Goal: Communication & Community: Answer question/provide support

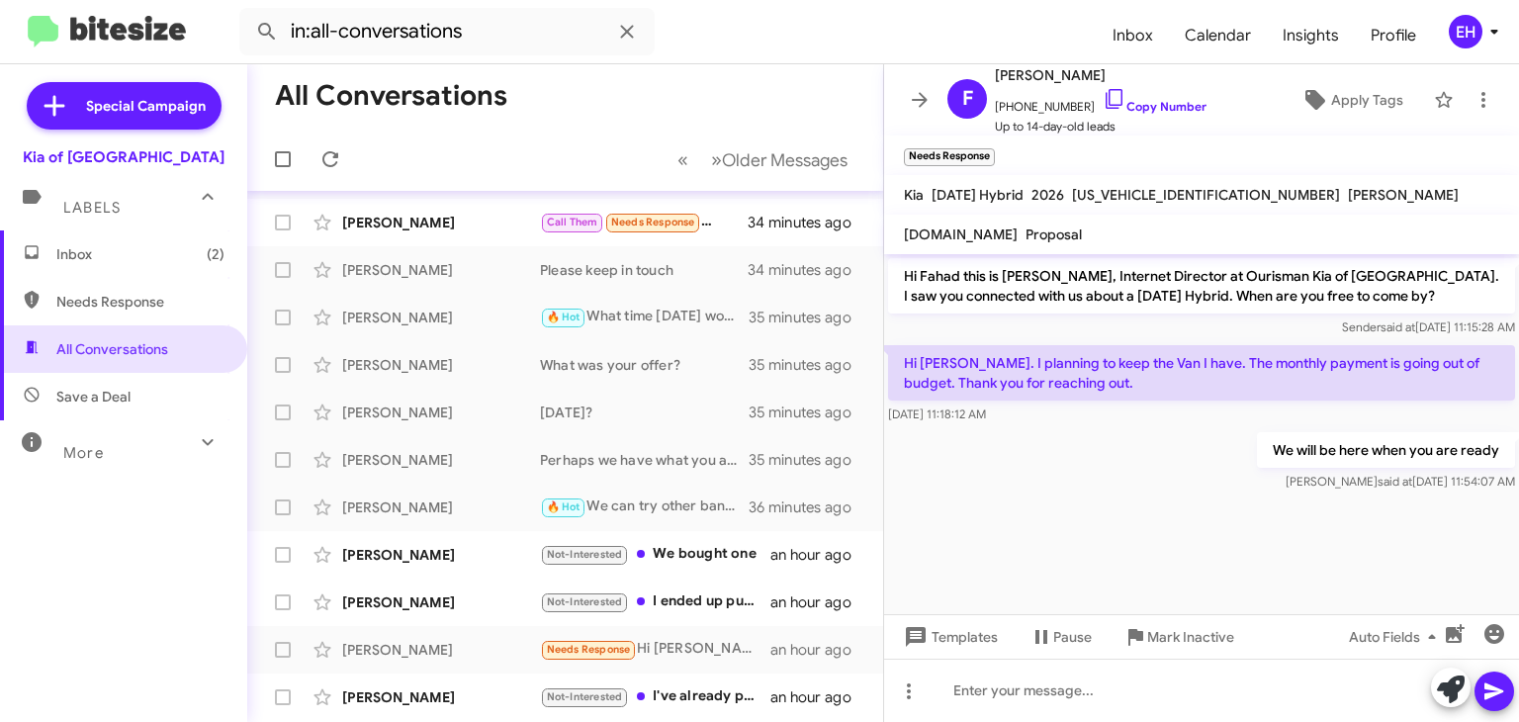
scroll to position [379, 0]
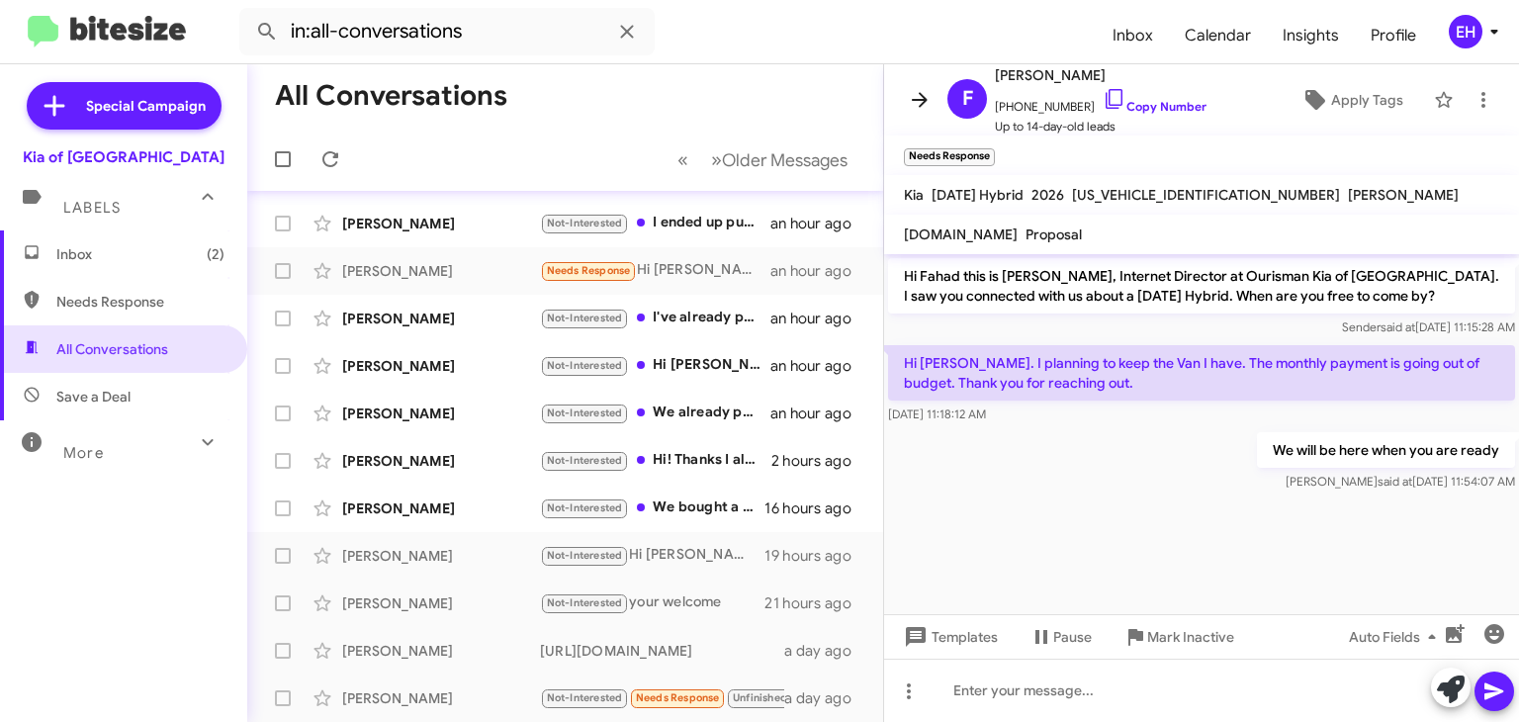
click at [928, 100] on icon at bounding box center [920, 100] width 24 height 24
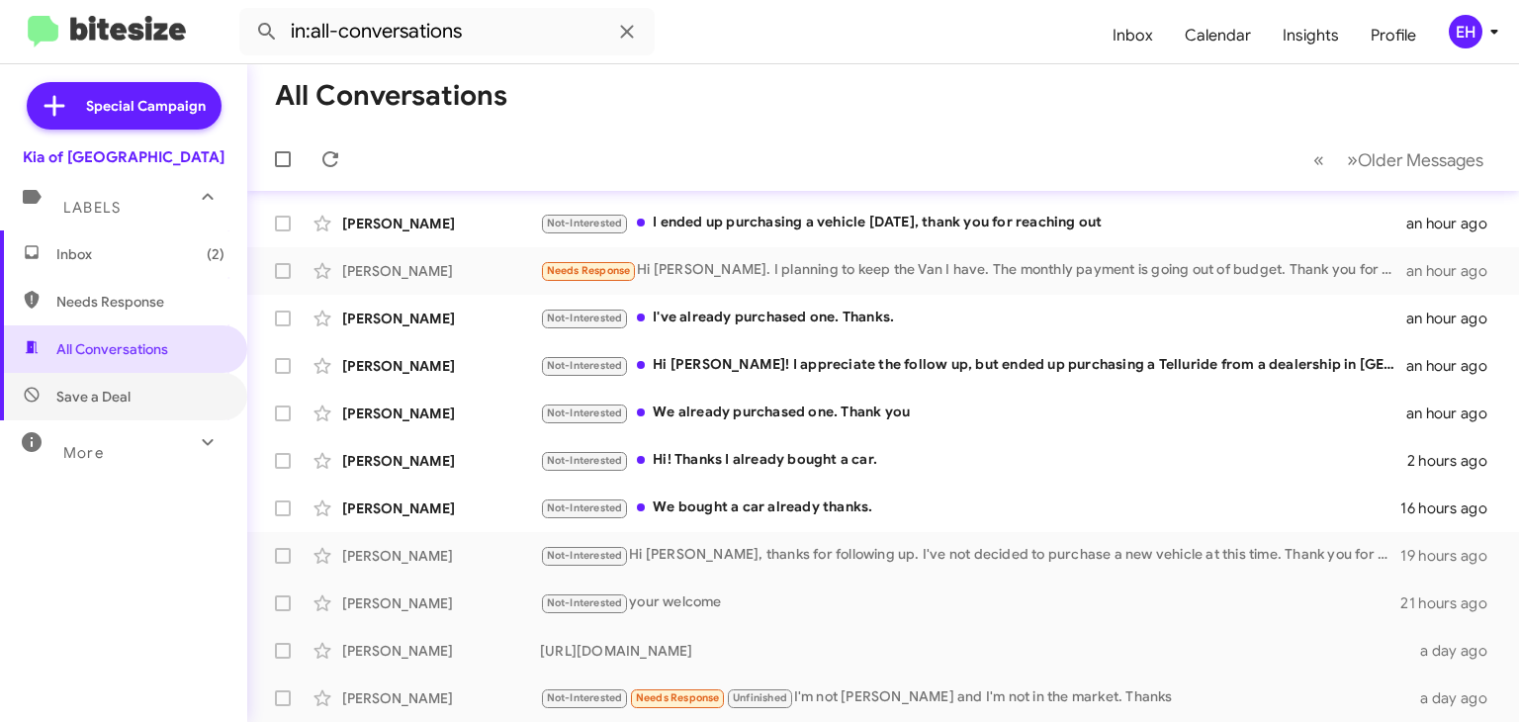
drag, startPoint x: 79, startPoint y: 375, endPoint x: 118, endPoint y: 583, distance: 211.2
click at [79, 375] on span "Save a Deal" at bounding box center [123, 396] width 247 height 47
type input "in:not-interested"
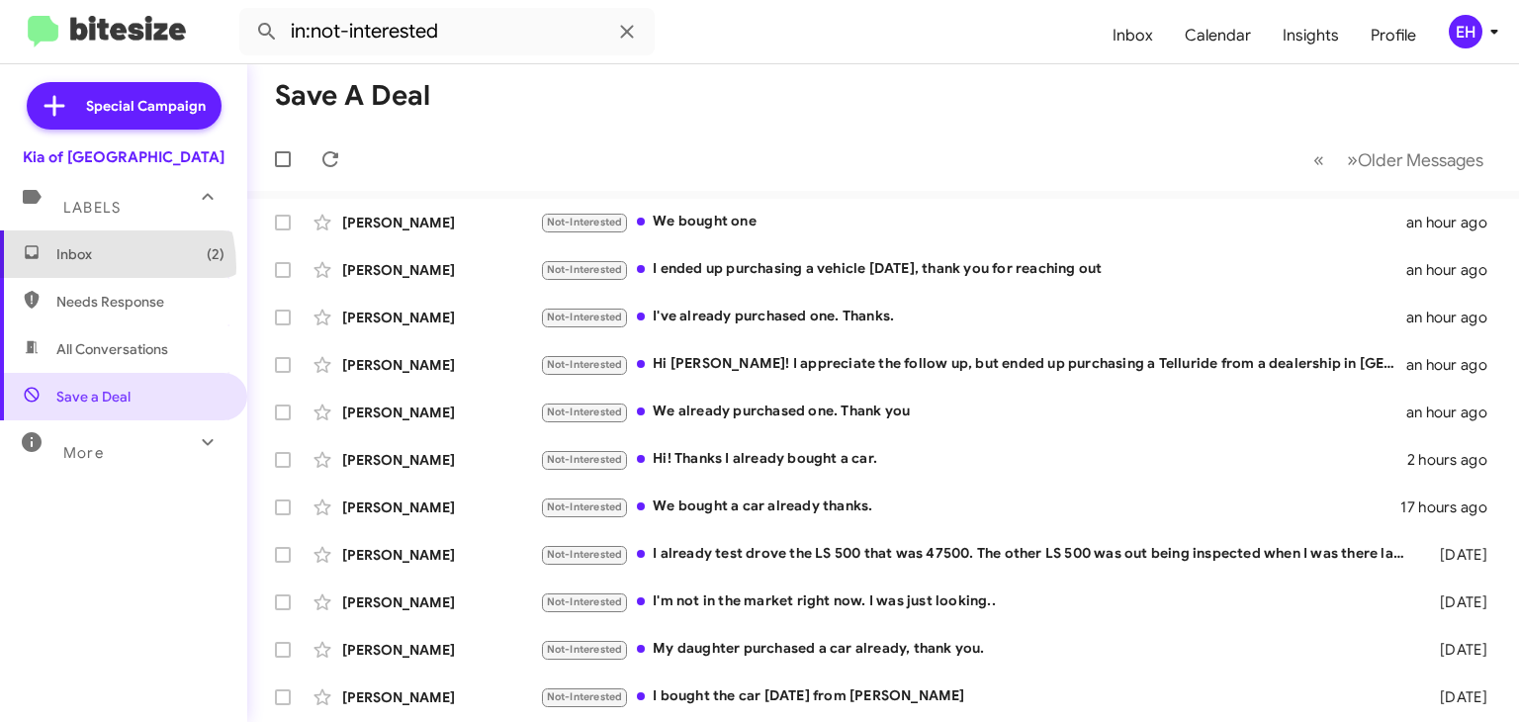
click at [83, 267] on span "Inbox (2)" at bounding box center [123, 253] width 247 height 47
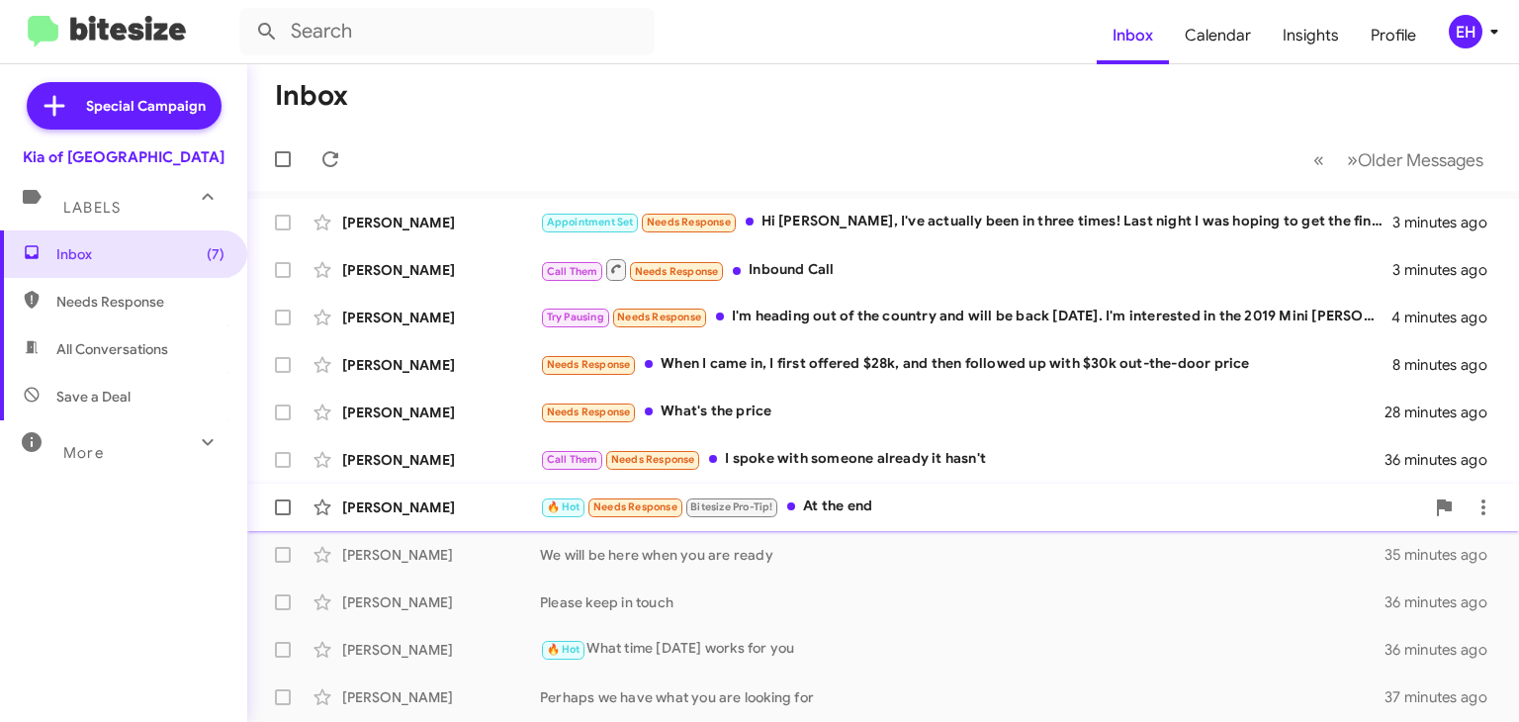
click at [862, 499] on div "🔥 Hot Needs Response Bitesize Pro-Tip! At the end" at bounding box center [982, 506] width 884 height 23
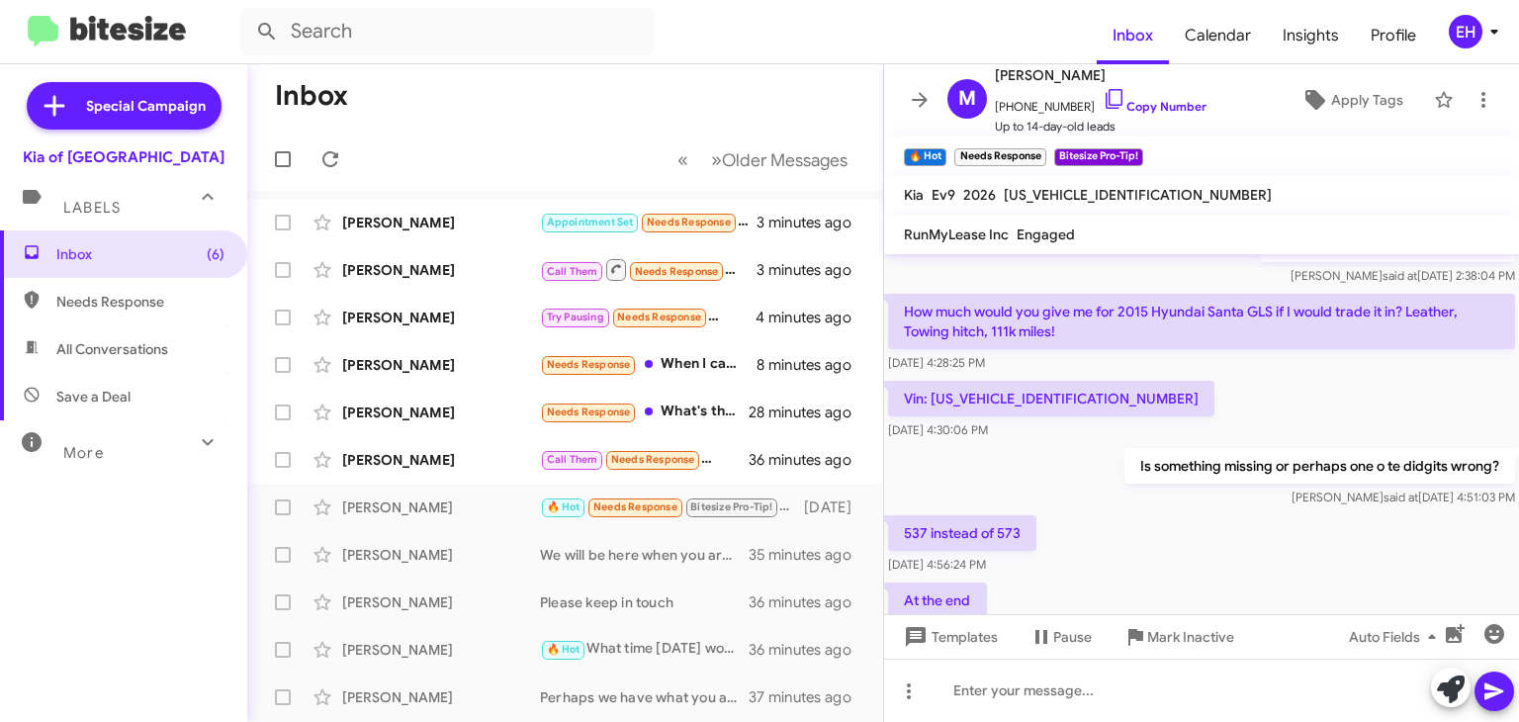
scroll to position [318, 0]
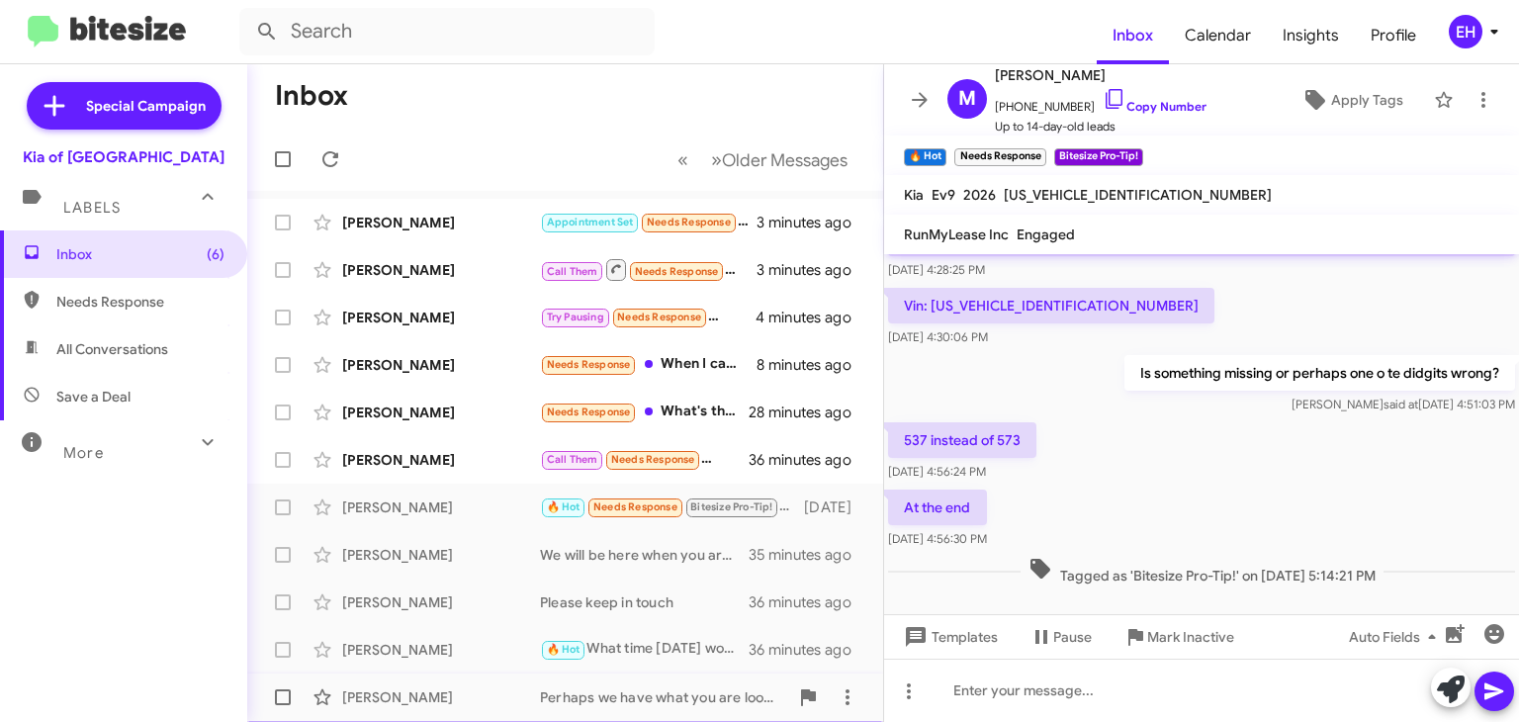
click at [755, 677] on div "[PERSON_NAME] Perhaps we have what you are looking for 37 minutes ago" at bounding box center [565, 697] width 604 height 40
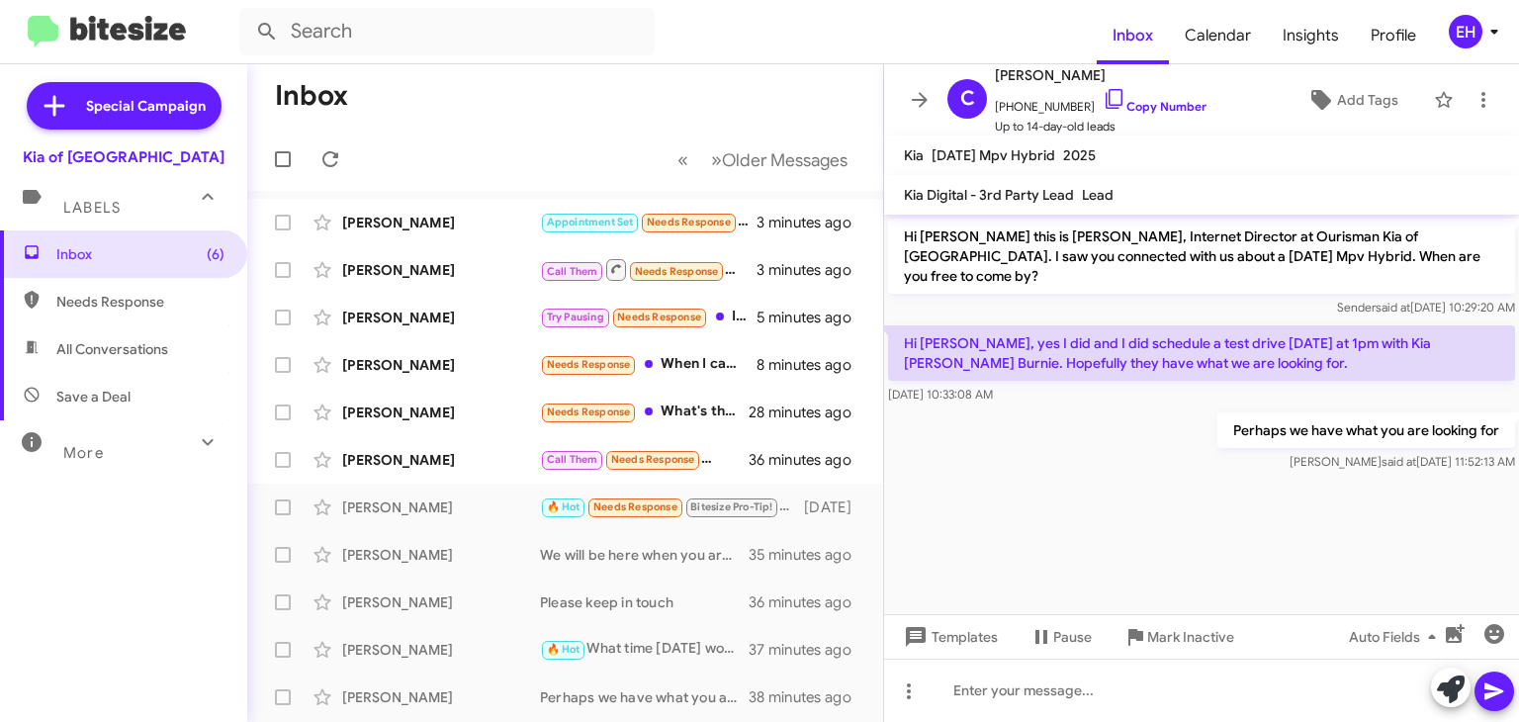
click at [1349, 385] on div "Hi [PERSON_NAME], yes I did and I did schedule a test drive [DATE] at 1pm with …" at bounding box center [1201, 364] width 635 height 87
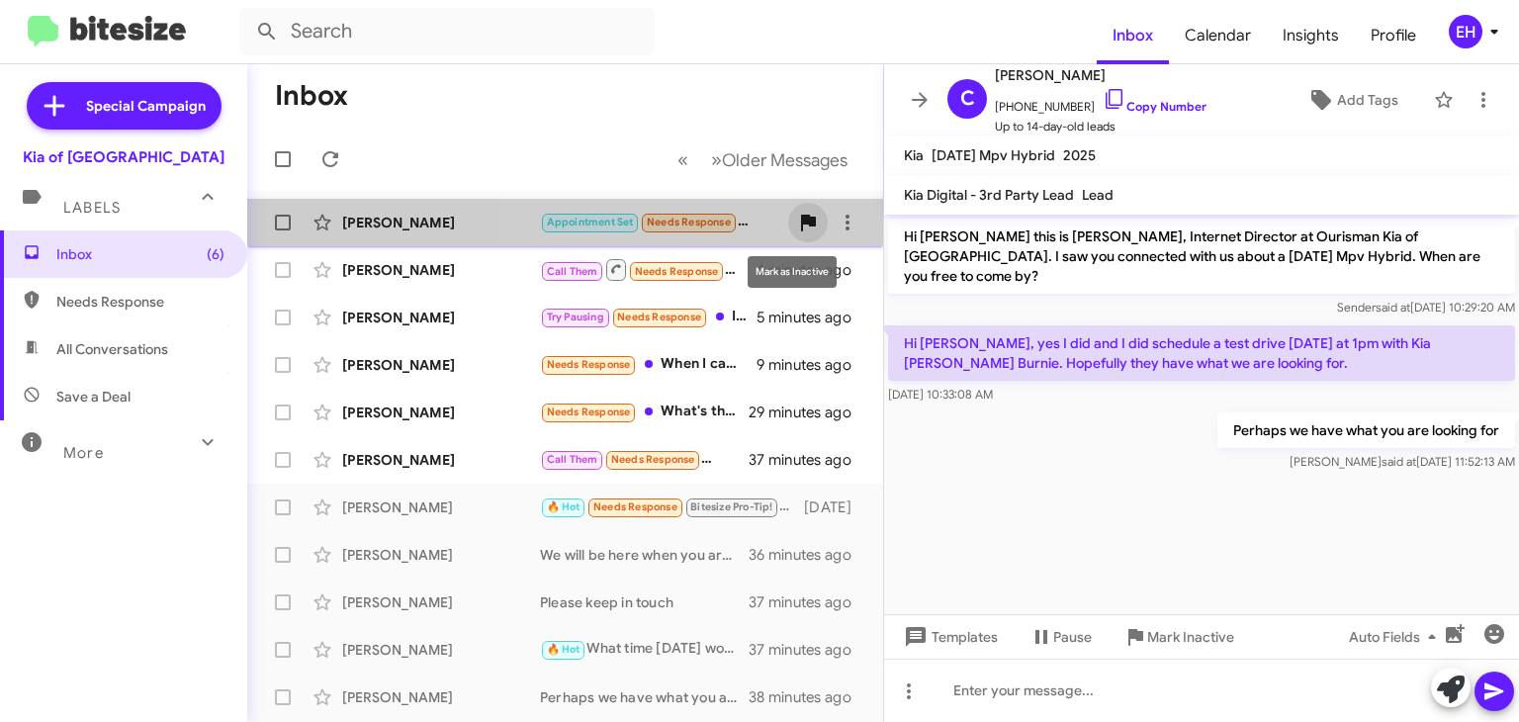
click at [788, 223] on span at bounding box center [808, 223] width 40 height 24
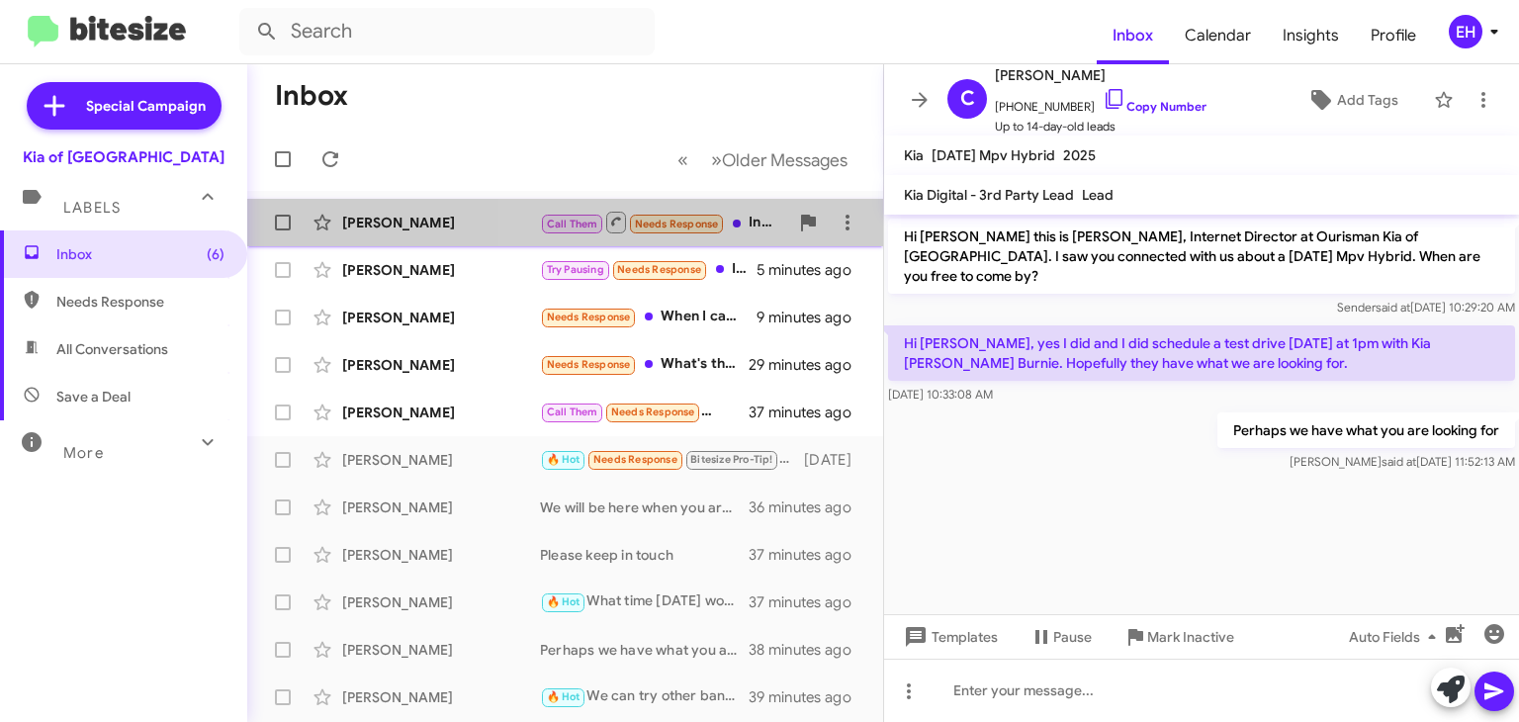
click at [696, 220] on span "Needs Response" at bounding box center [677, 224] width 84 height 13
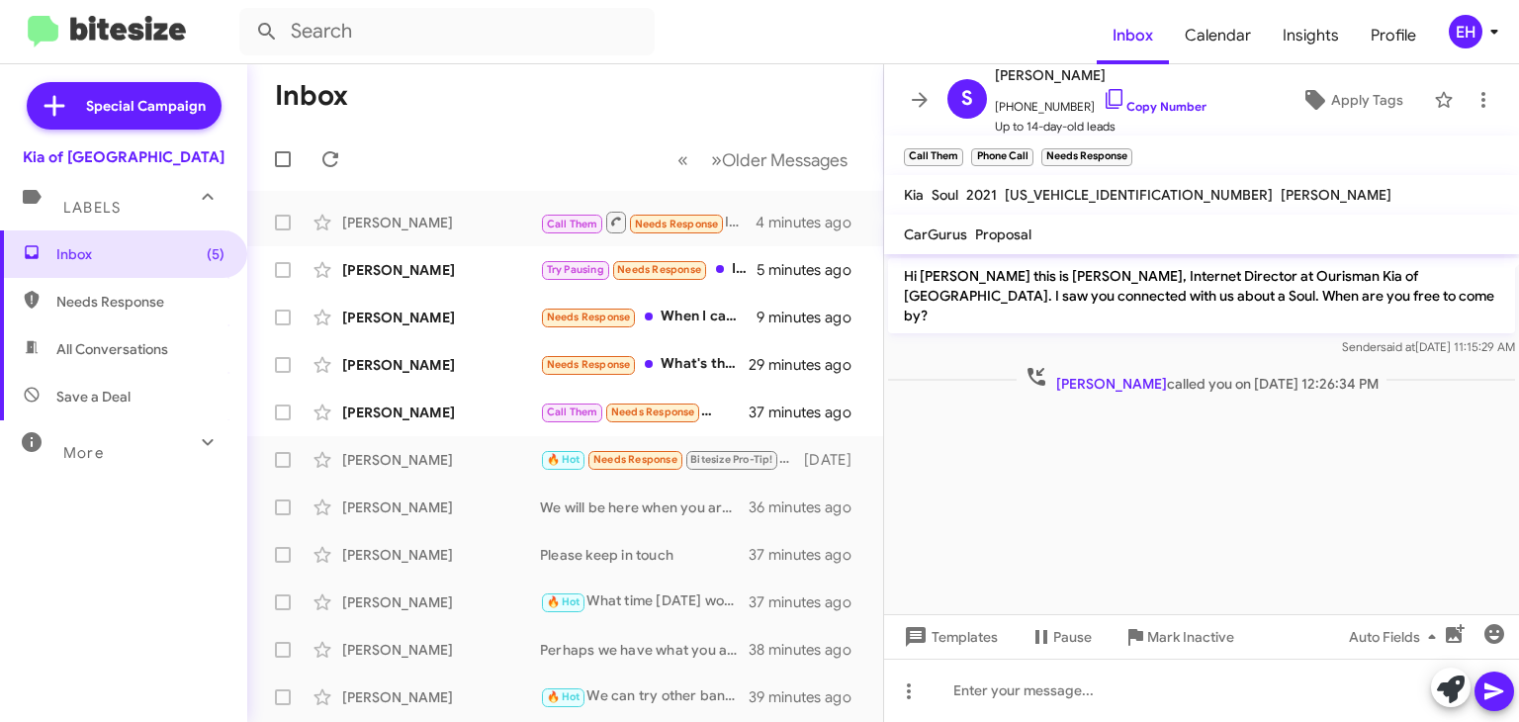
click at [78, 354] on span "All Conversations" at bounding box center [112, 349] width 112 height 20
type input "in:all-conversations"
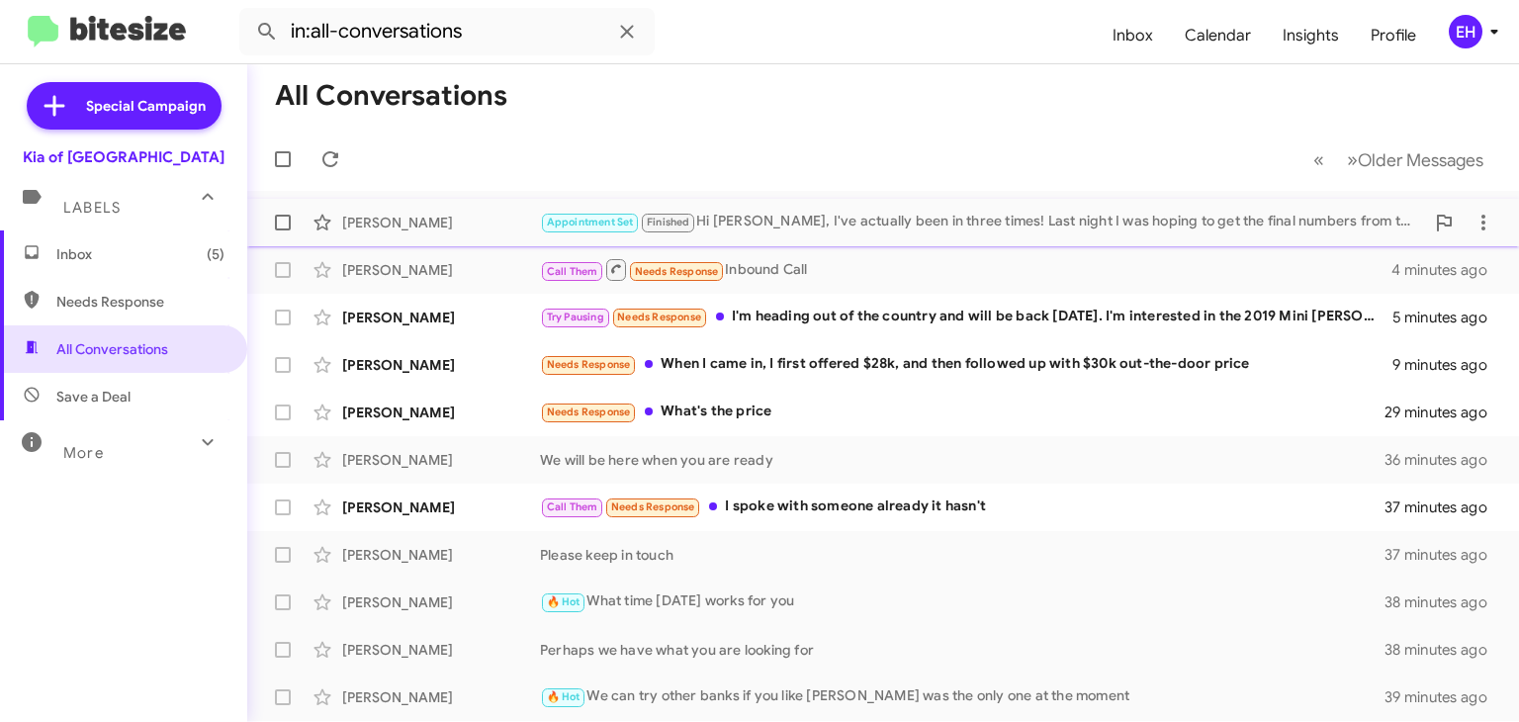
click at [798, 238] on div "[PERSON_NAME] Appointment Set Finished Hi [PERSON_NAME], I've actually been in …" at bounding box center [883, 223] width 1240 height 40
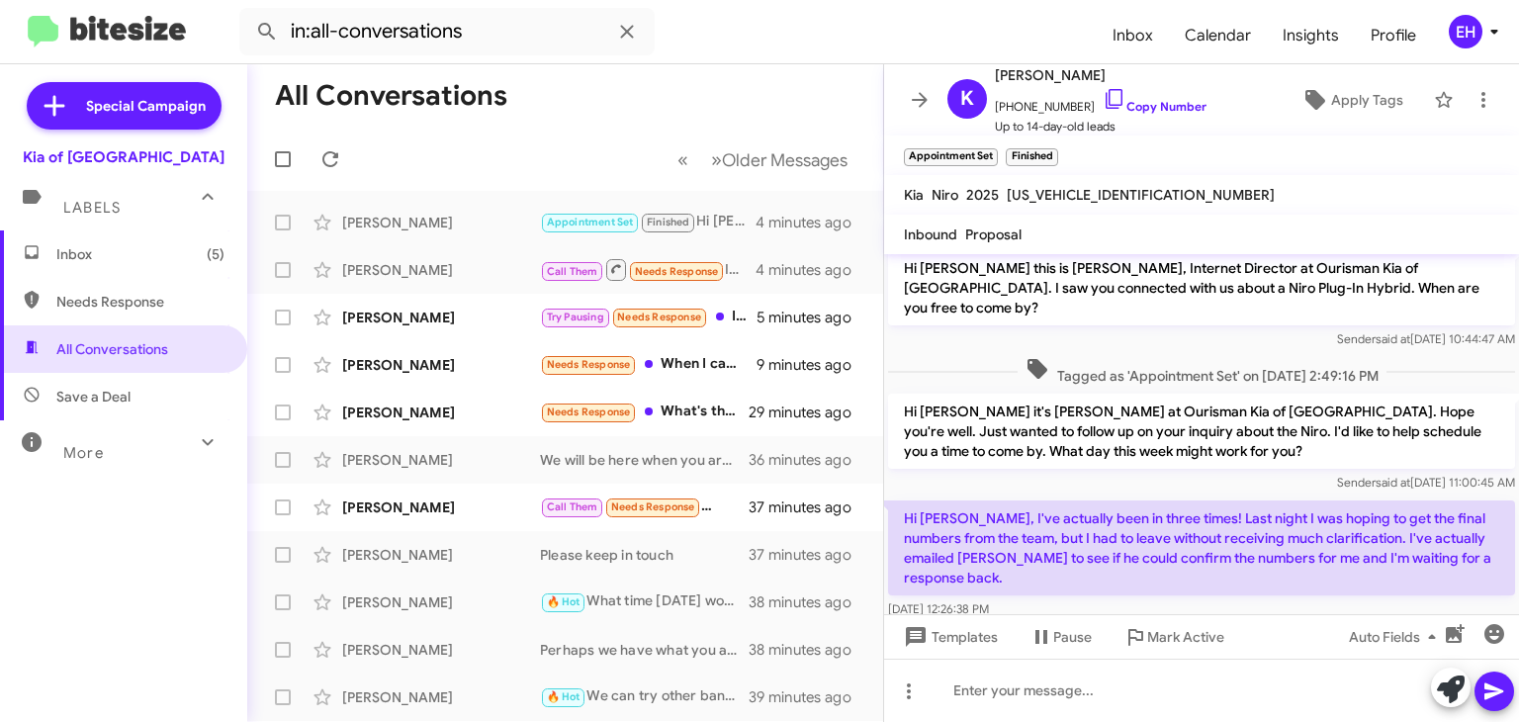
scroll to position [40, 0]
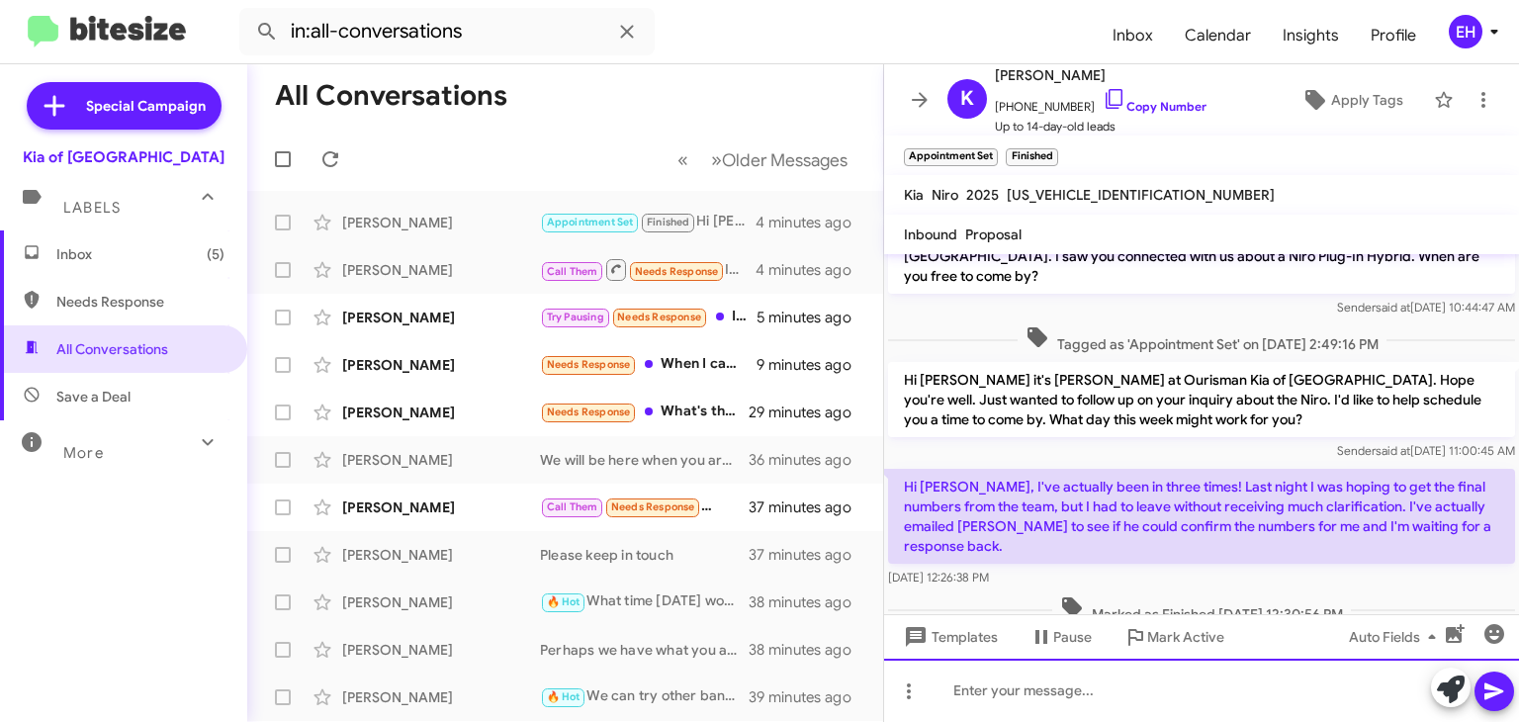
click at [1135, 693] on div at bounding box center [1201, 690] width 635 height 63
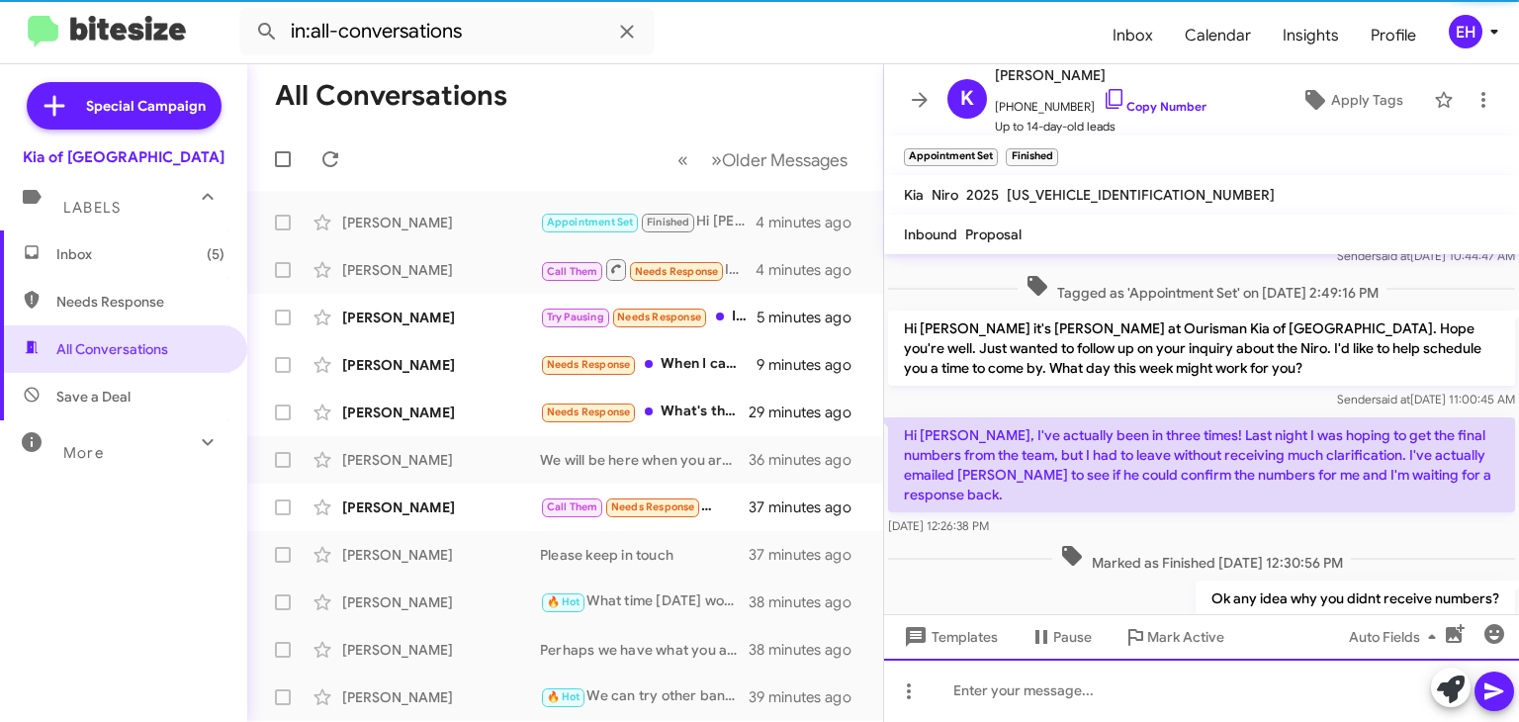
scroll to position [111, 0]
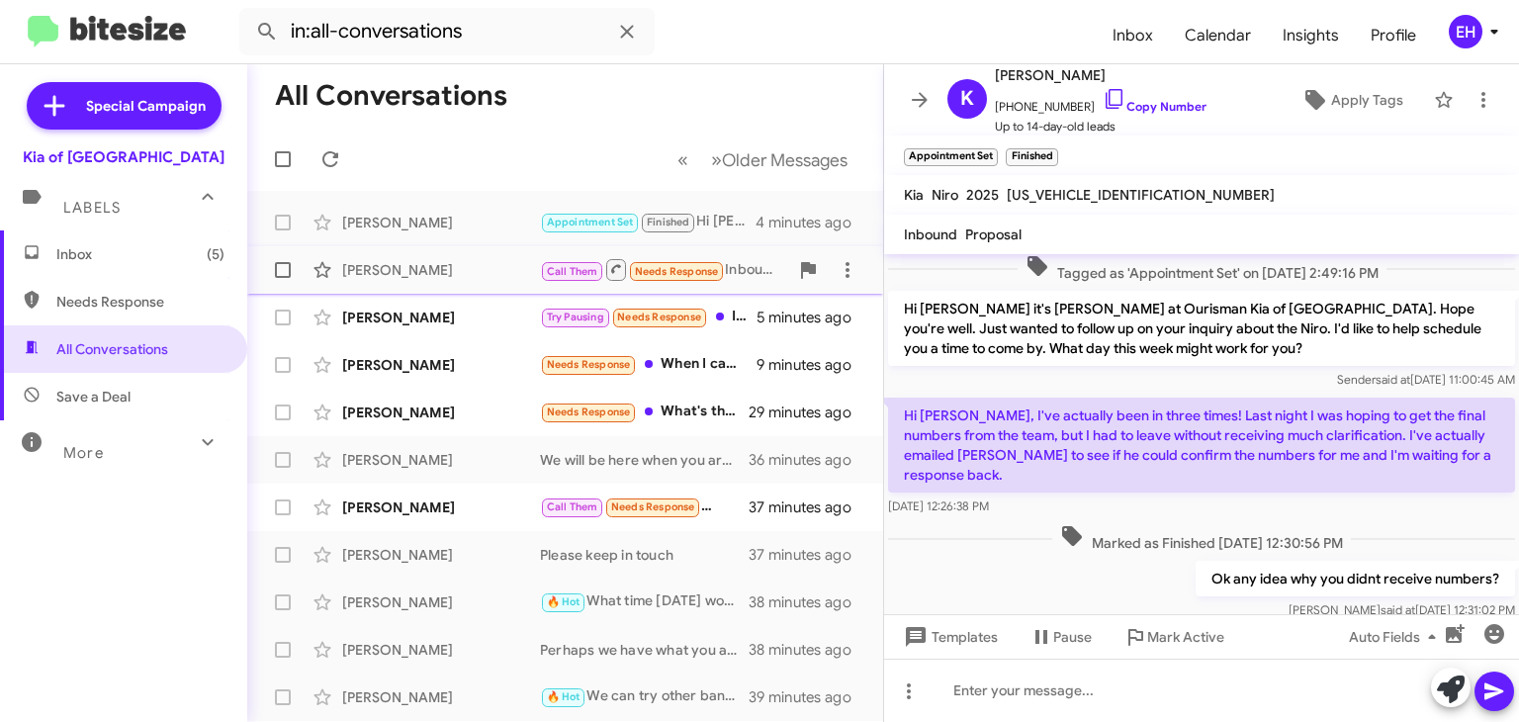
click at [766, 280] on div "Call Them Needs Response Inbound Call" at bounding box center [664, 269] width 248 height 25
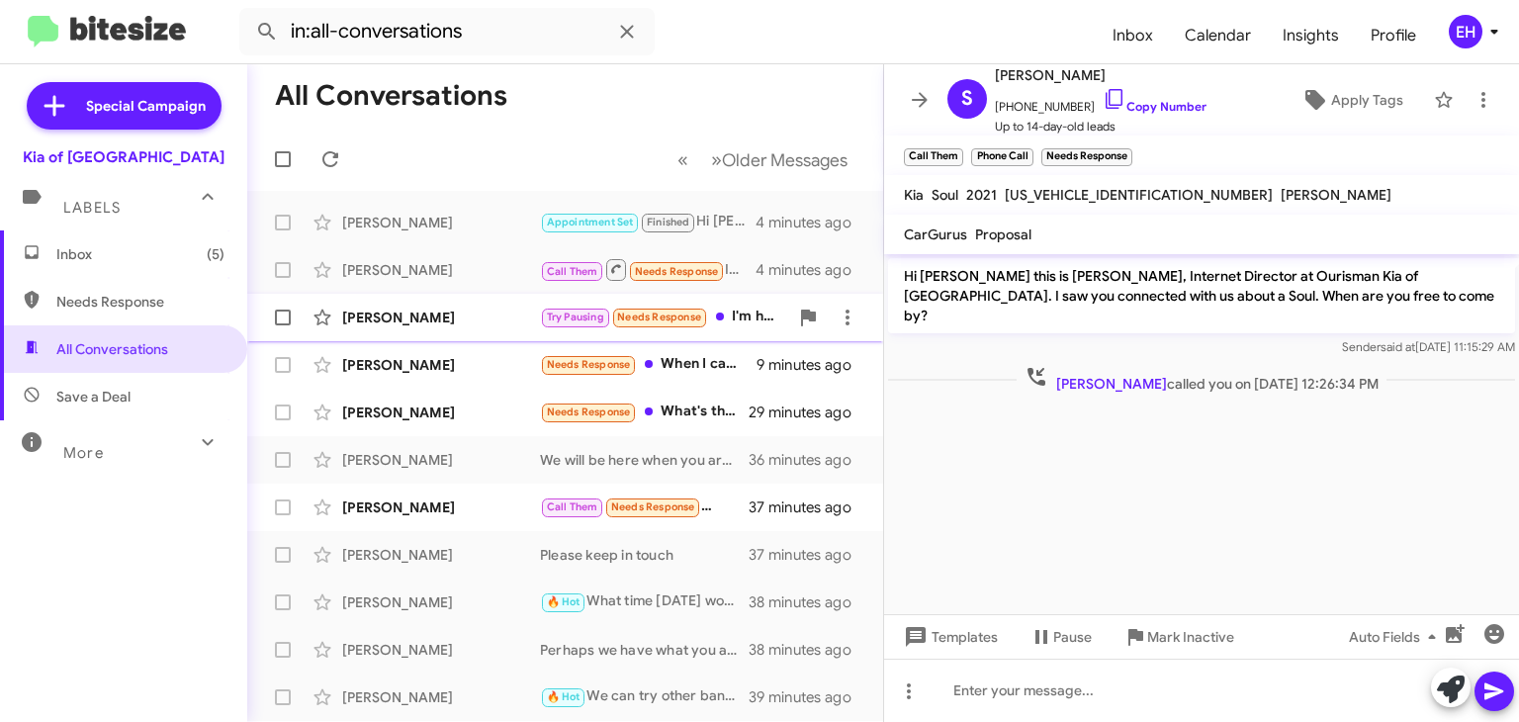
click at [516, 315] on div "[PERSON_NAME]" at bounding box center [441, 318] width 198 height 20
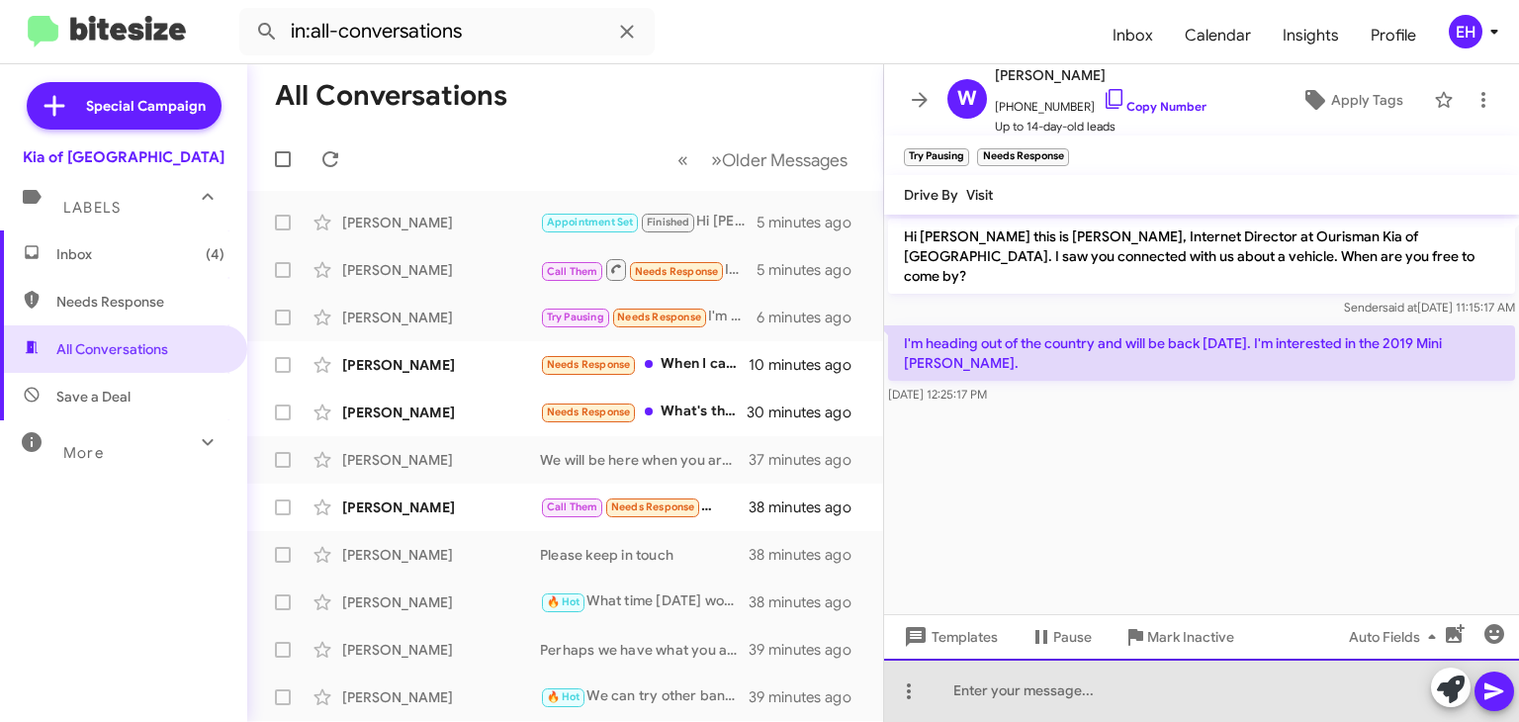
click at [1076, 693] on div at bounding box center [1201, 690] width 635 height 63
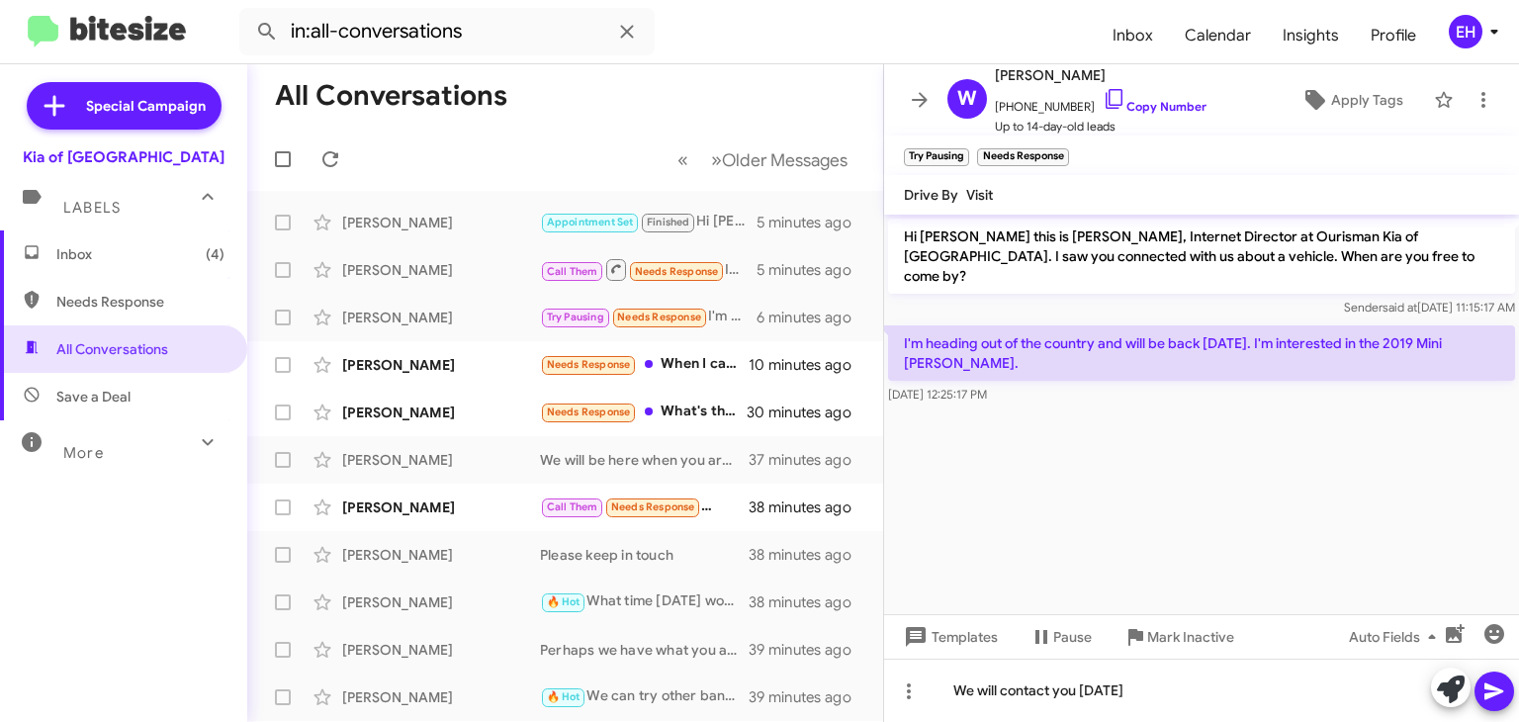
click at [1501, 692] on icon at bounding box center [1495, 691] width 24 height 24
click at [699, 365] on div "Needs Response When I came in, I first offered $28k, and then followed up with …" at bounding box center [664, 364] width 248 height 23
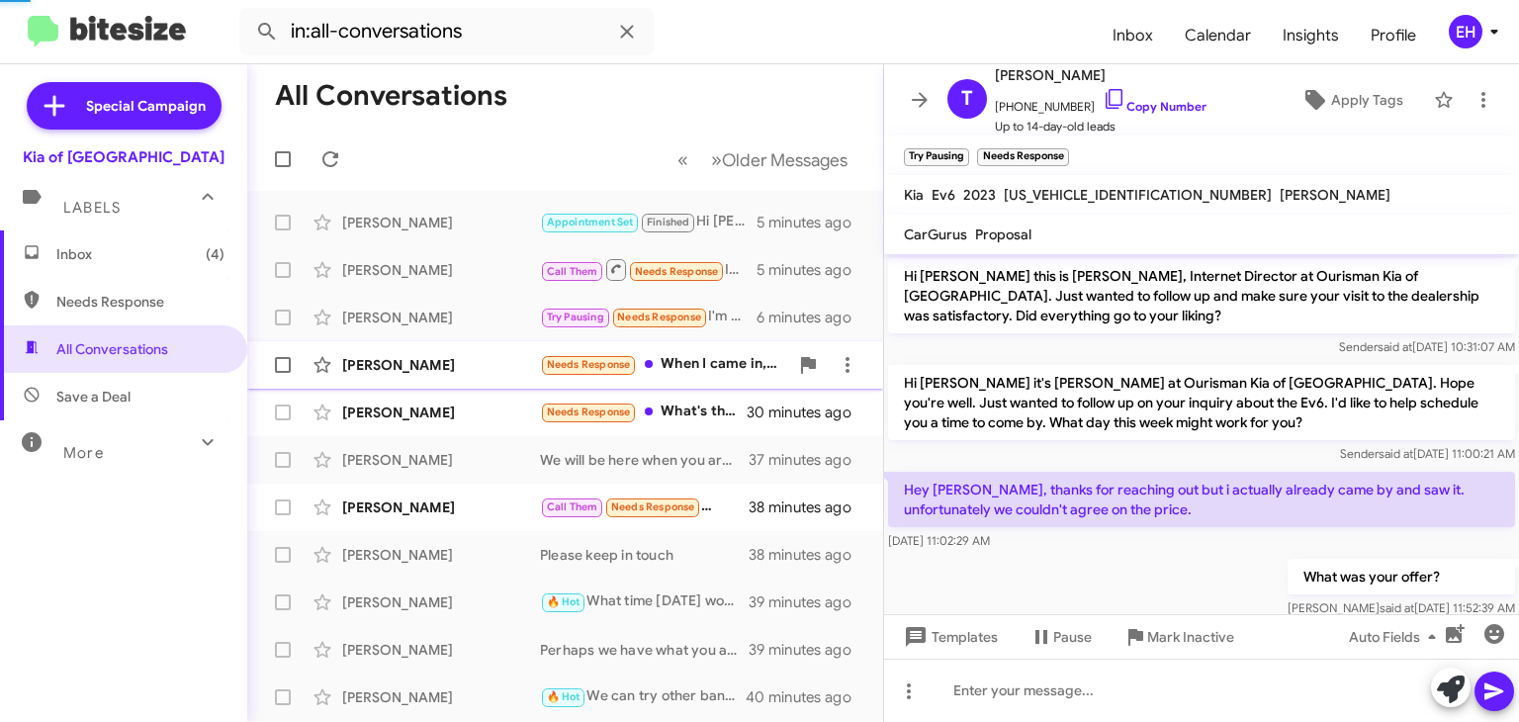
scroll to position [99, 0]
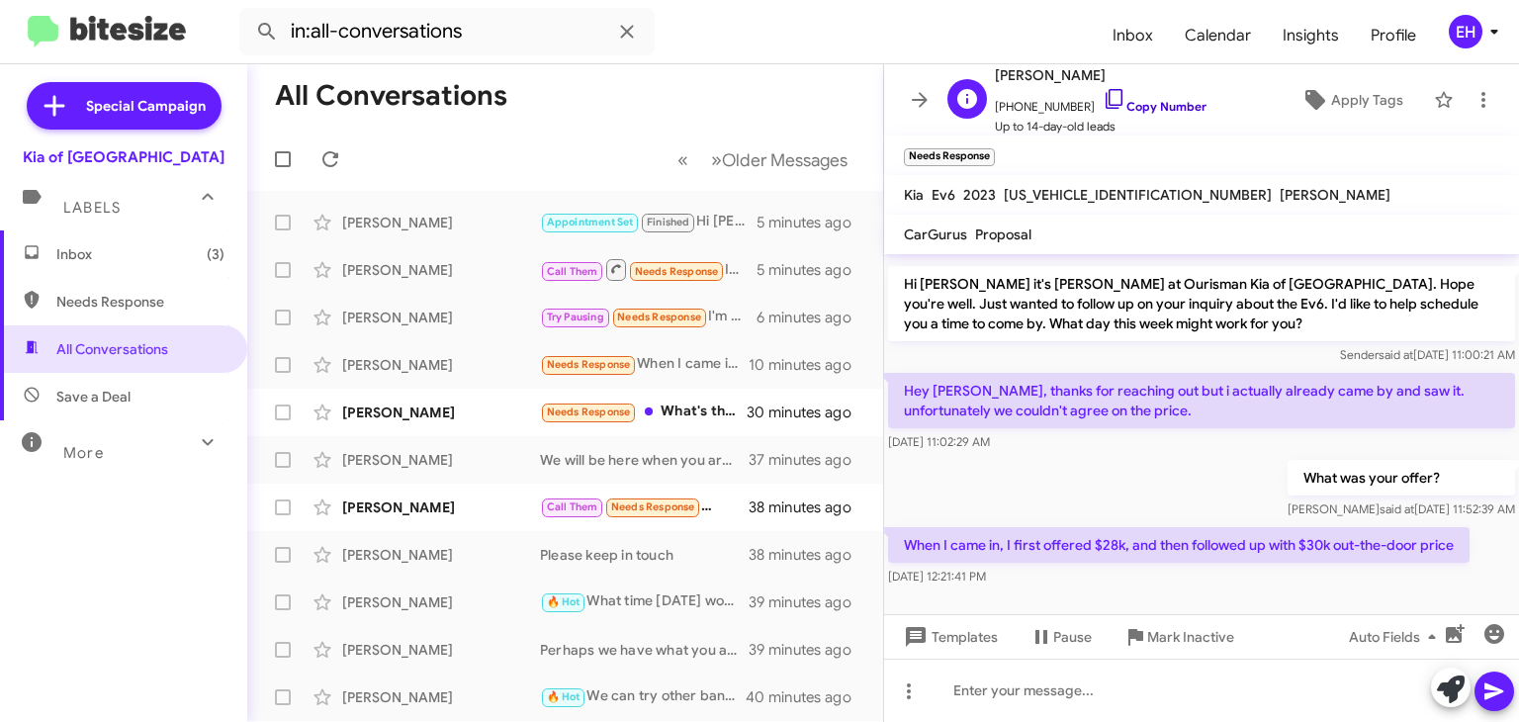
click at [1167, 111] on link "Copy Number" at bounding box center [1155, 106] width 104 height 15
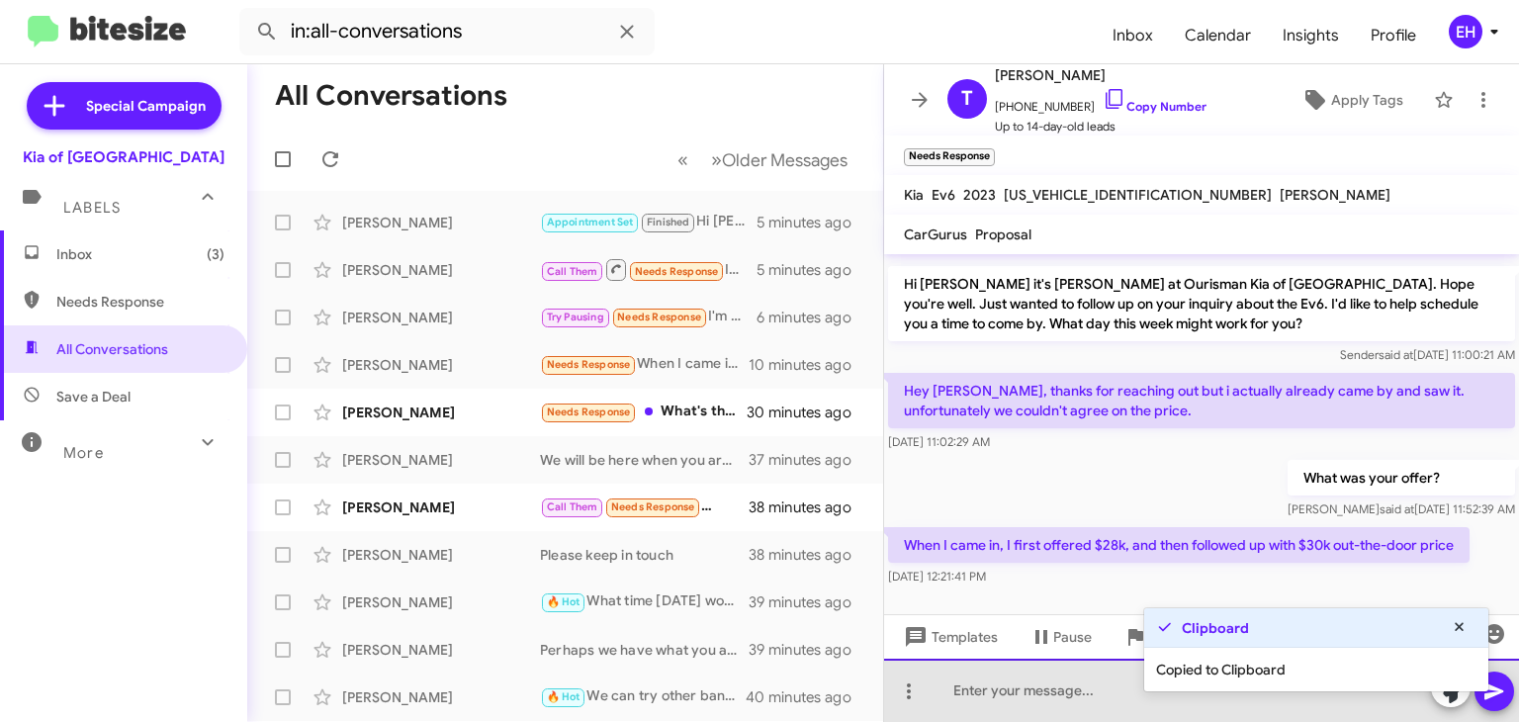
click at [1011, 672] on div at bounding box center [1201, 690] width 635 height 63
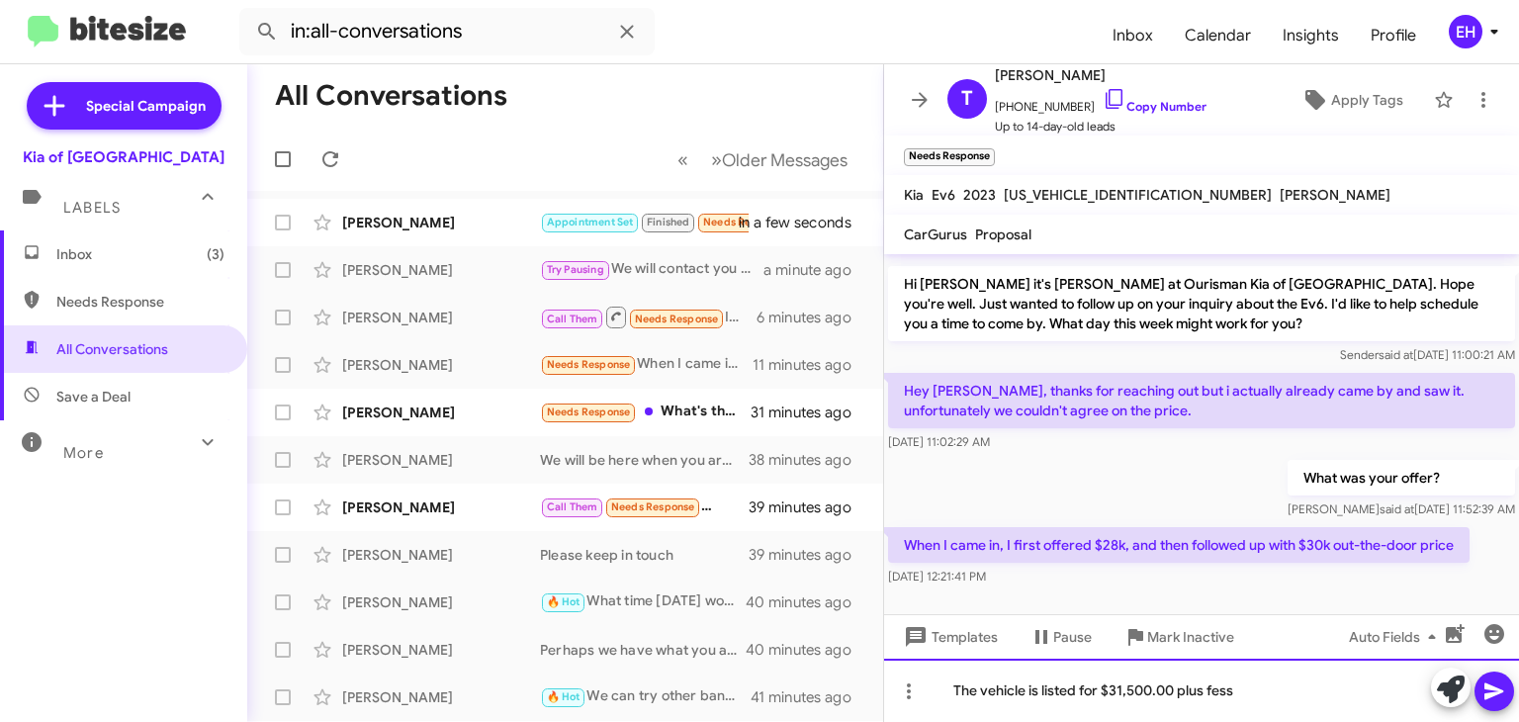
click at [1136, 685] on div "The vehicle is listed for $31,500.00 plus fess" at bounding box center [1201, 690] width 635 height 63
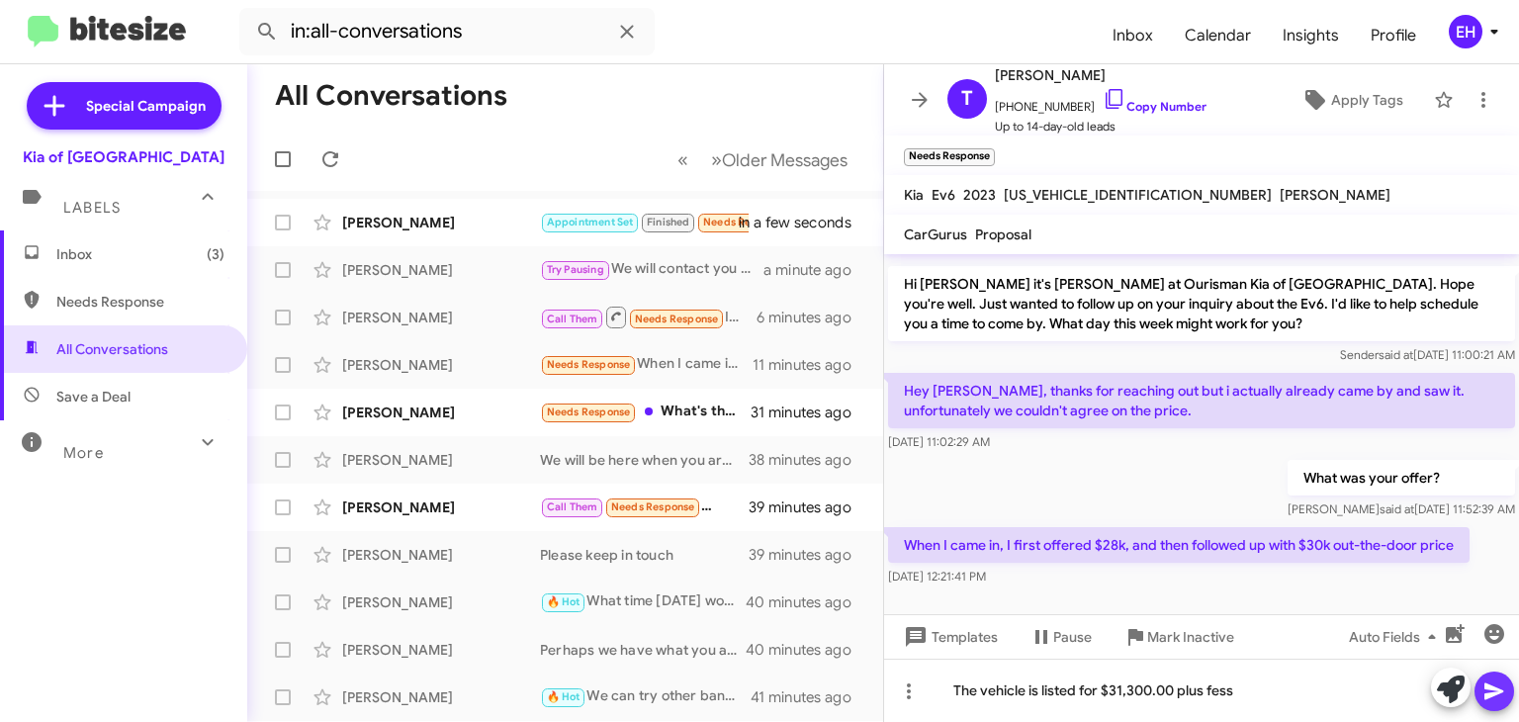
click at [1489, 690] on icon at bounding box center [1495, 691] width 24 height 24
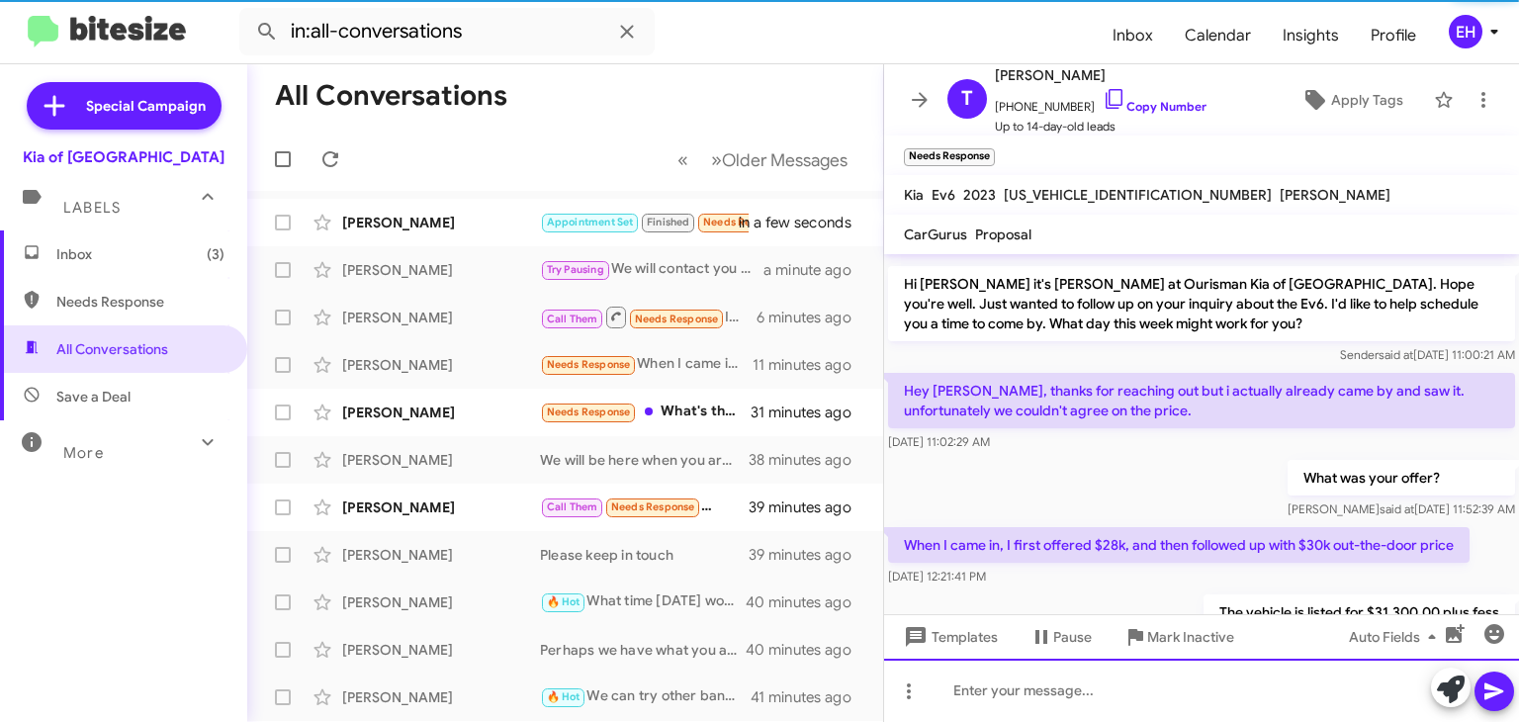
scroll to position [172, 0]
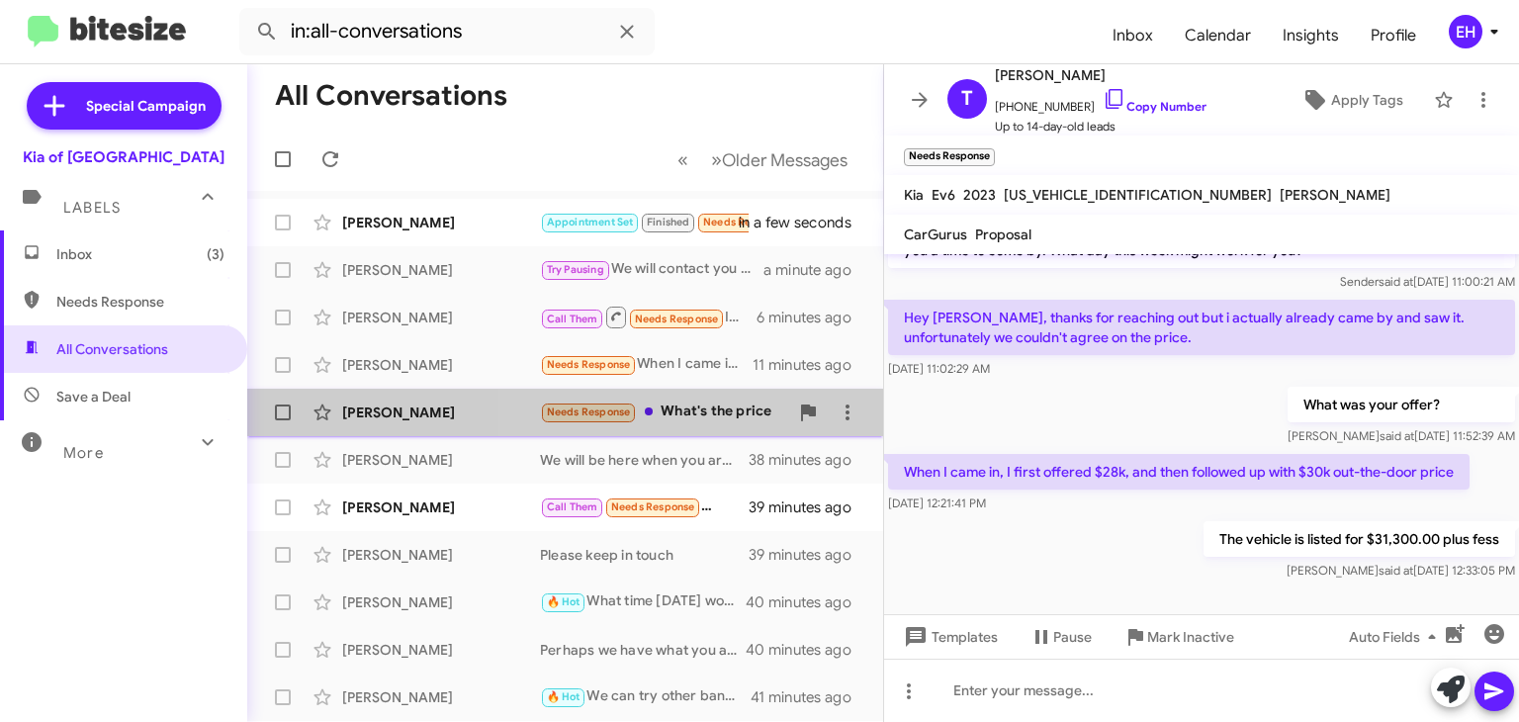
click at [706, 408] on div "Needs Response What's the price" at bounding box center [664, 412] width 248 height 23
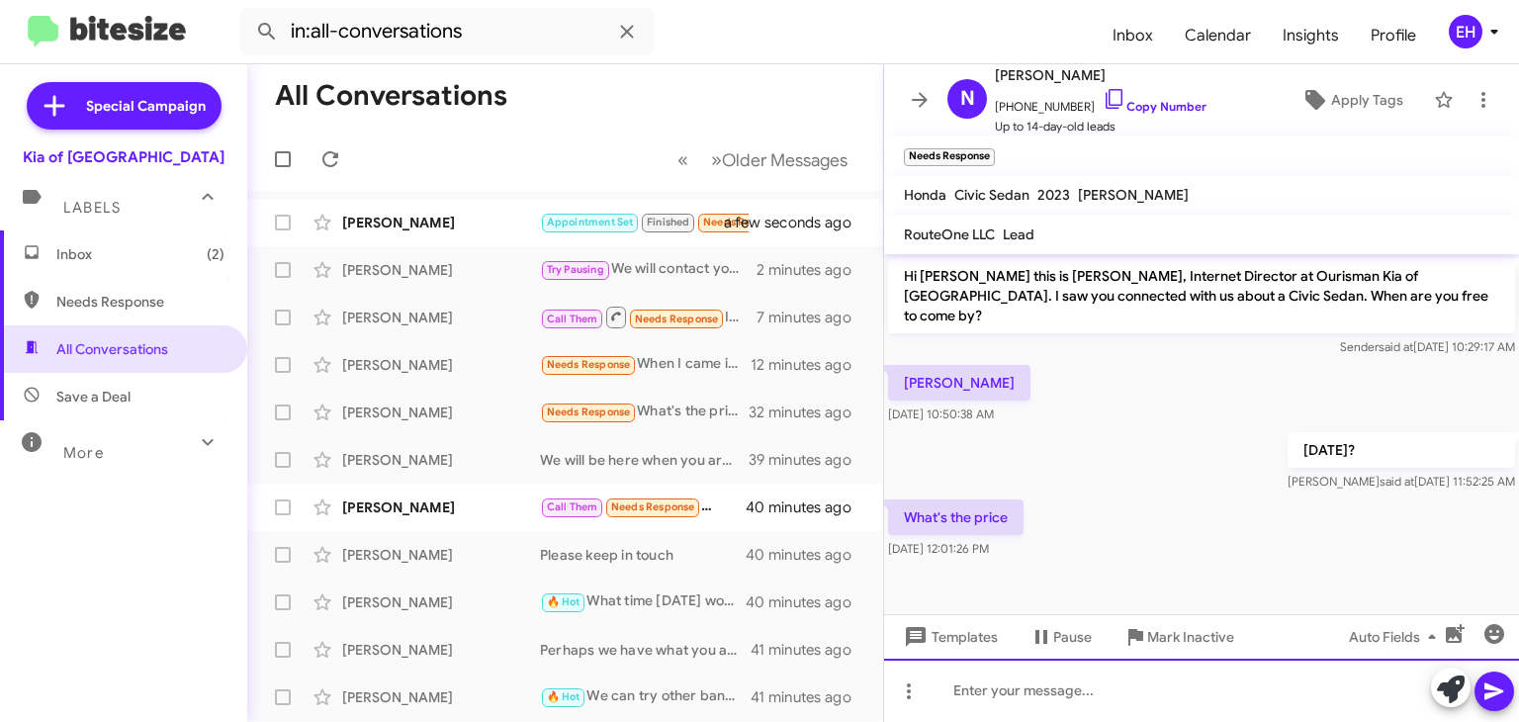
click at [993, 695] on div at bounding box center [1201, 690] width 635 height 63
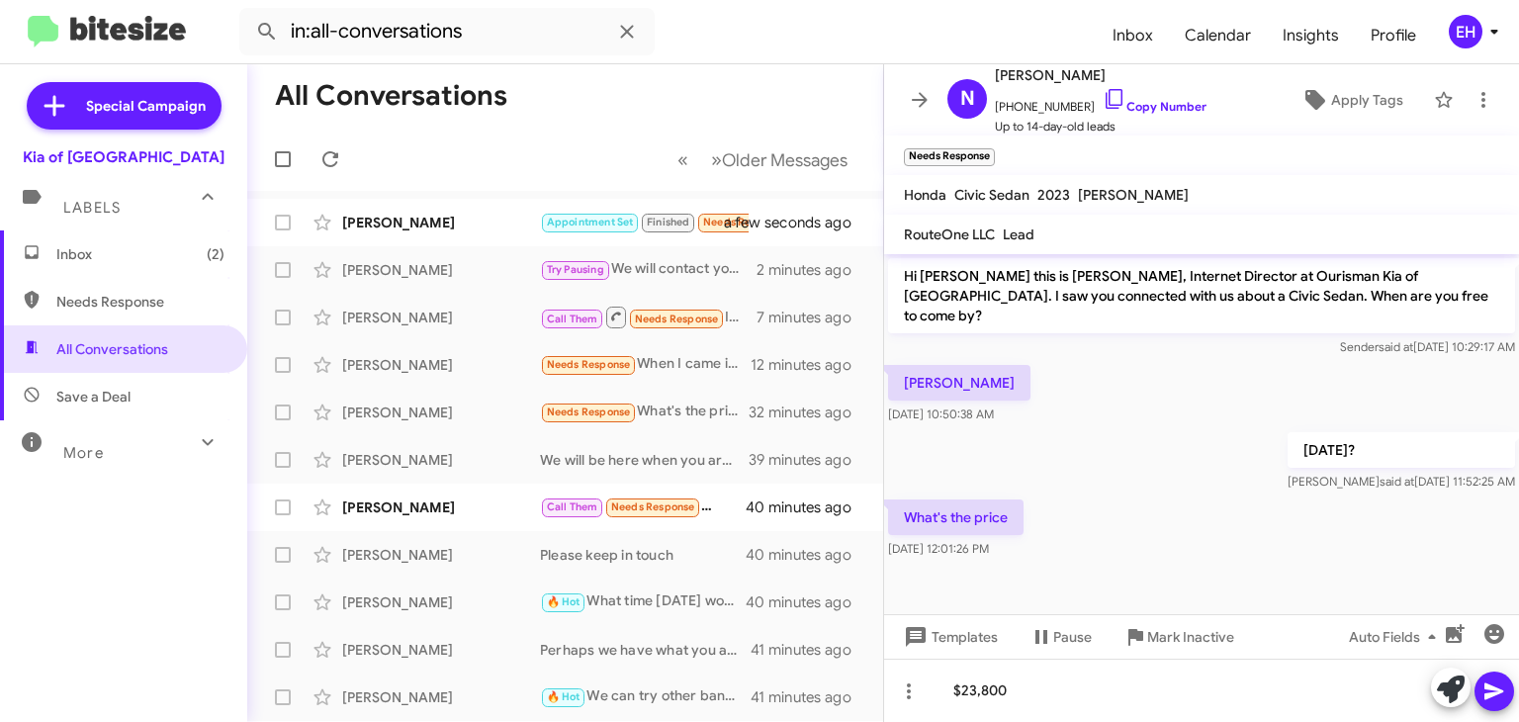
click at [1480, 683] on button at bounding box center [1495, 692] width 40 height 40
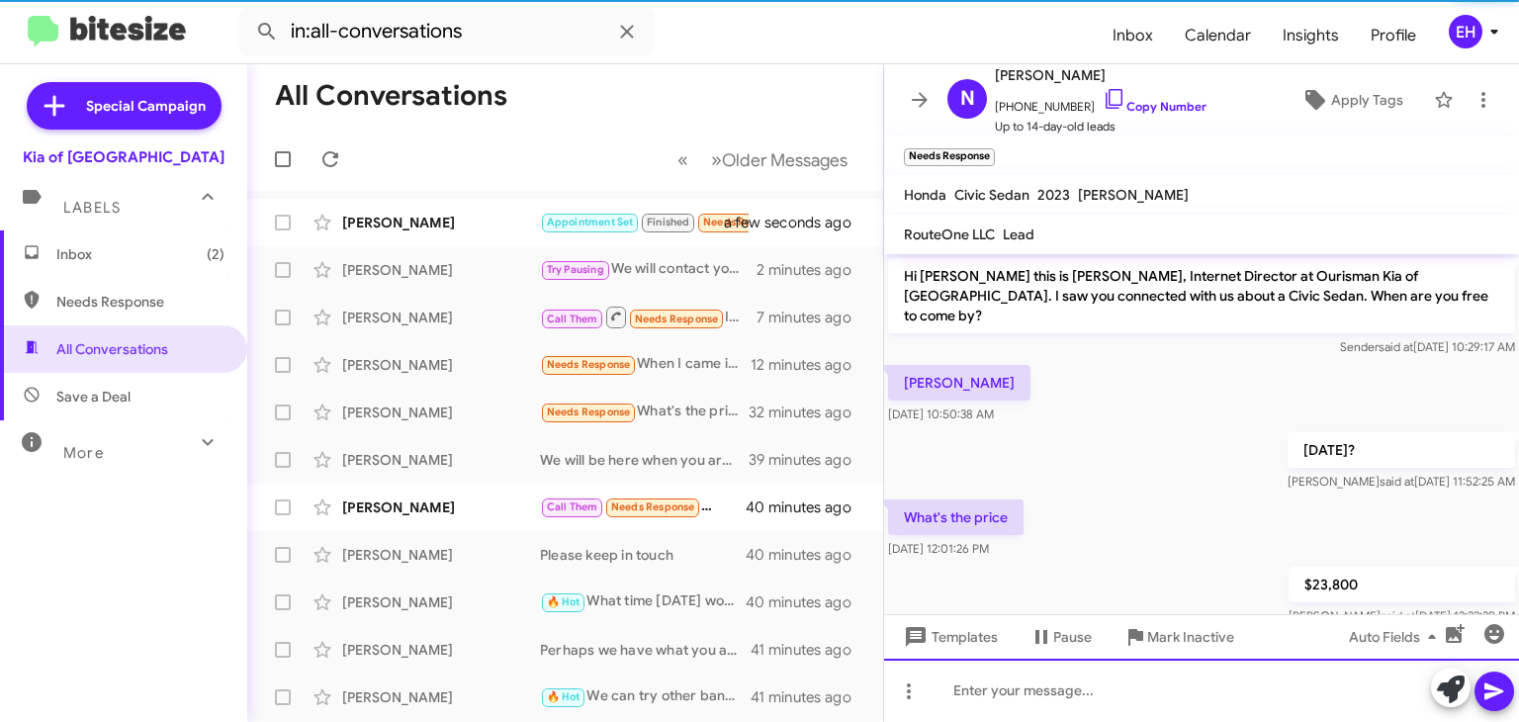
scroll to position [20, 0]
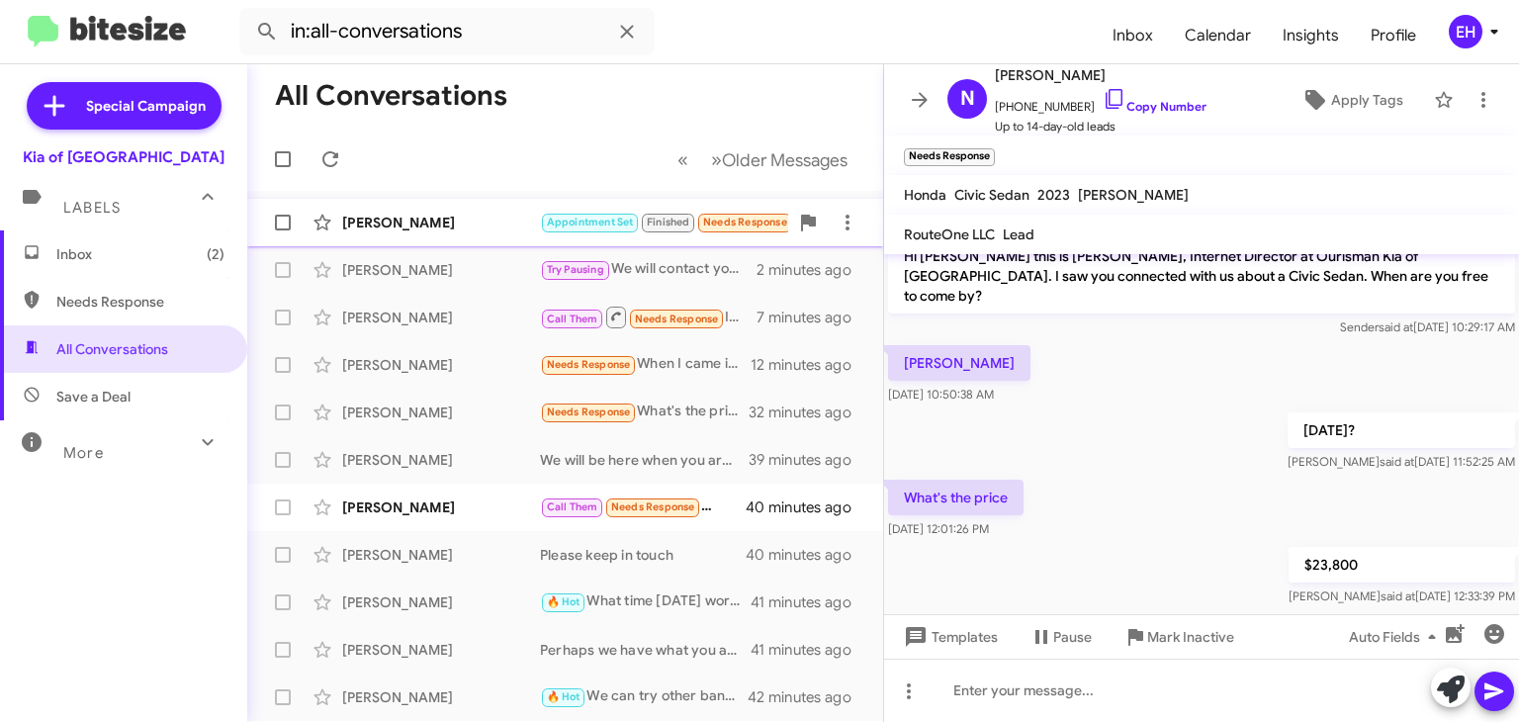
click at [502, 211] on div "[PERSON_NAME] Appointment Set Finished Needs Response I received a finance offe…" at bounding box center [565, 223] width 604 height 40
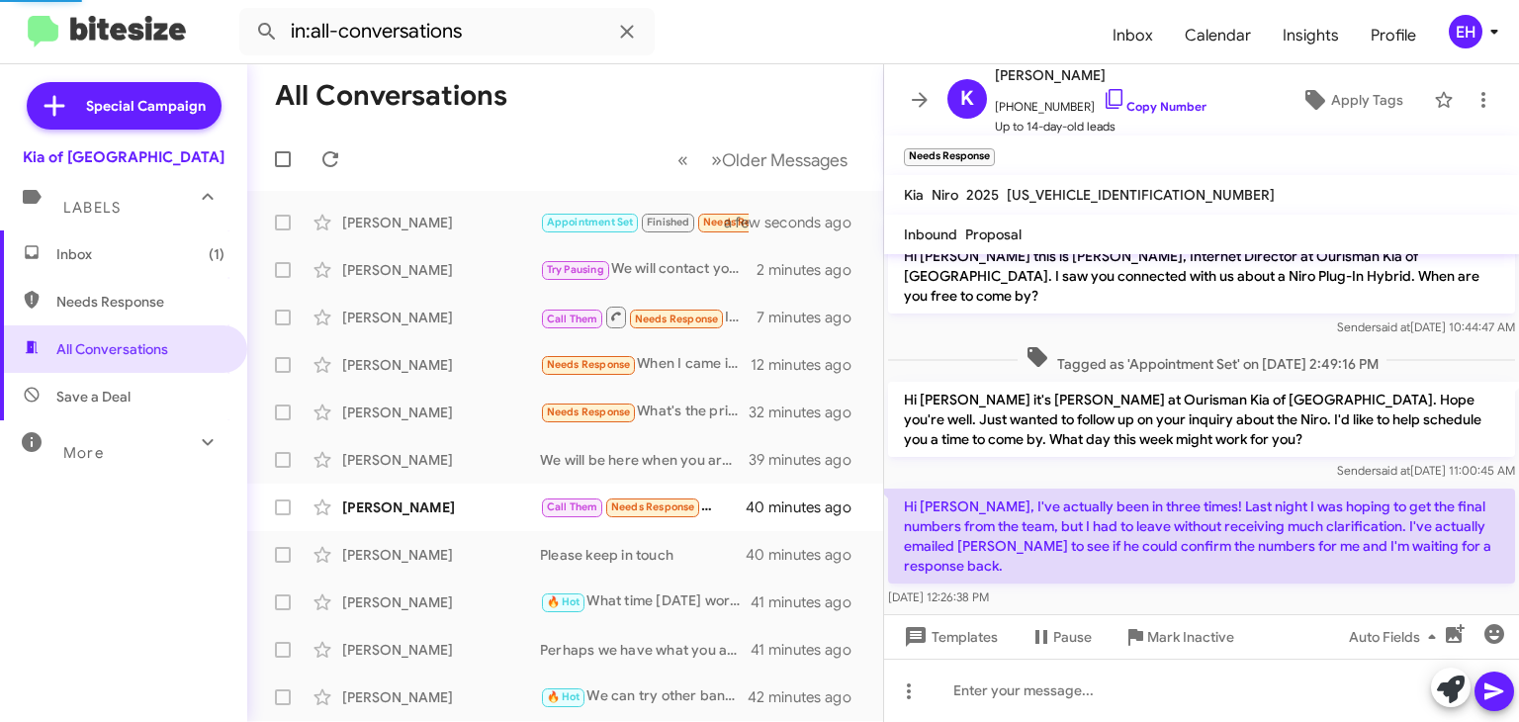
scroll to position [263, 0]
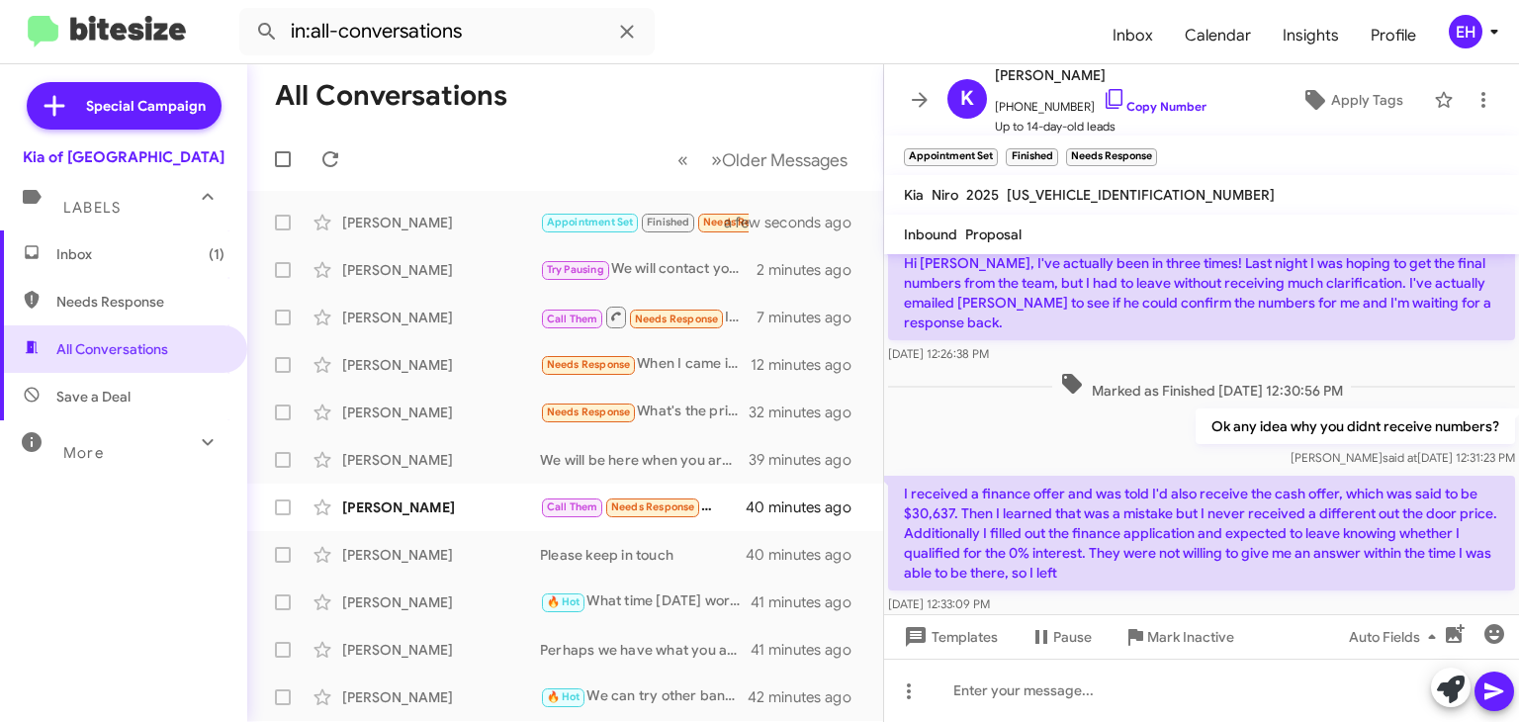
click at [1373, 476] on p "I received a finance offer and was told I'd also receive the cash offer, which …" at bounding box center [1201, 533] width 627 height 115
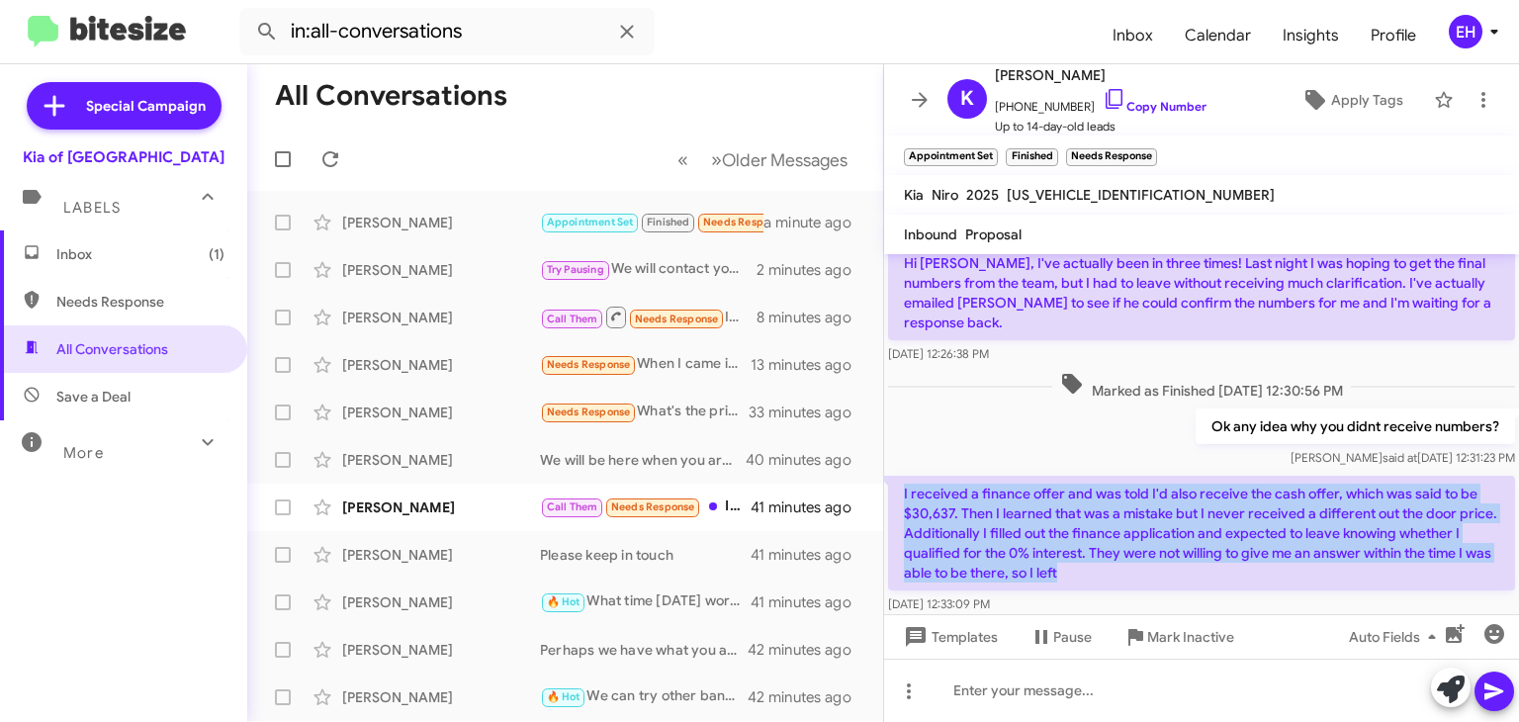
drag, startPoint x: 1166, startPoint y: 531, endPoint x: 894, endPoint y: 448, distance: 284.4
click at [894, 476] on p "I received a finance offer and was told I'd also receive the cash offer, which …" at bounding box center [1201, 533] width 627 height 115
copy p "I received a finance offer and was told I'd also receive the cash offer, which …"
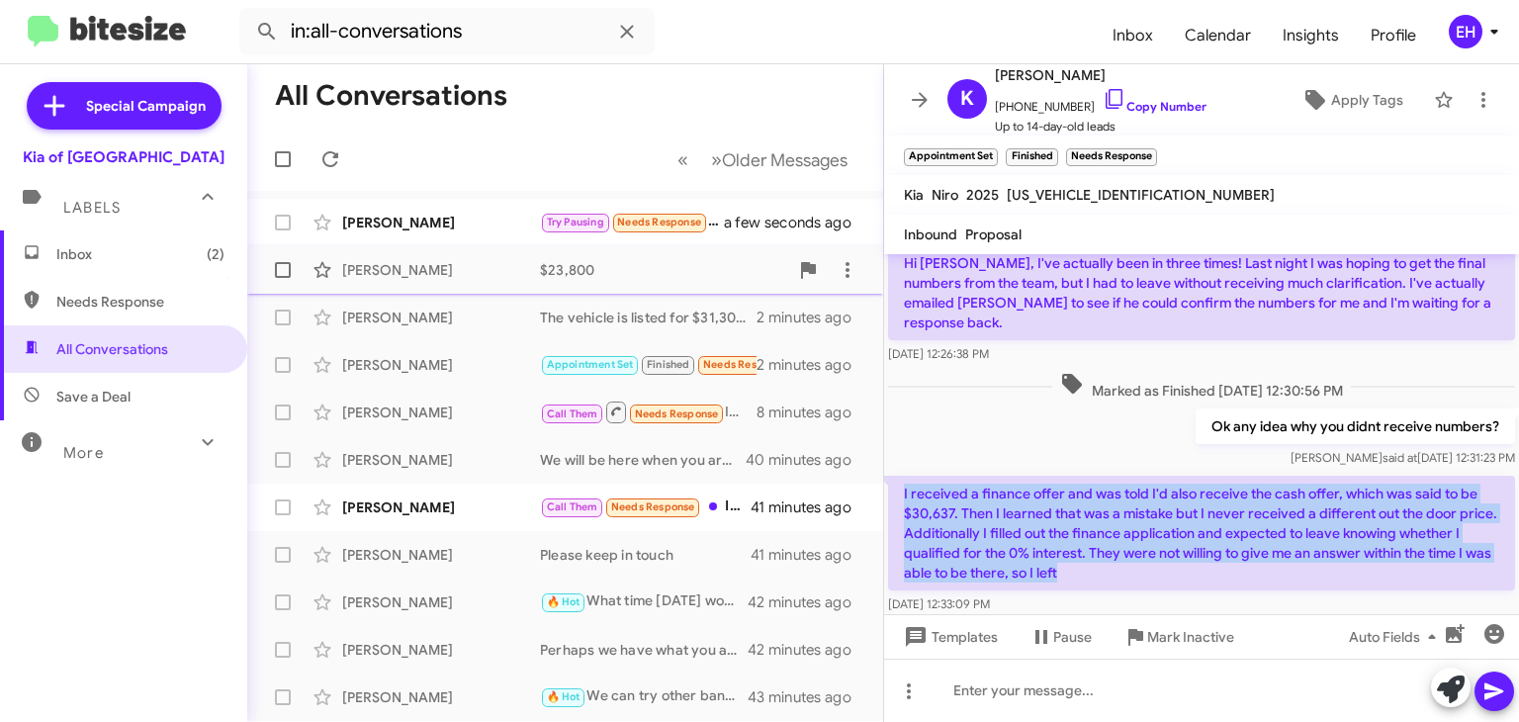
click at [644, 254] on div "[PERSON_NAME] $23,800 a minute ago" at bounding box center [565, 270] width 604 height 40
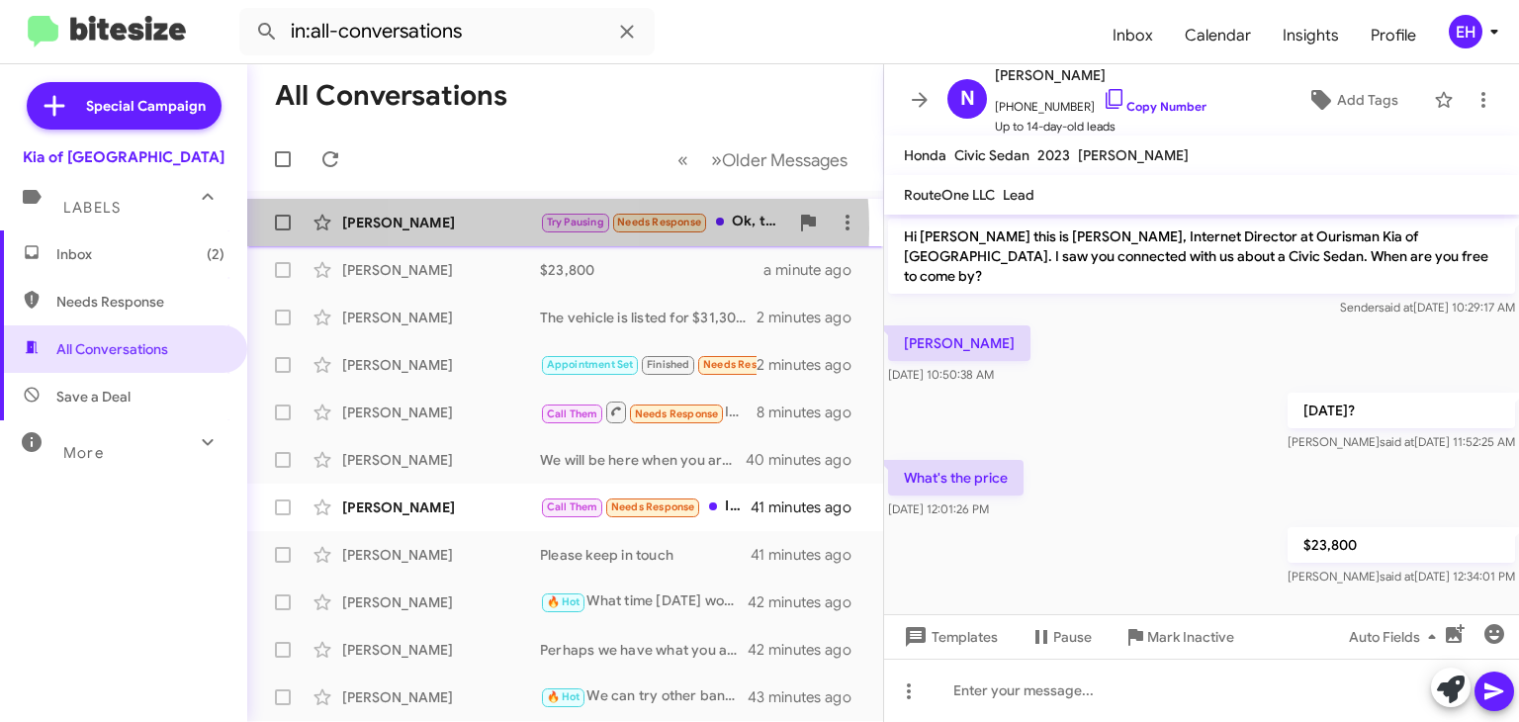
click at [502, 228] on div "[PERSON_NAME]" at bounding box center [441, 223] width 198 height 20
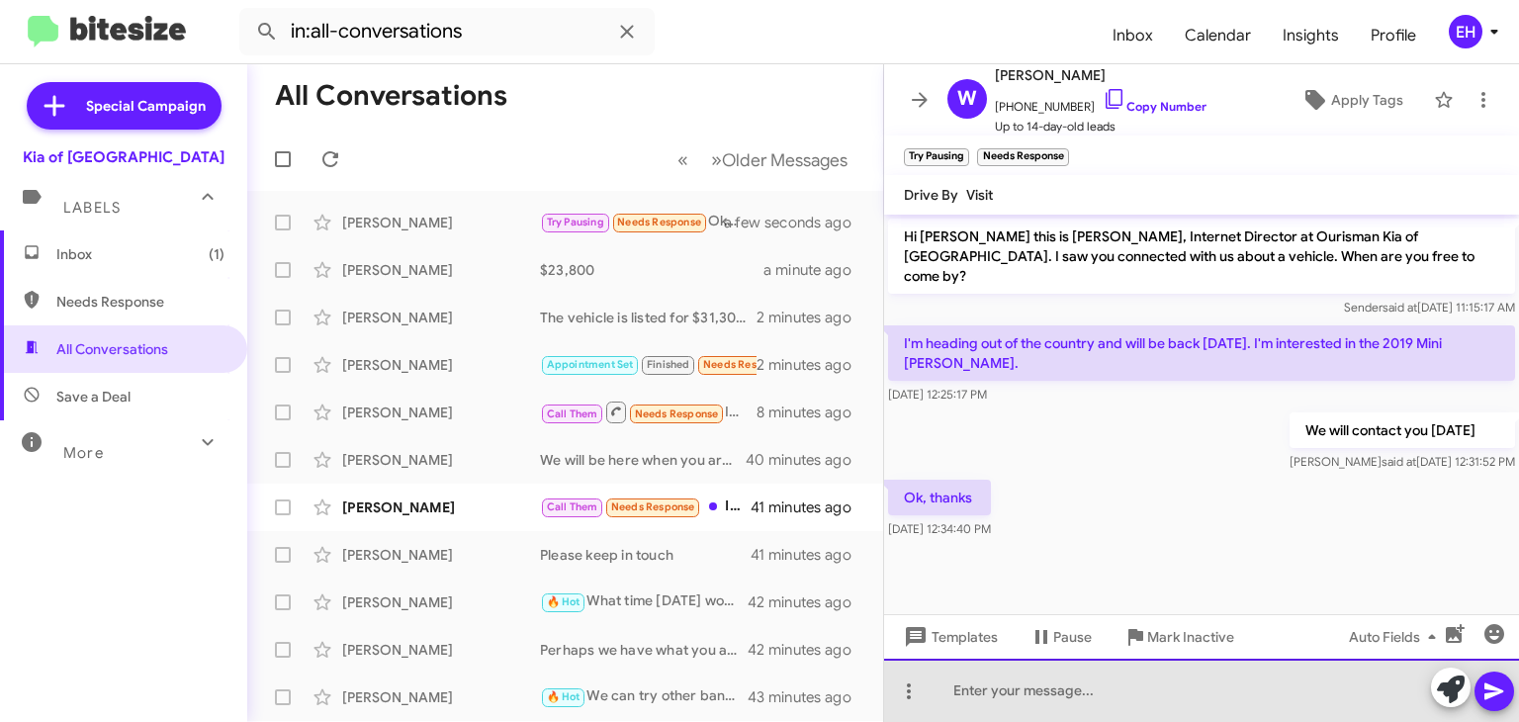
click at [1053, 699] on div at bounding box center [1201, 690] width 635 height 63
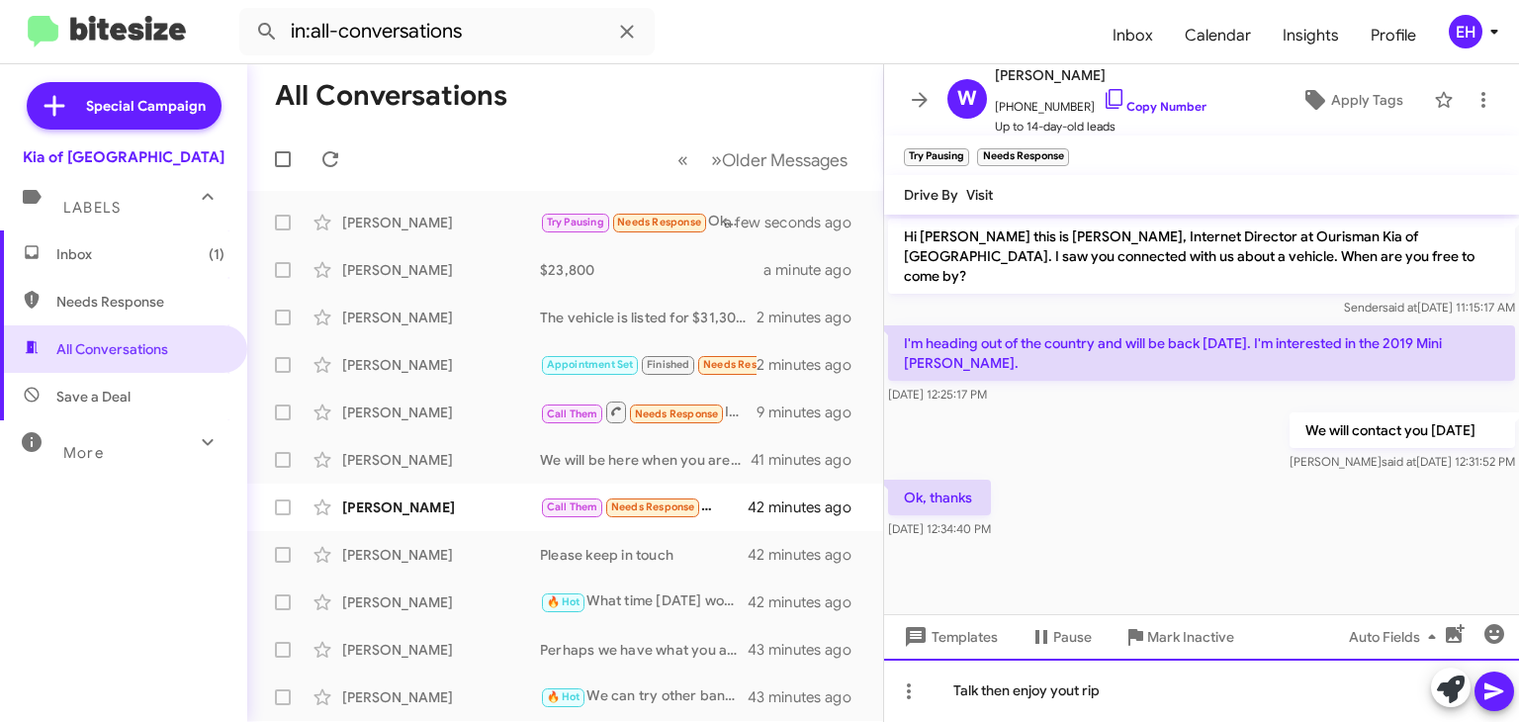
click at [1084, 691] on div "Talk then enjoy yout rip" at bounding box center [1201, 690] width 635 height 63
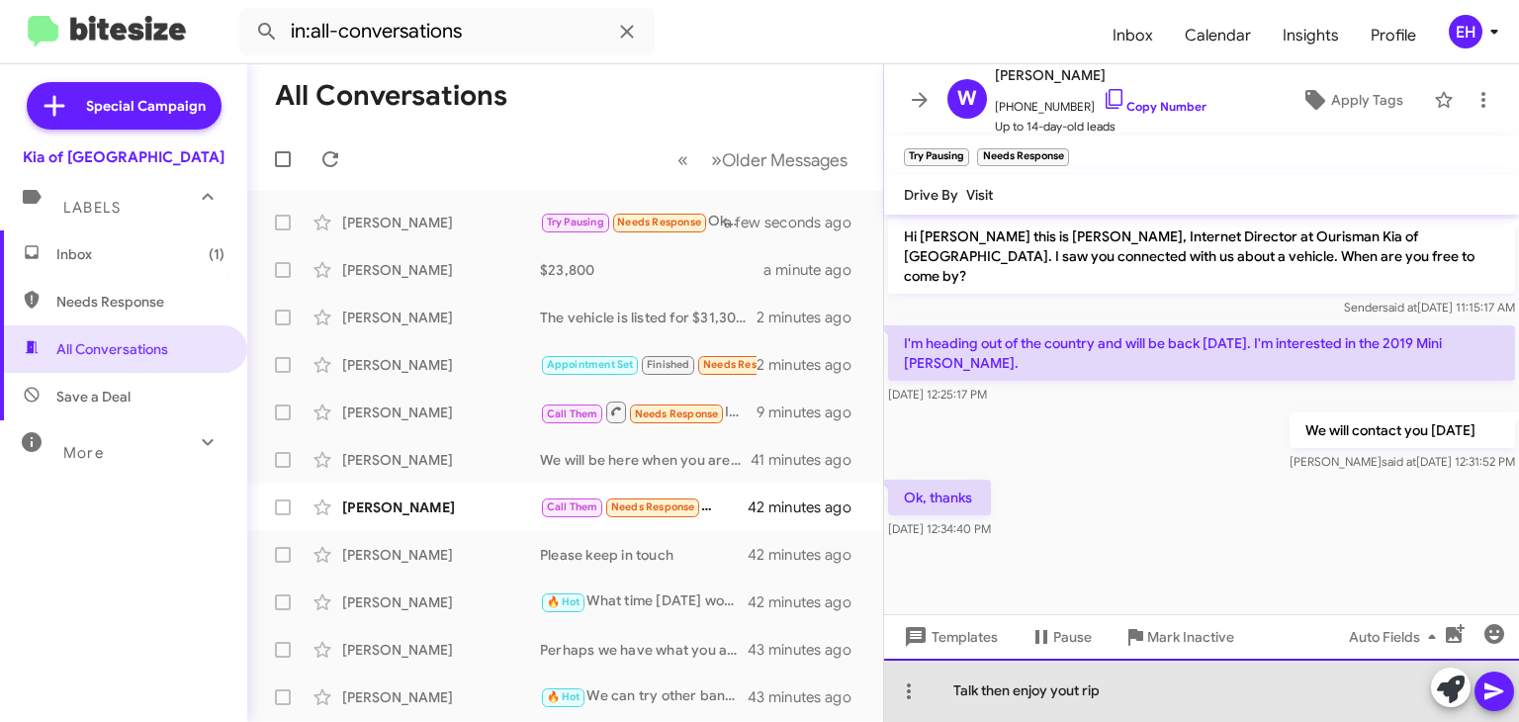
click at [1096, 683] on div "Talk then enjoy yout rip" at bounding box center [1201, 690] width 635 height 63
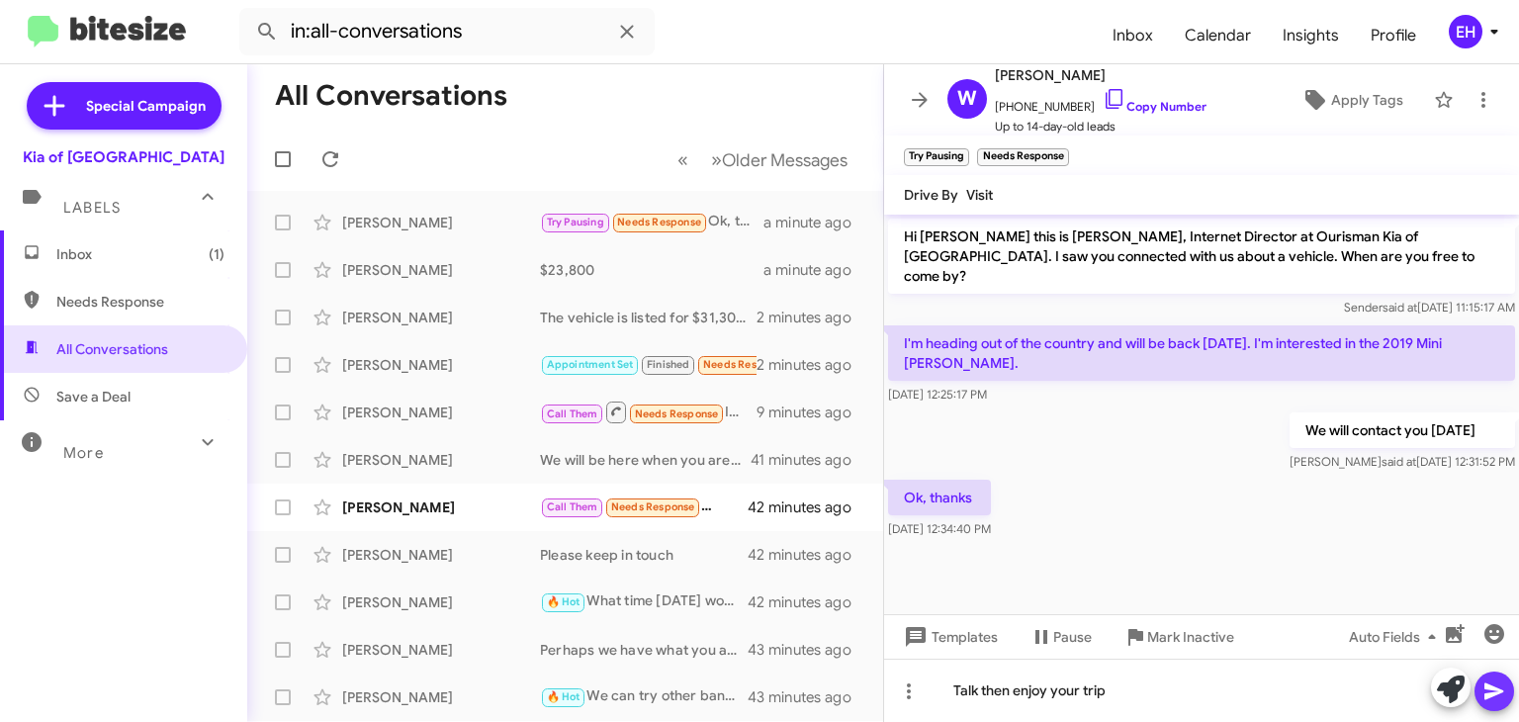
click at [1492, 697] on icon at bounding box center [1495, 691] width 24 height 24
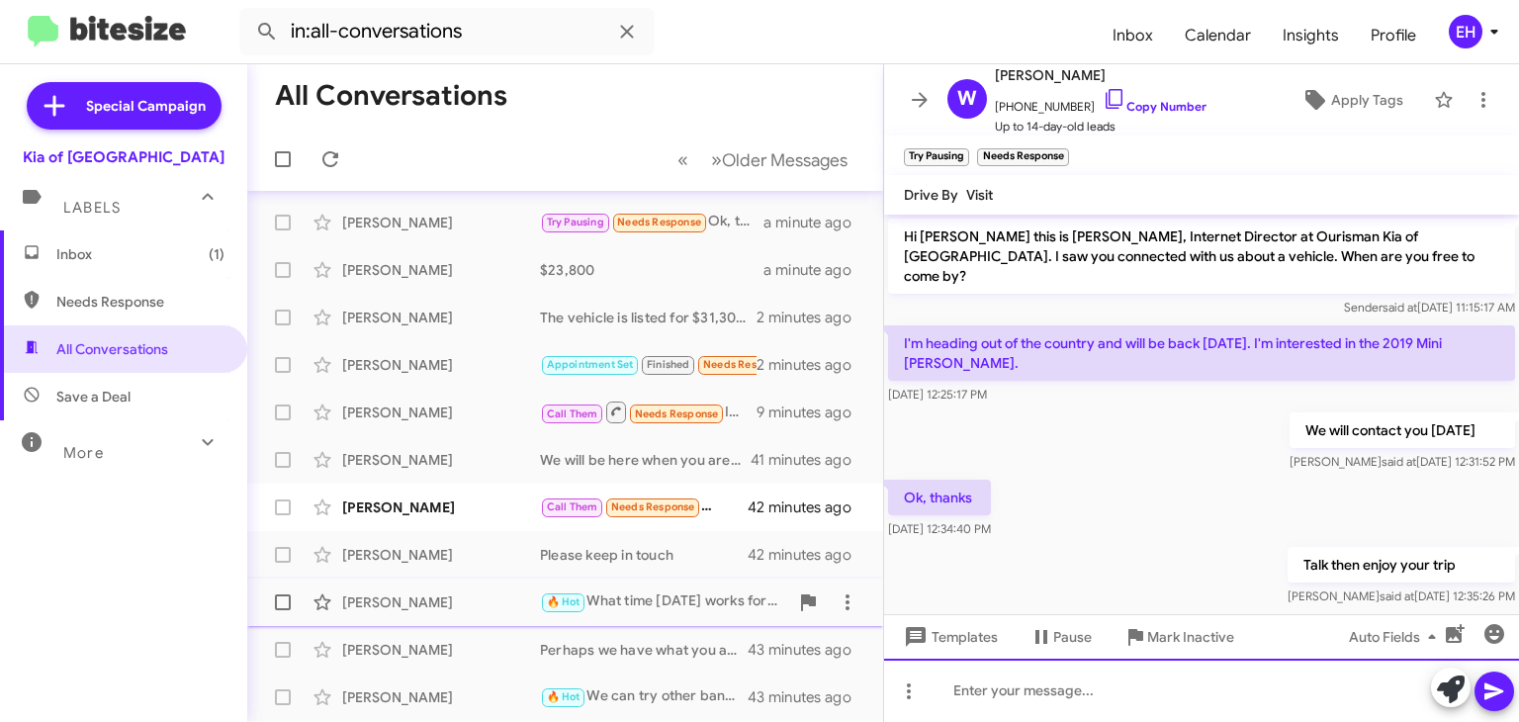
scroll to position [6, 0]
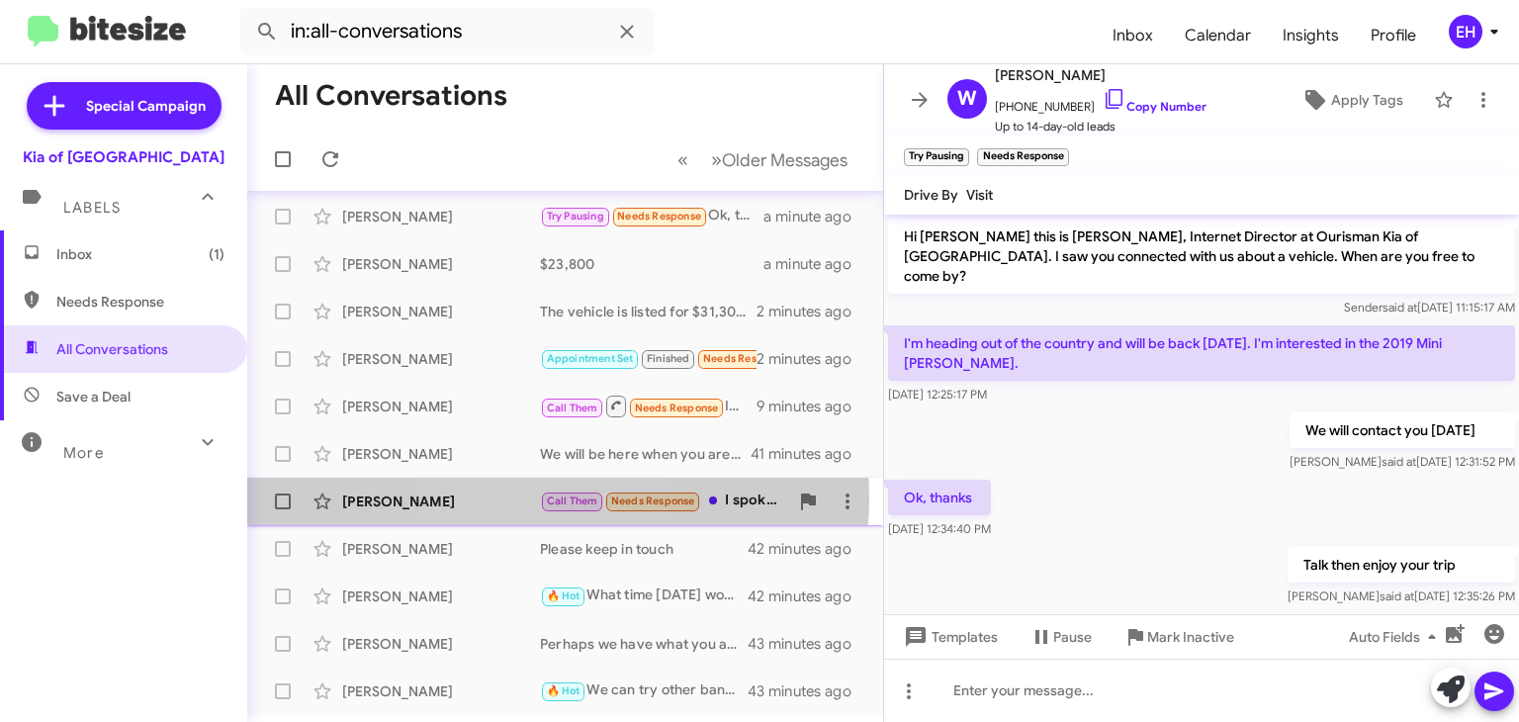
click at [517, 496] on div "[PERSON_NAME]" at bounding box center [441, 502] width 198 height 20
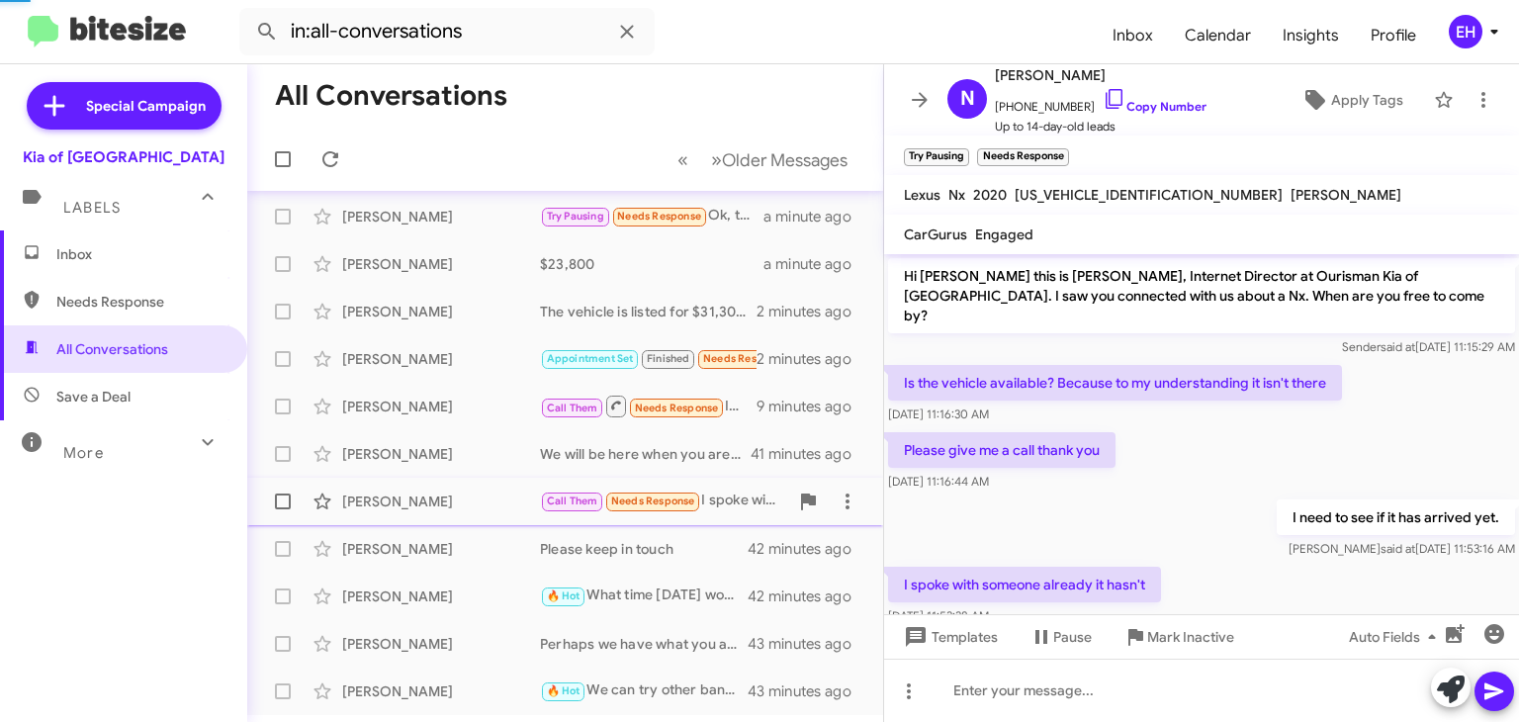
scroll to position [20, 0]
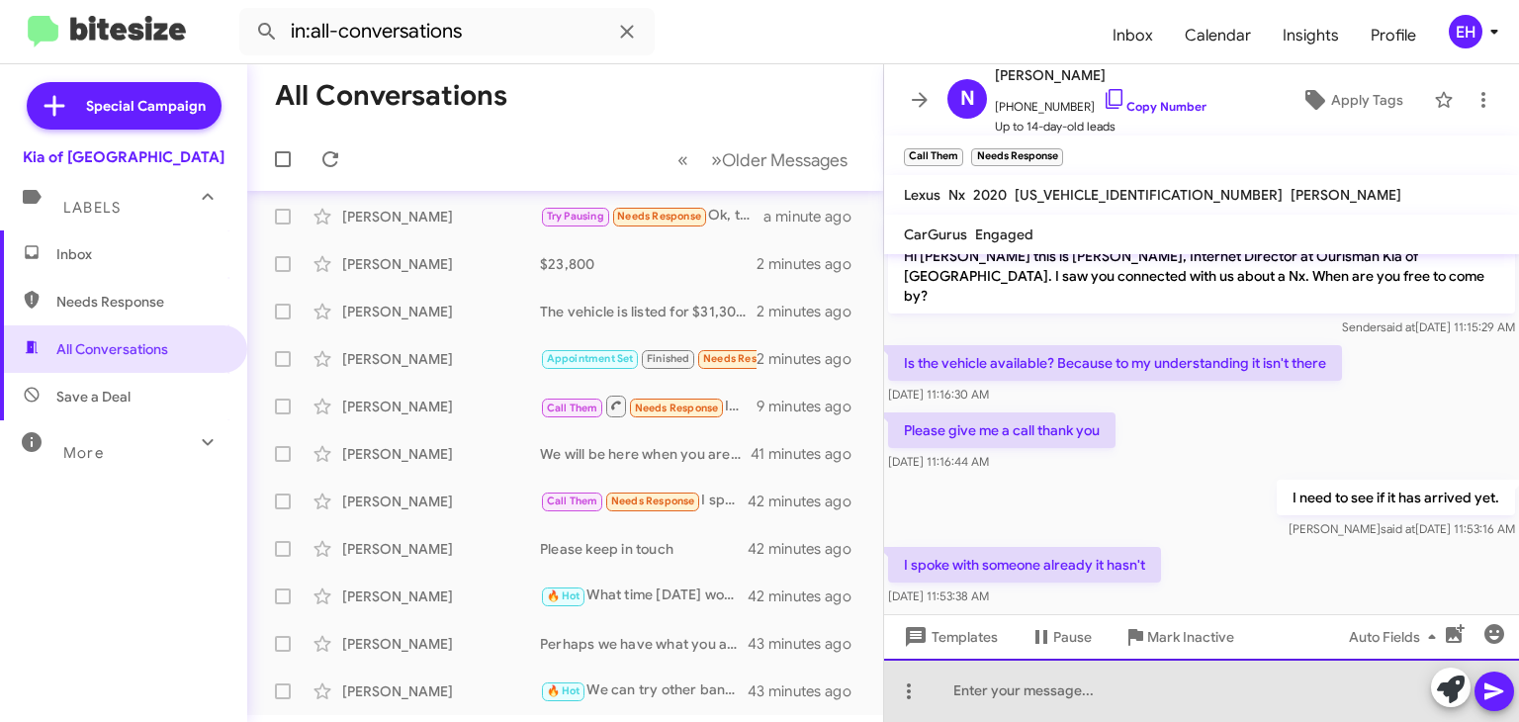
click at [1098, 676] on div at bounding box center [1201, 690] width 635 height 63
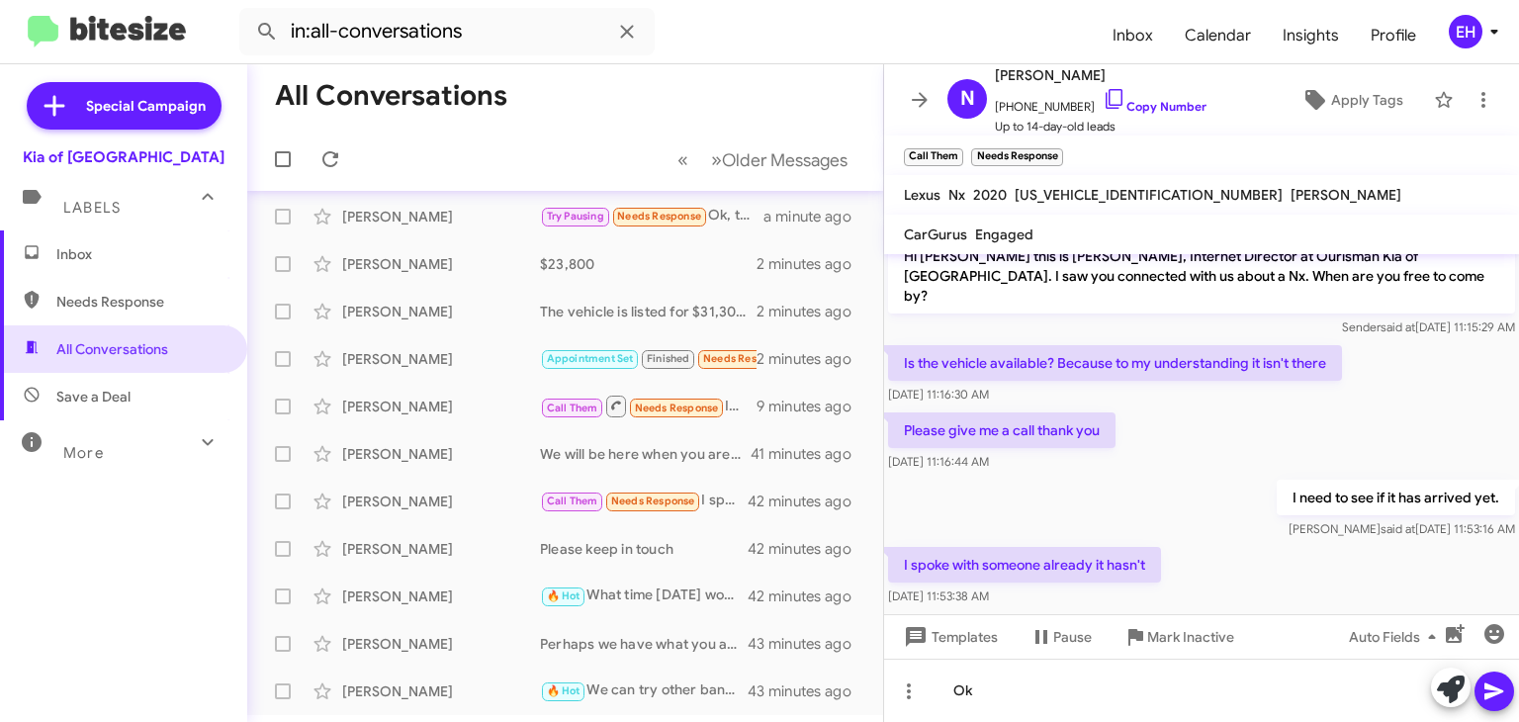
click at [1491, 691] on icon at bounding box center [1495, 691] width 24 height 24
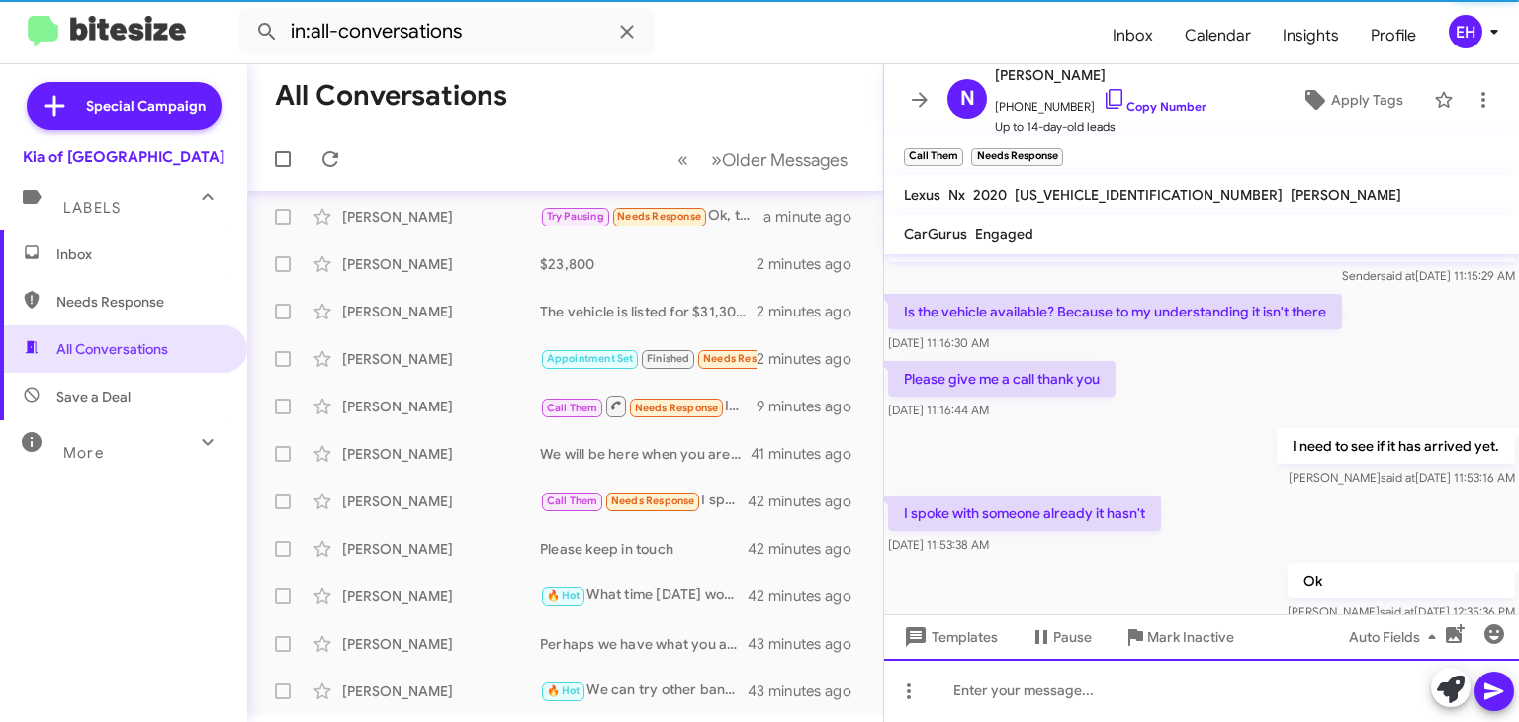
scroll to position [93, 0]
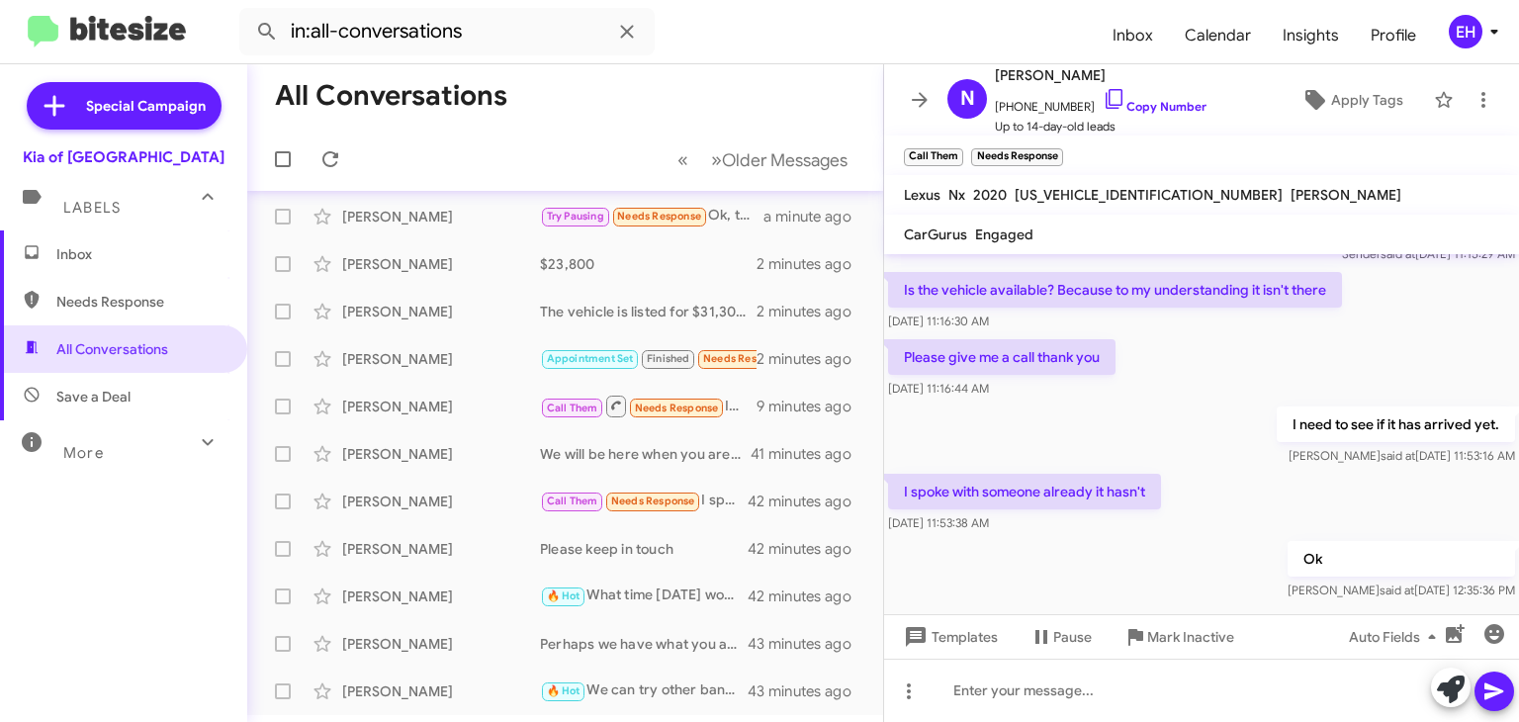
click at [98, 261] on span "Inbox" at bounding box center [140, 254] width 168 height 20
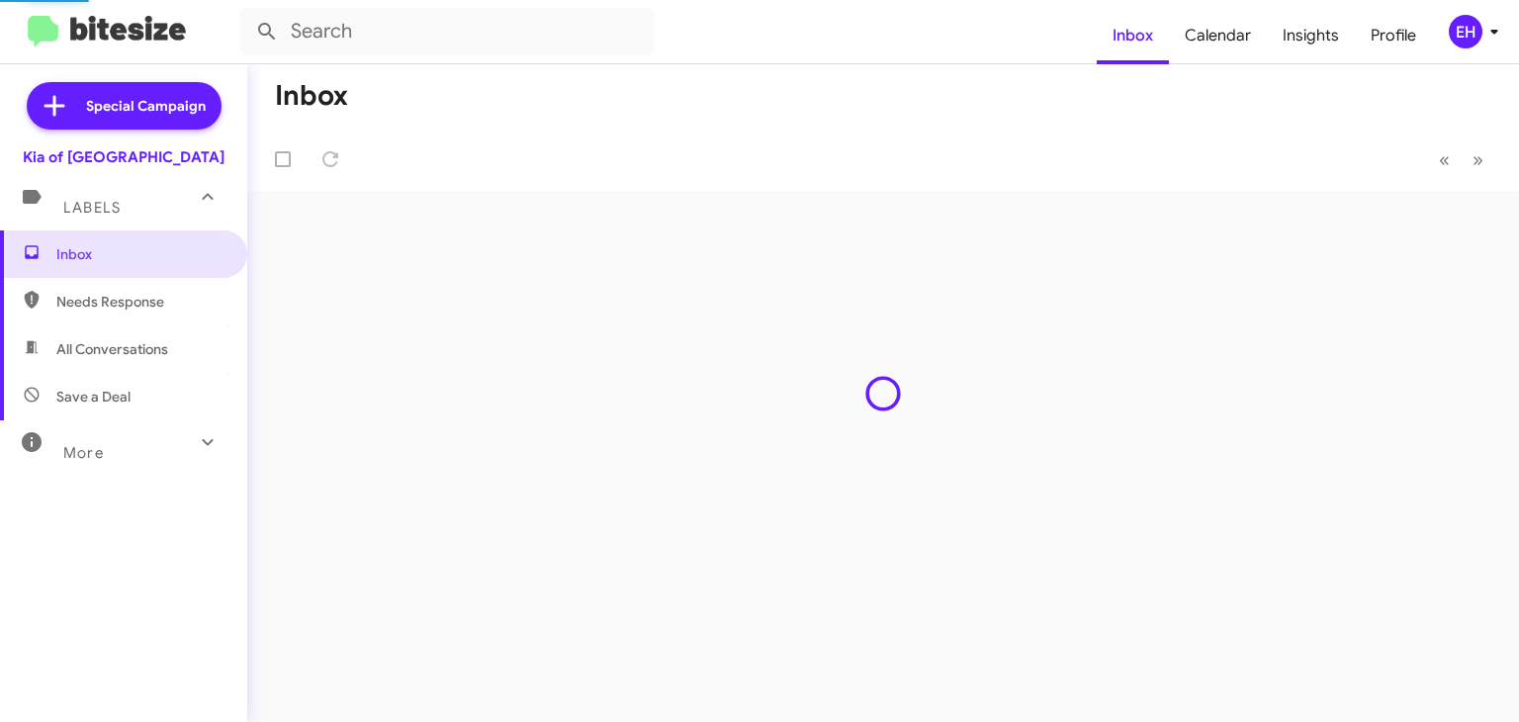
click at [105, 299] on span "Needs Response" at bounding box center [140, 302] width 168 height 20
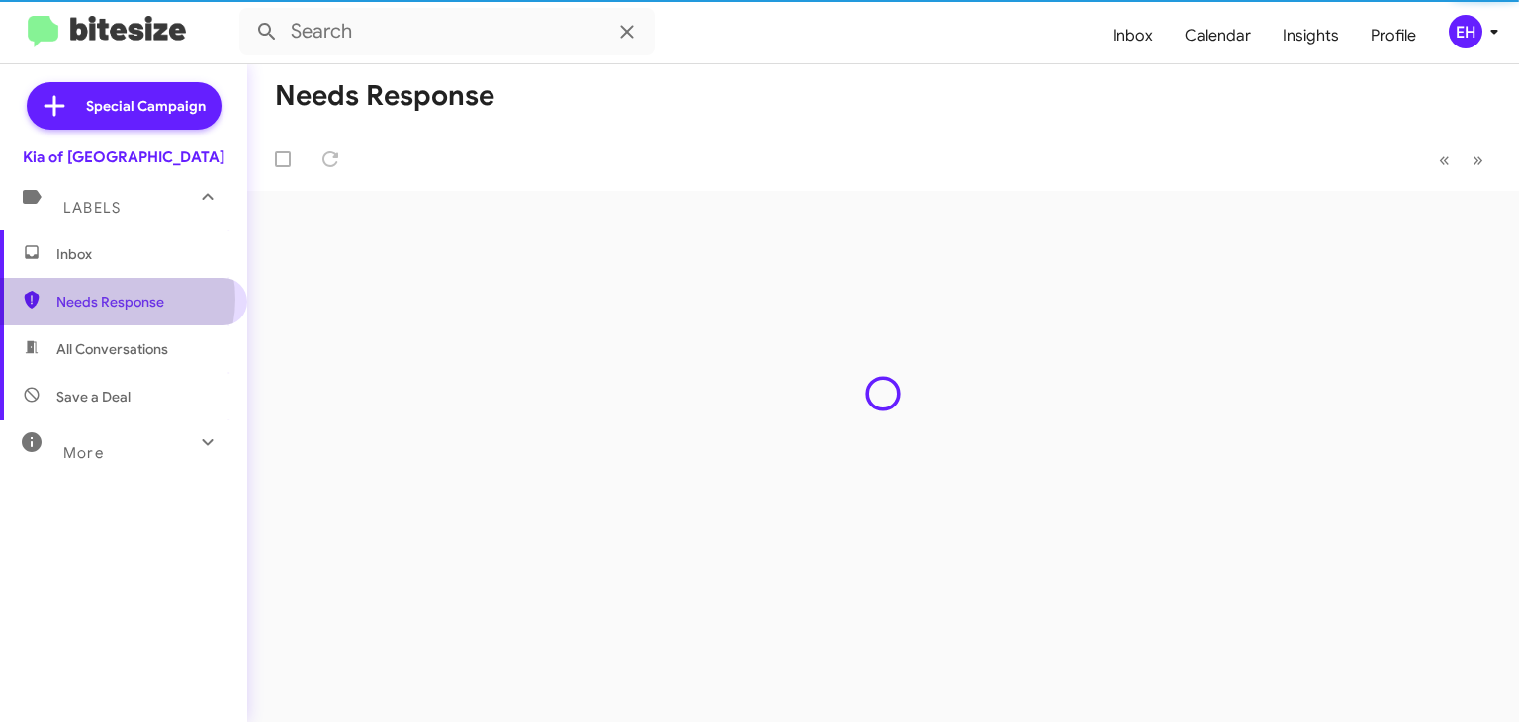
type input "in:needs-response"
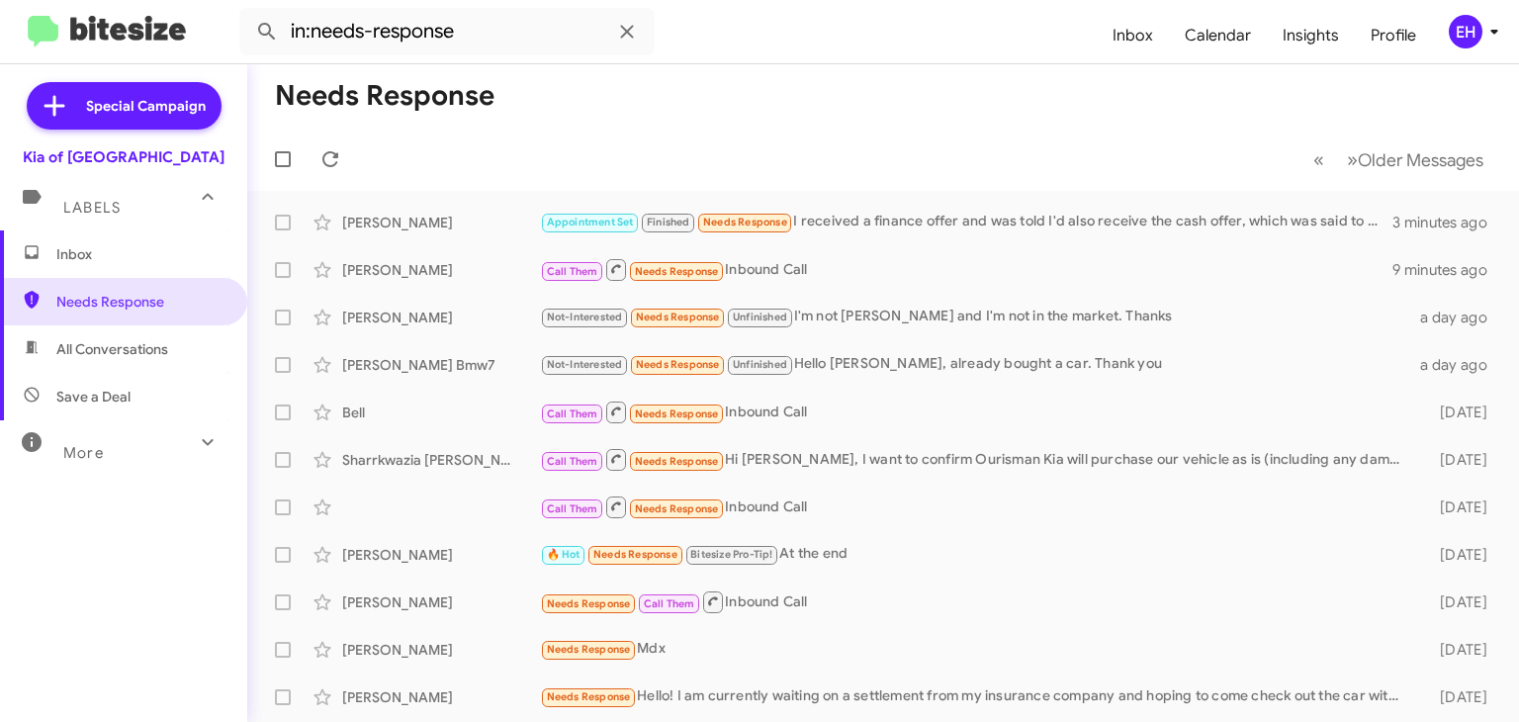
click at [104, 203] on span "Labels" at bounding box center [91, 208] width 57 height 18
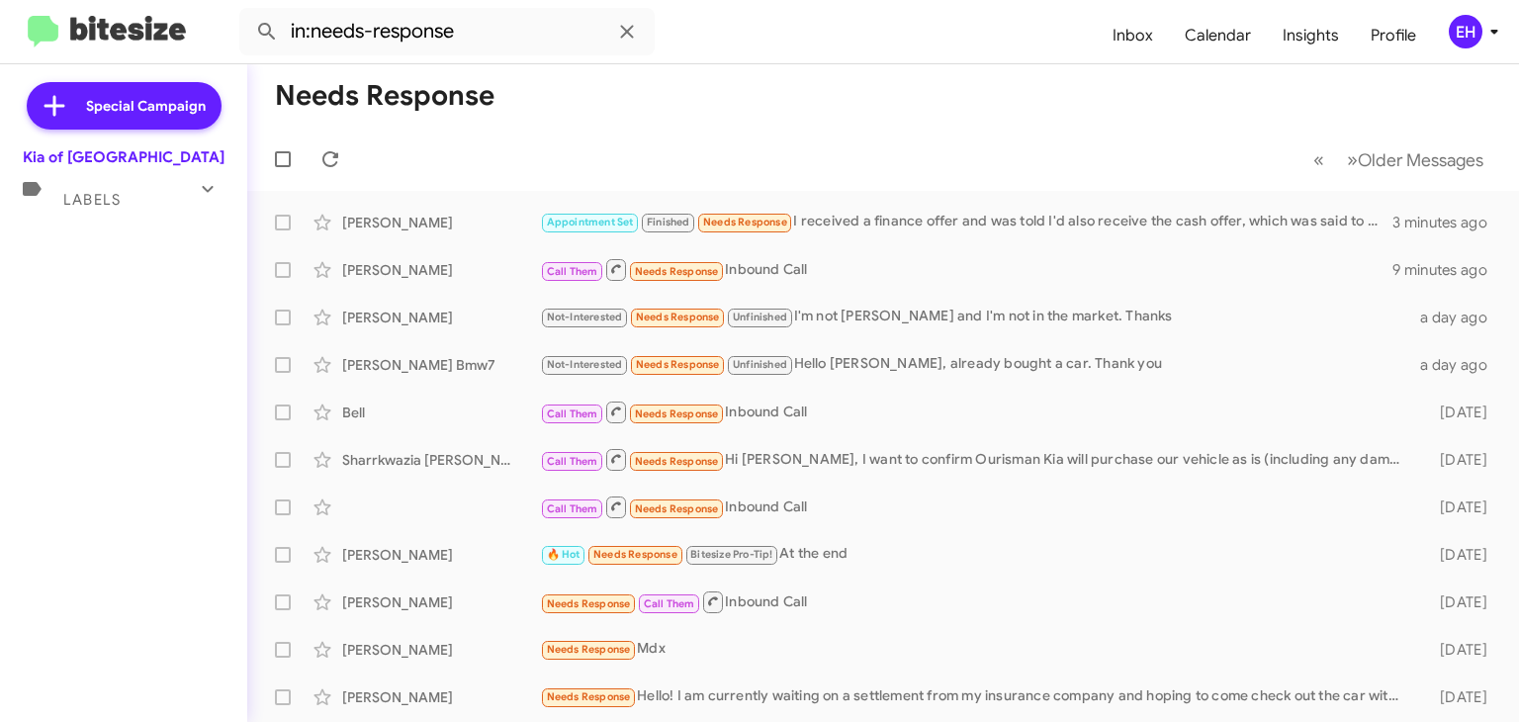
click at [218, 179] on icon at bounding box center [208, 189] width 24 height 24
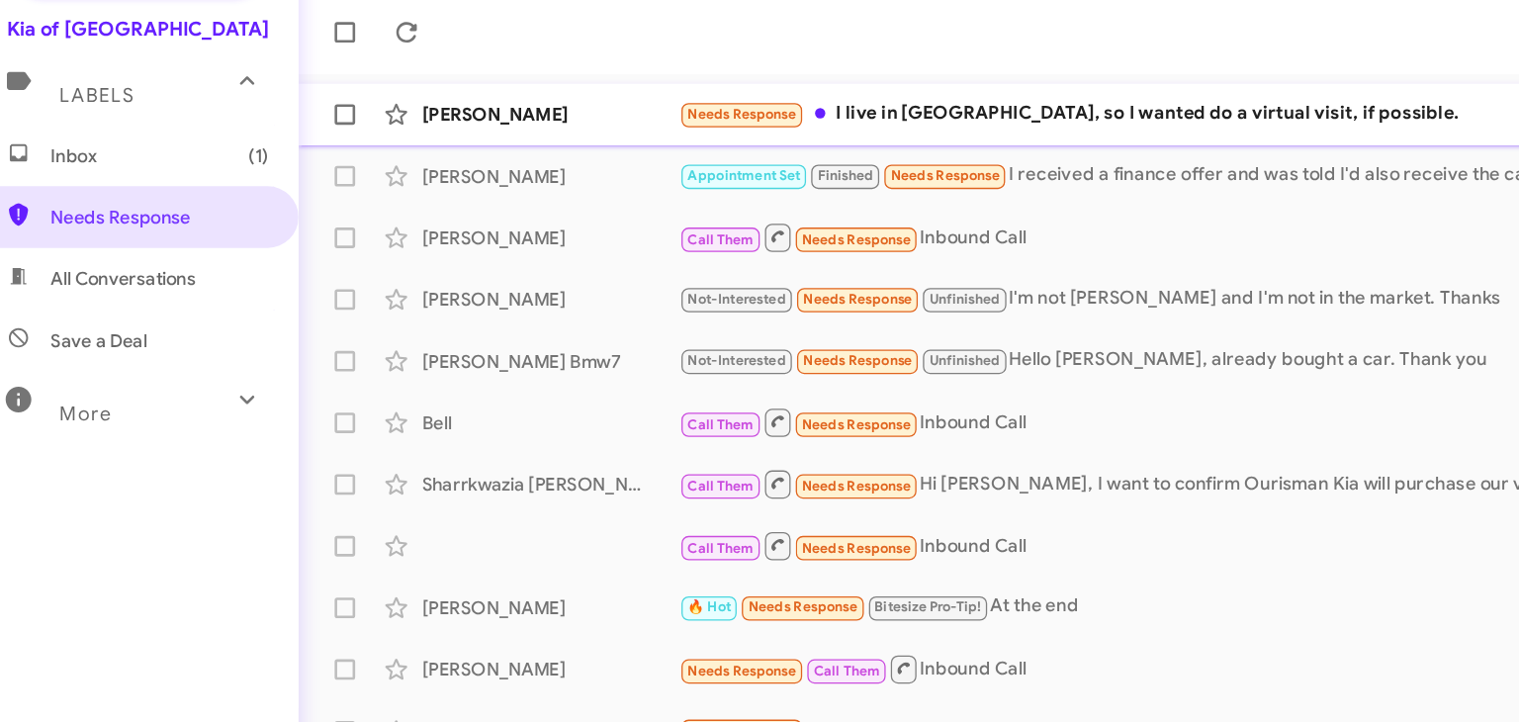
click at [896, 227] on div "Needs Response I live in [GEOGRAPHIC_DATA], so I wanted do a virtual visit, if …" at bounding box center [982, 222] width 884 height 23
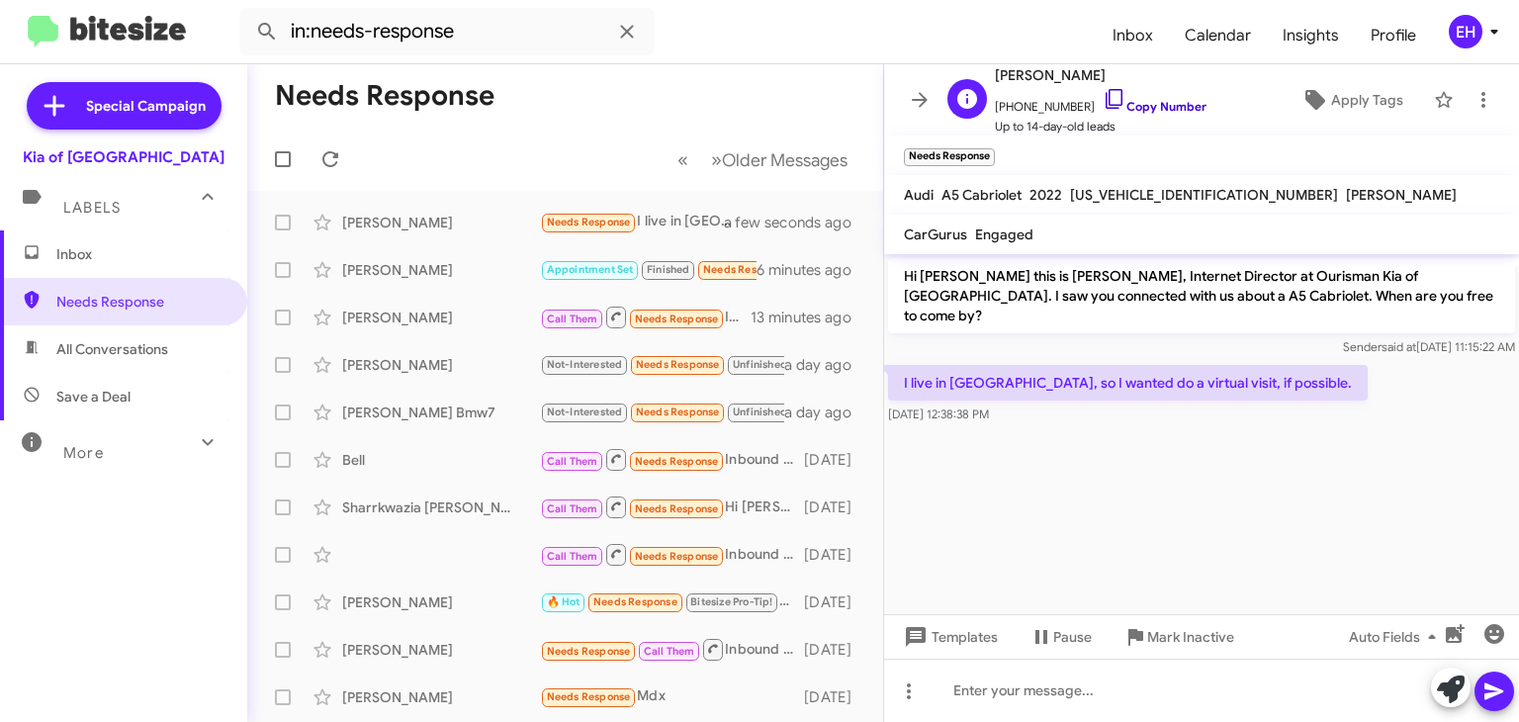
click at [1151, 105] on link "Copy Number" at bounding box center [1155, 106] width 104 height 15
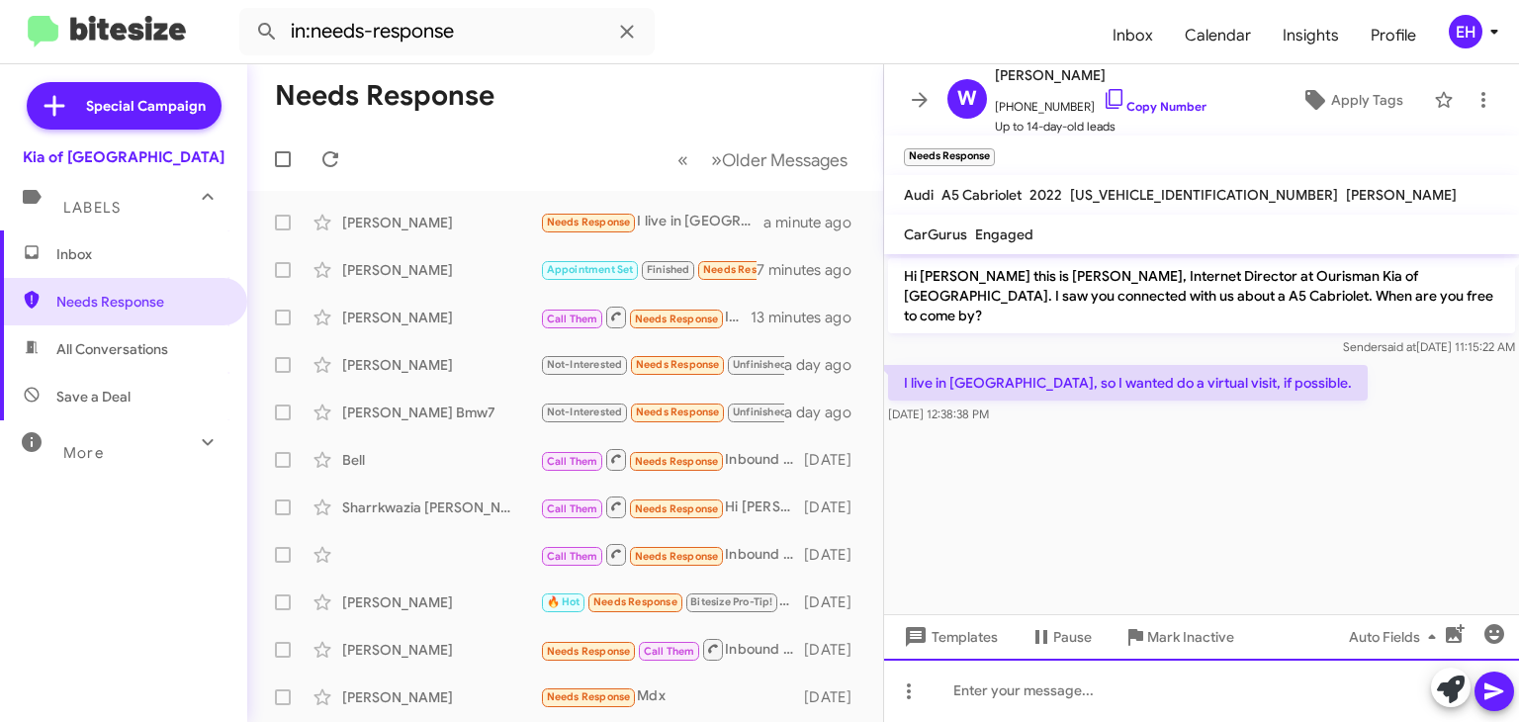
click at [1152, 706] on div at bounding box center [1201, 690] width 635 height 63
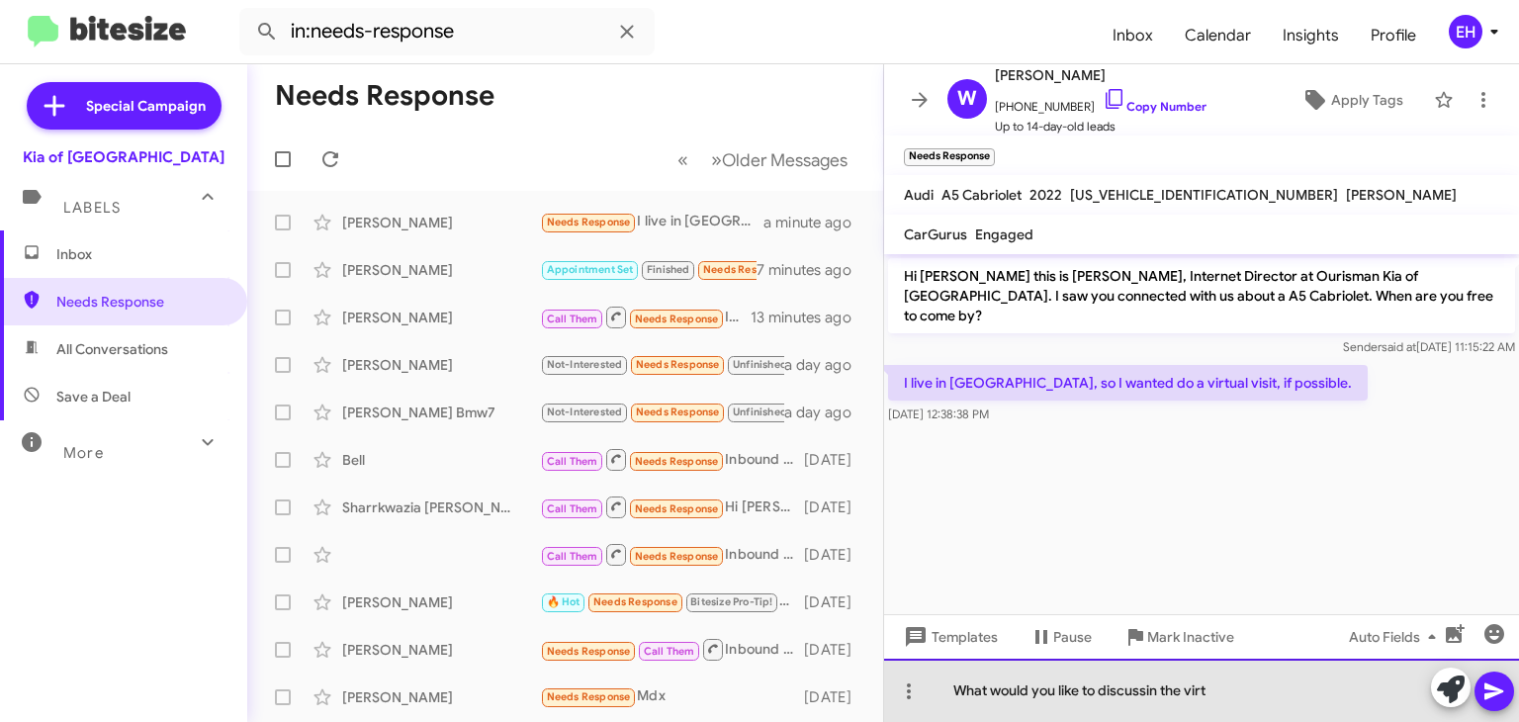
click at [1152, 698] on div "What would you like to discussin the virt" at bounding box center [1201, 690] width 635 height 63
click at [1152, 698] on div "What would yothe" at bounding box center [1201, 690] width 635 height 63
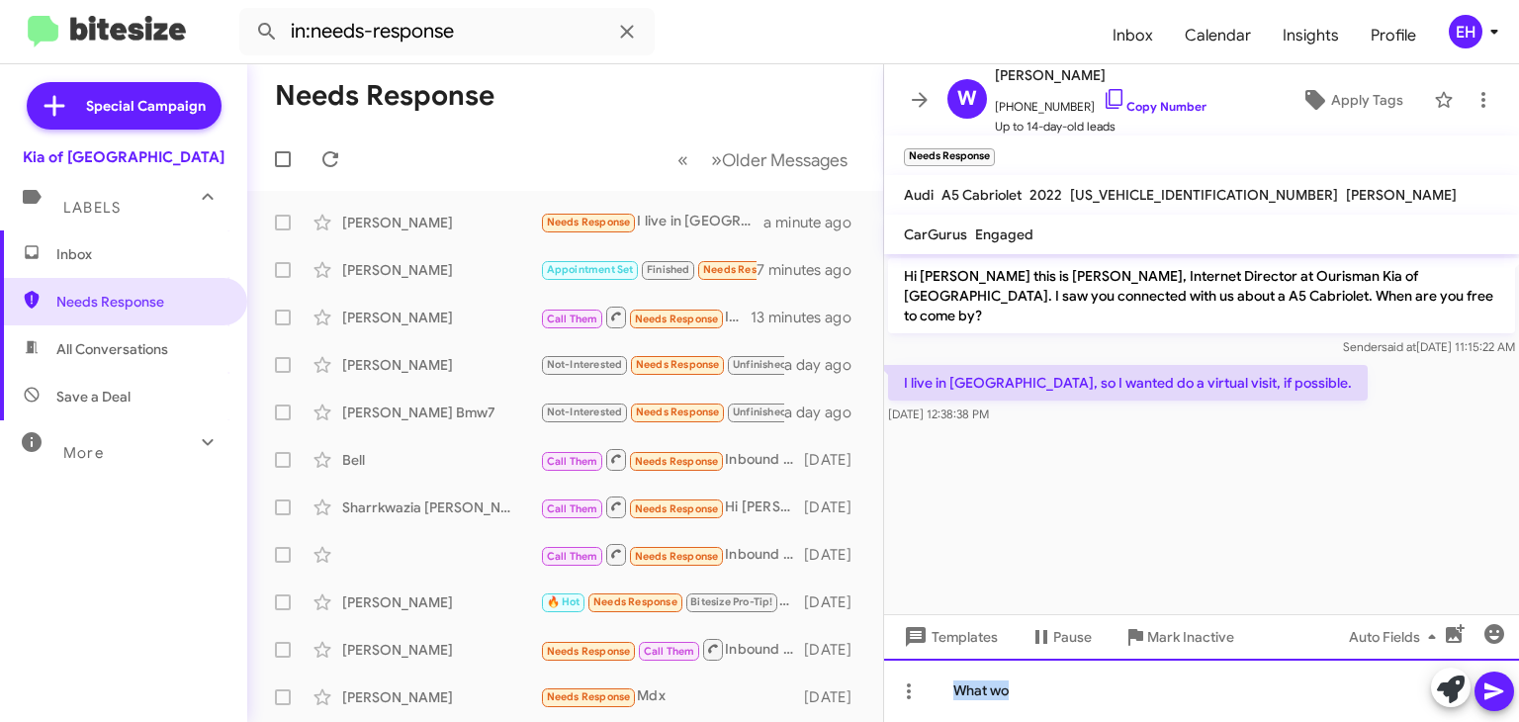
drag, startPoint x: 1154, startPoint y: 694, endPoint x: 869, endPoint y: 689, distance: 284.9
click at [869, 689] on div "Needs Response « Previous » Next Older Messages [PERSON_NAME] Needs Response I …" at bounding box center [883, 393] width 1272 height 658
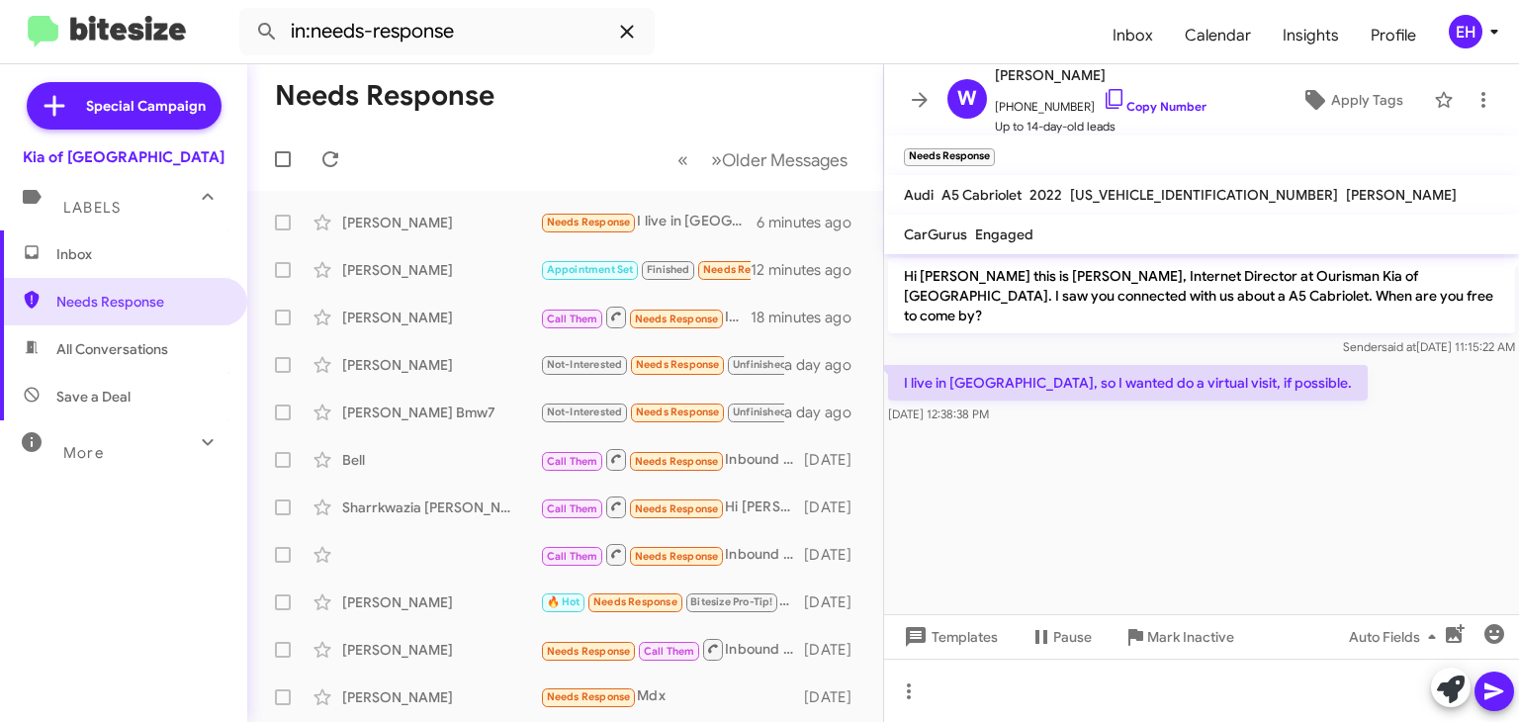
click at [631, 32] on icon at bounding box center [627, 32] width 24 height 24
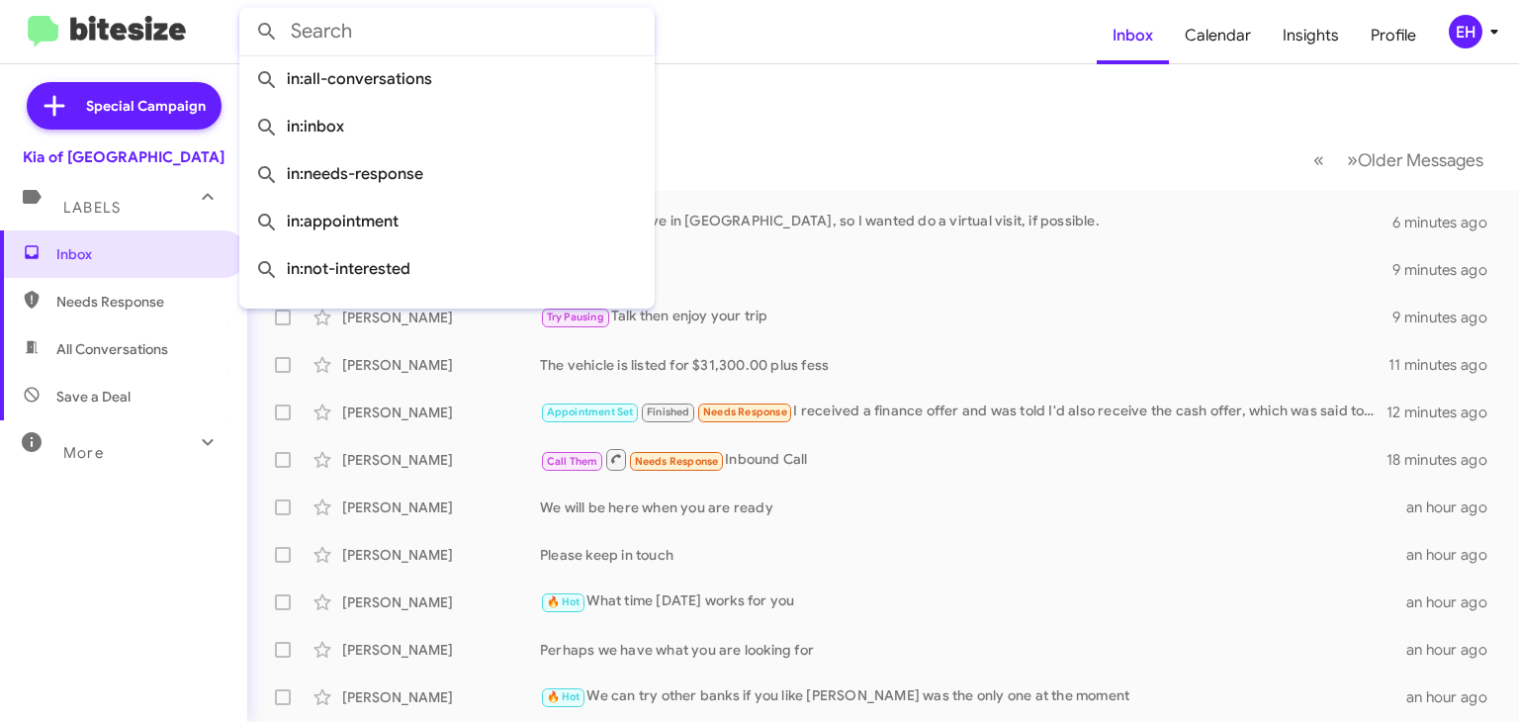
click at [877, 131] on mat-toolbar-row "« Previous » Next Older Messages" at bounding box center [883, 159] width 1272 height 63
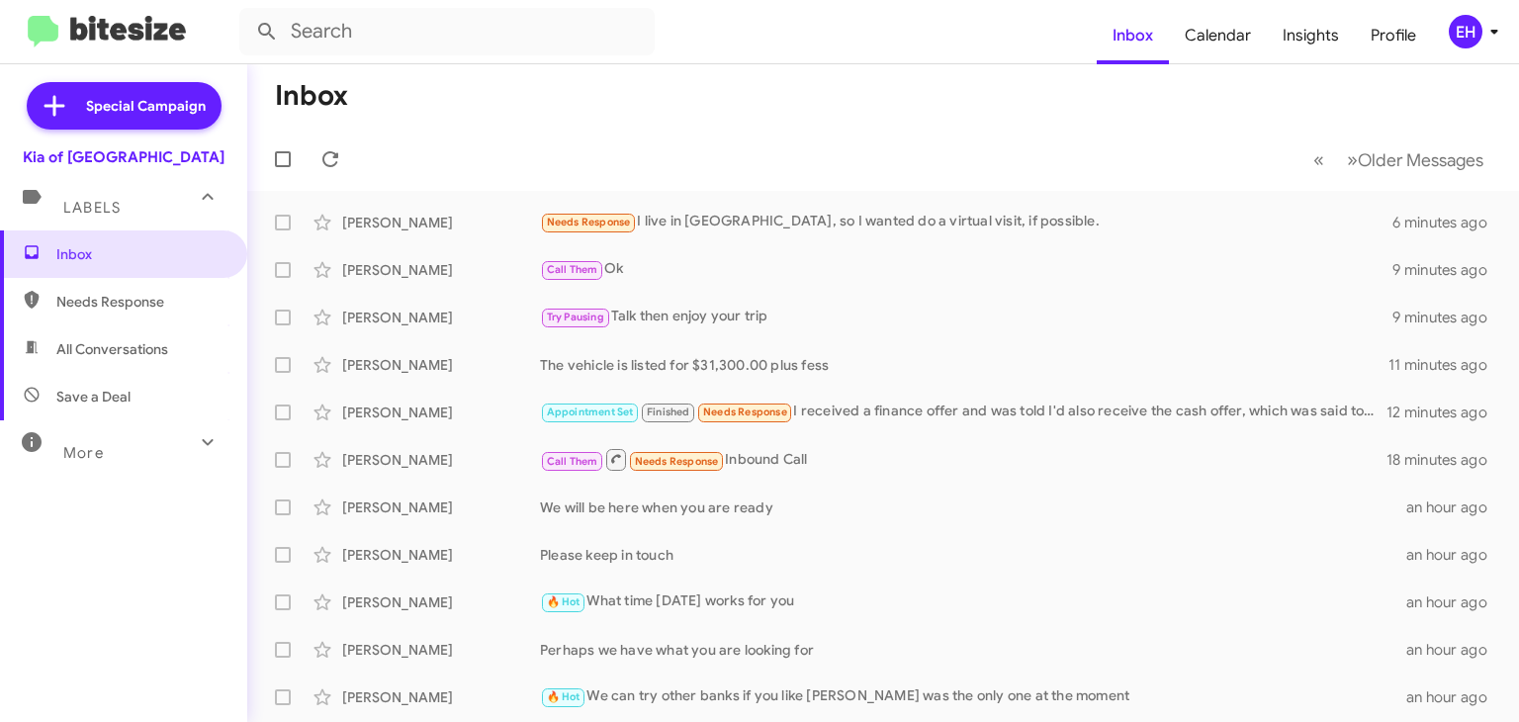
click at [121, 306] on span "Needs Response" at bounding box center [140, 302] width 168 height 20
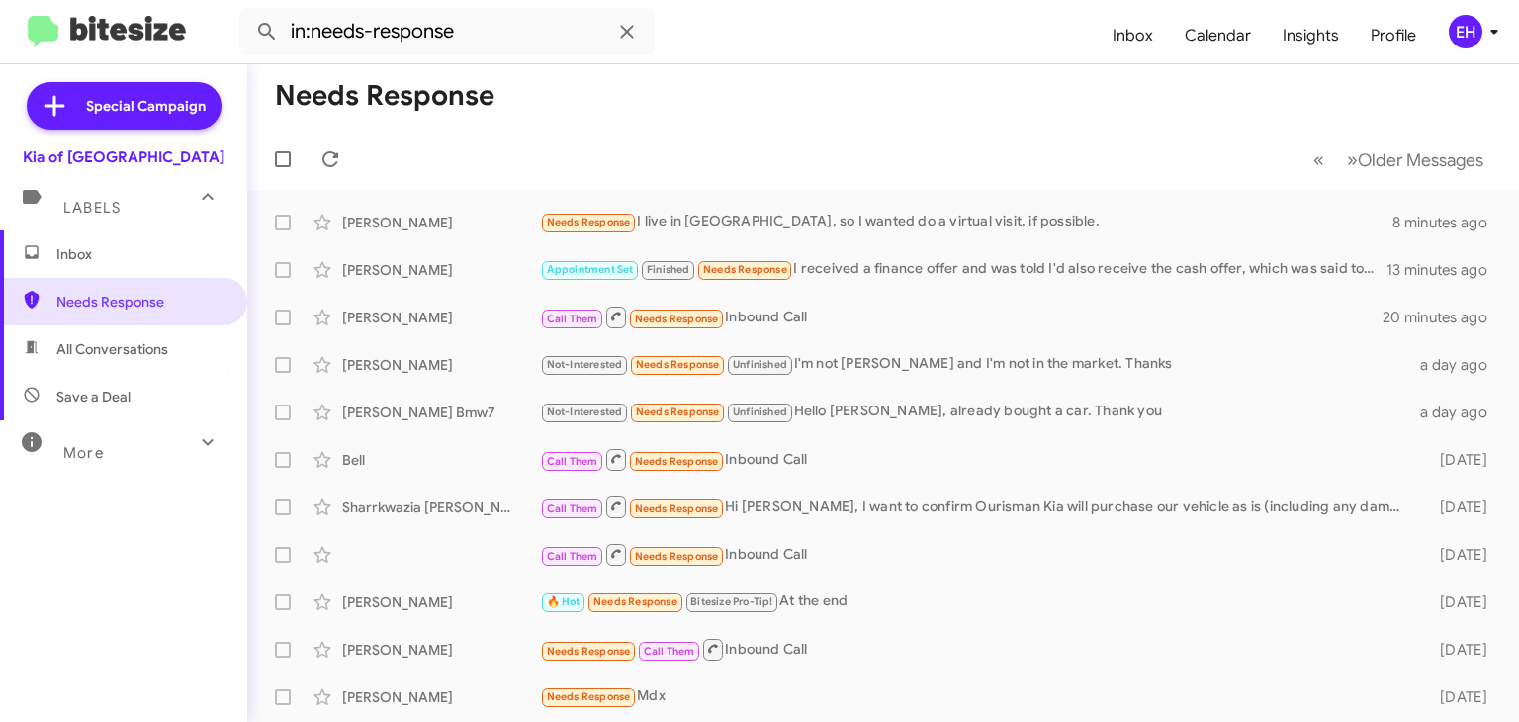
click at [98, 462] on mat-expansion-panel-header "More" at bounding box center [123, 443] width 247 height 47
click at [92, 498] on span "Important" at bounding box center [140, 507] width 168 height 20
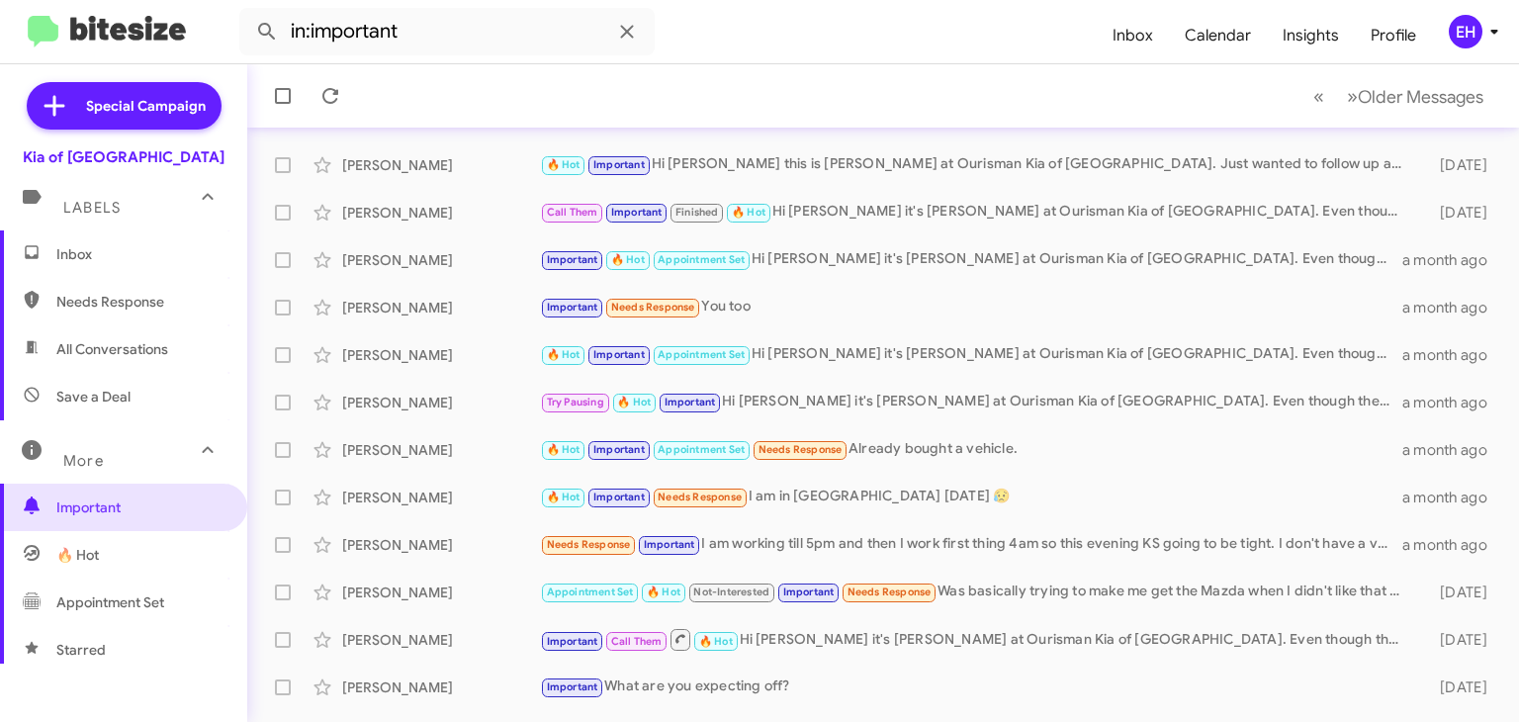
scroll to position [426, 0]
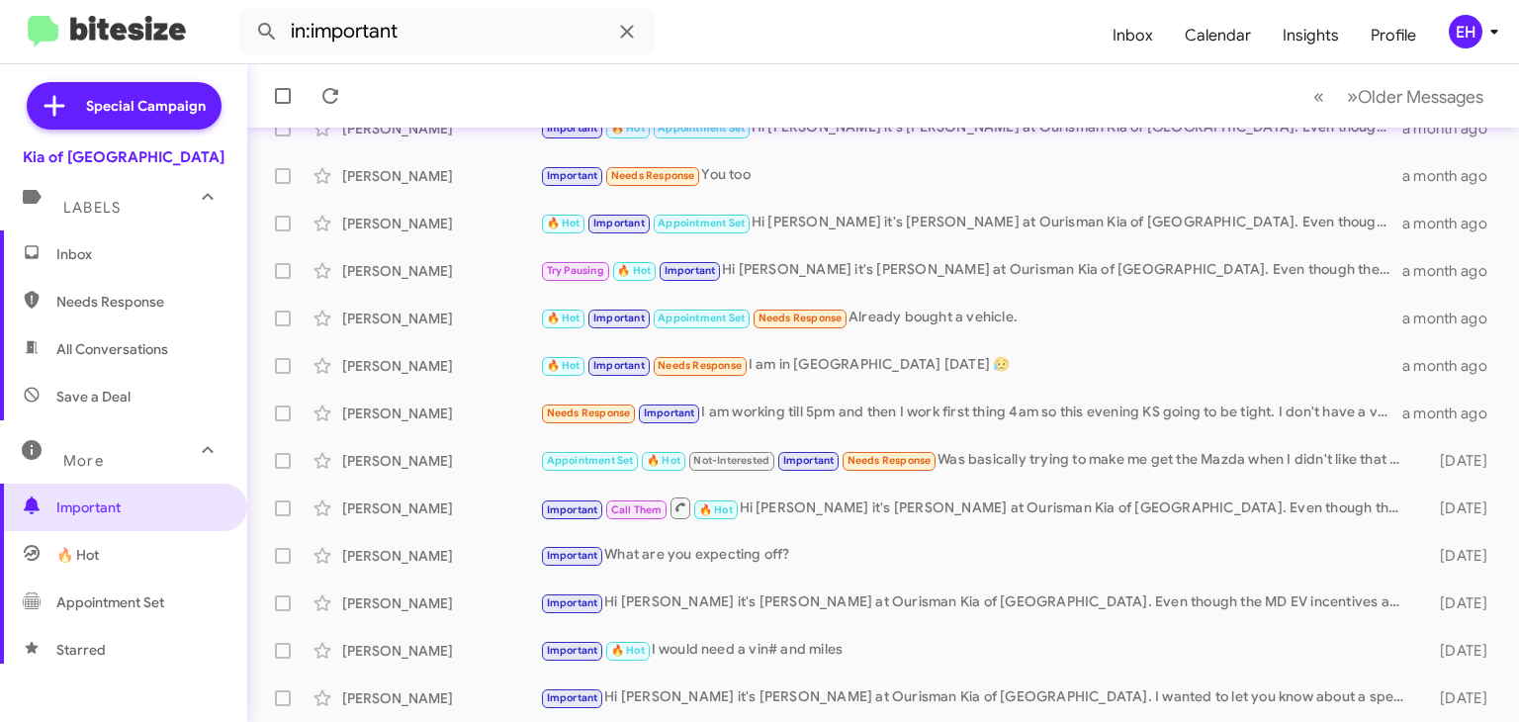
click at [106, 563] on span "🔥 Hot" at bounding box center [123, 554] width 247 height 47
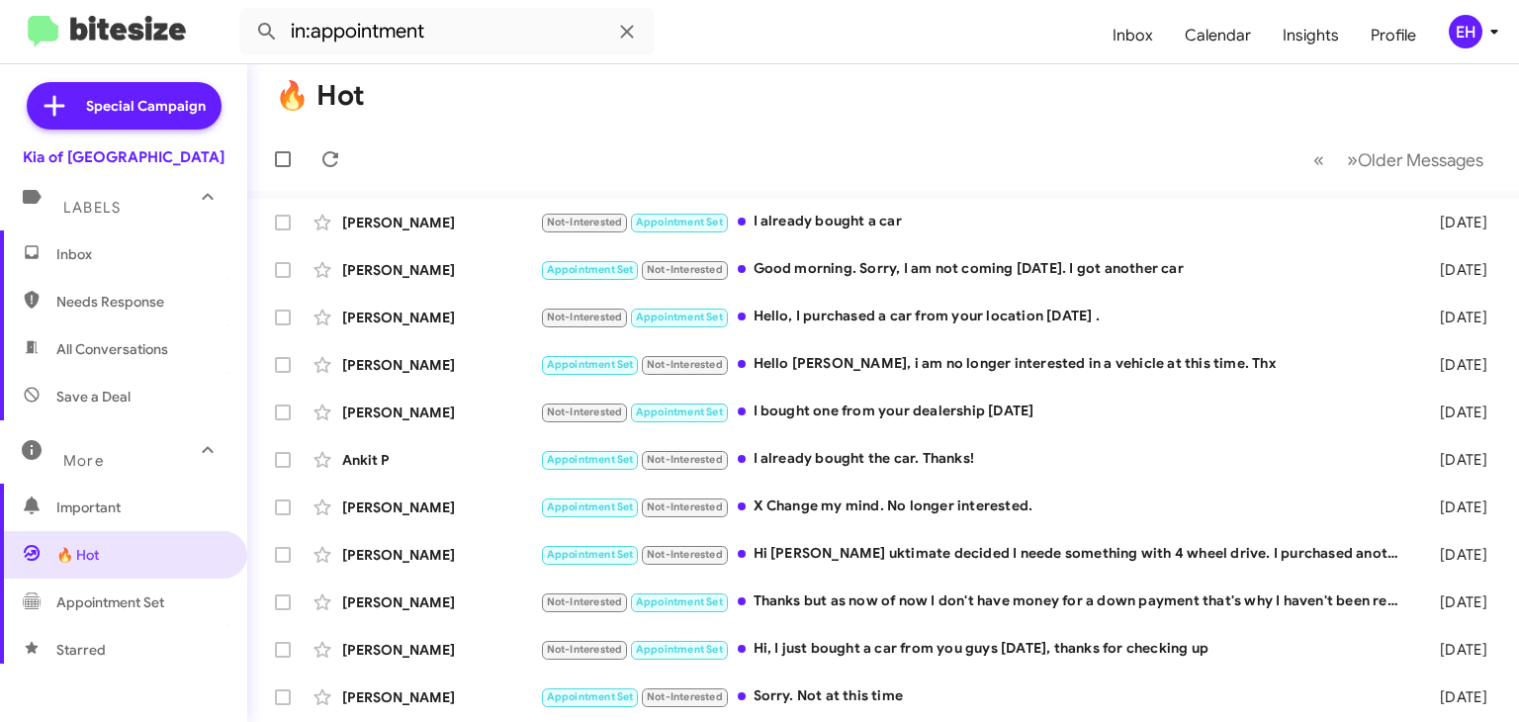
click at [107, 307] on span "Needs Response" at bounding box center [140, 302] width 168 height 20
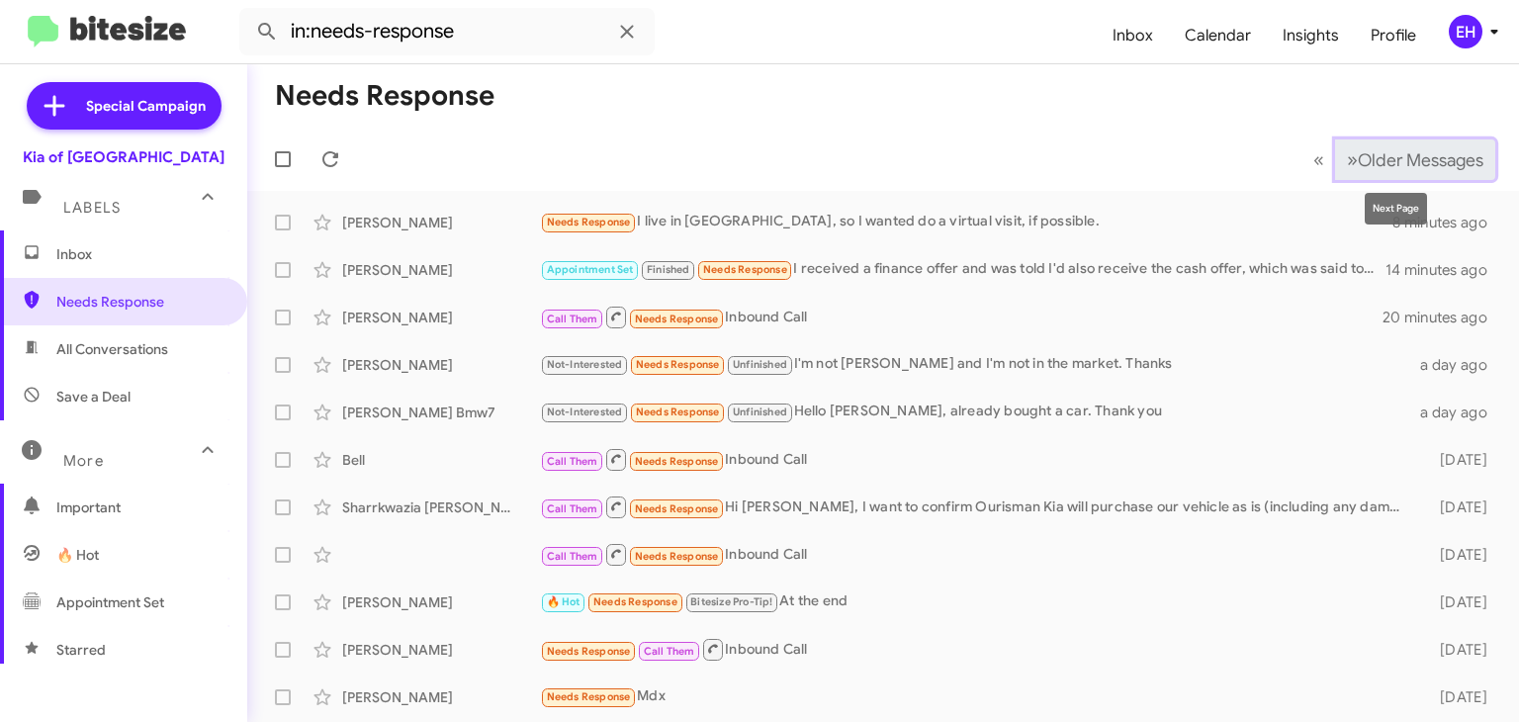
click at [1423, 174] on button "» Next Older Messages" at bounding box center [1415, 159] width 160 height 41
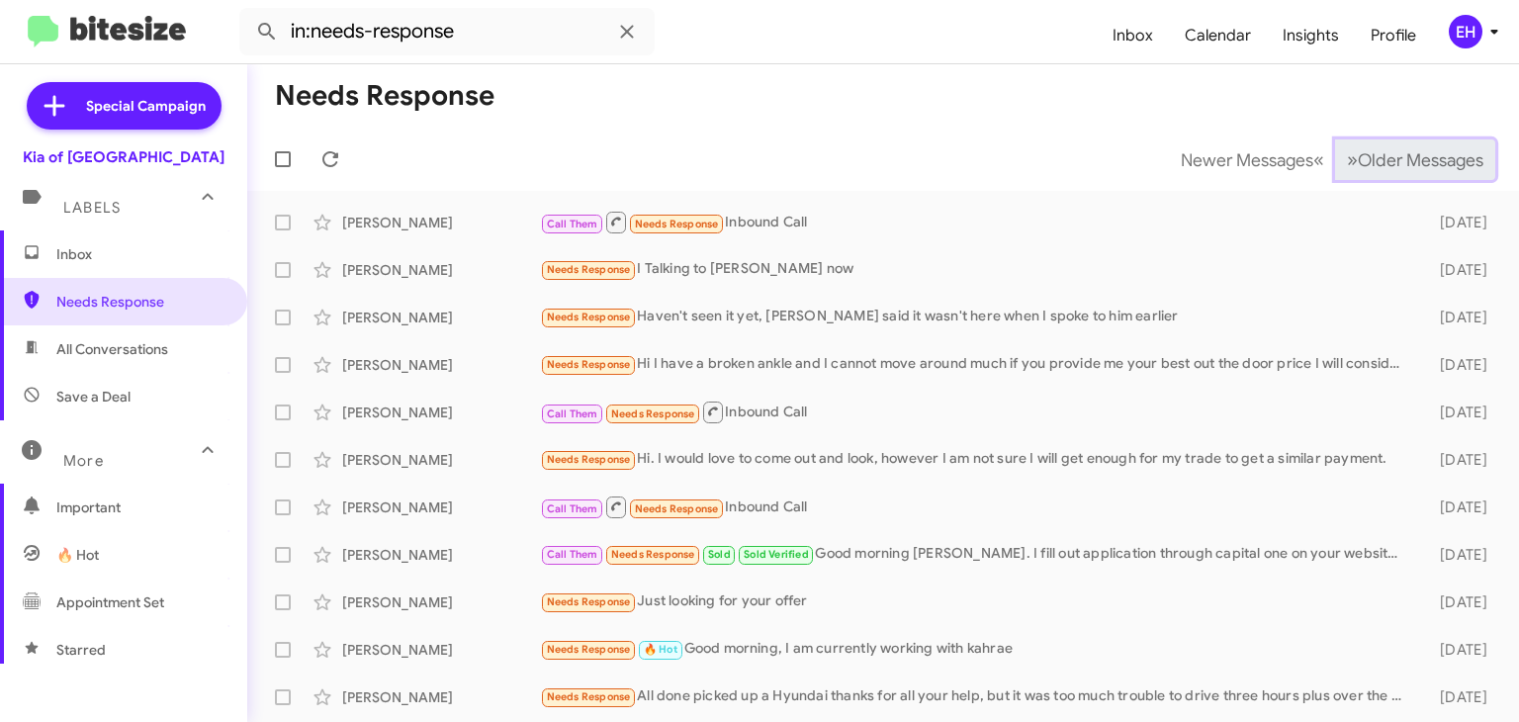
click at [1423, 174] on button "» Next Older Messages" at bounding box center [1415, 159] width 160 height 41
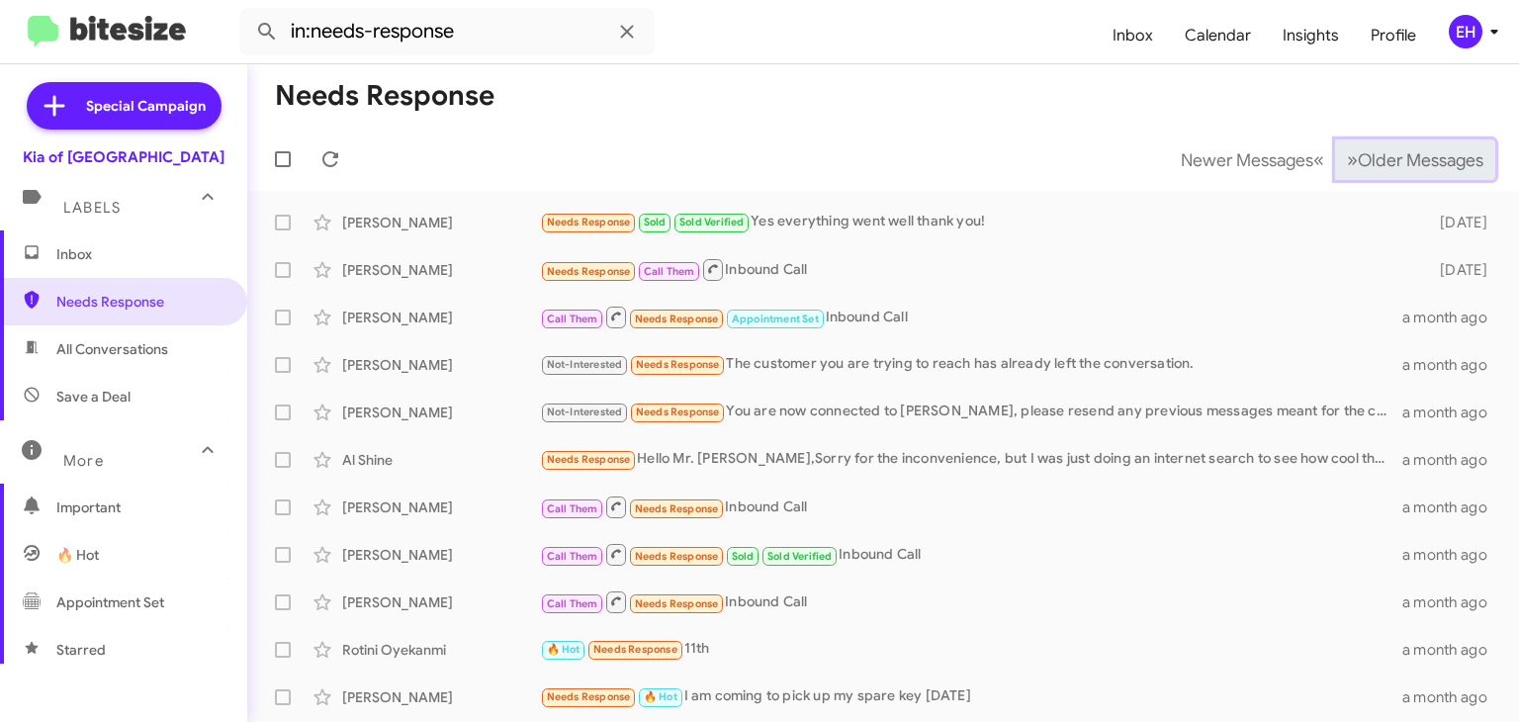
click at [1423, 174] on button "» Next Older Messages" at bounding box center [1415, 159] width 160 height 41
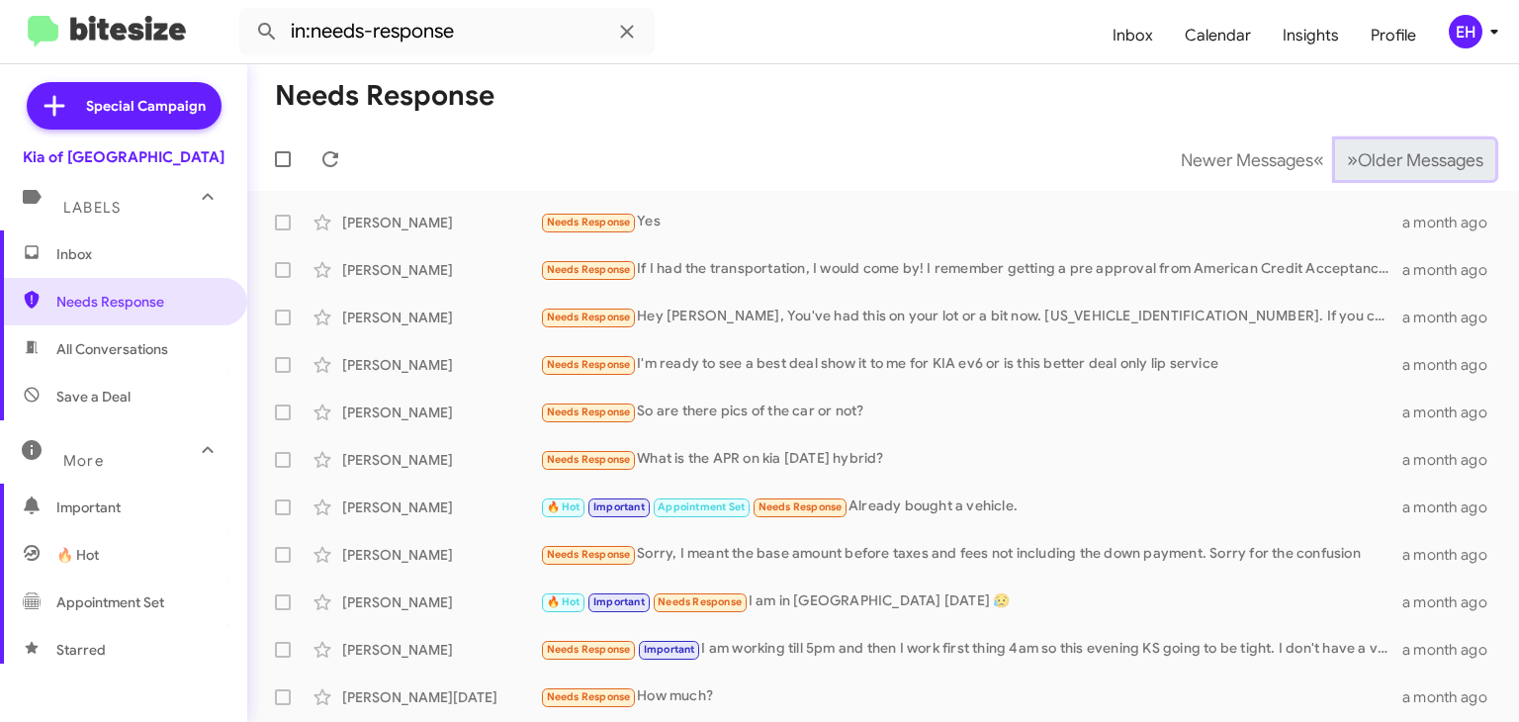
click at [1423, 174] on button "» Next Older Messages" at bounding box center [1415, 159] width 160 height 41
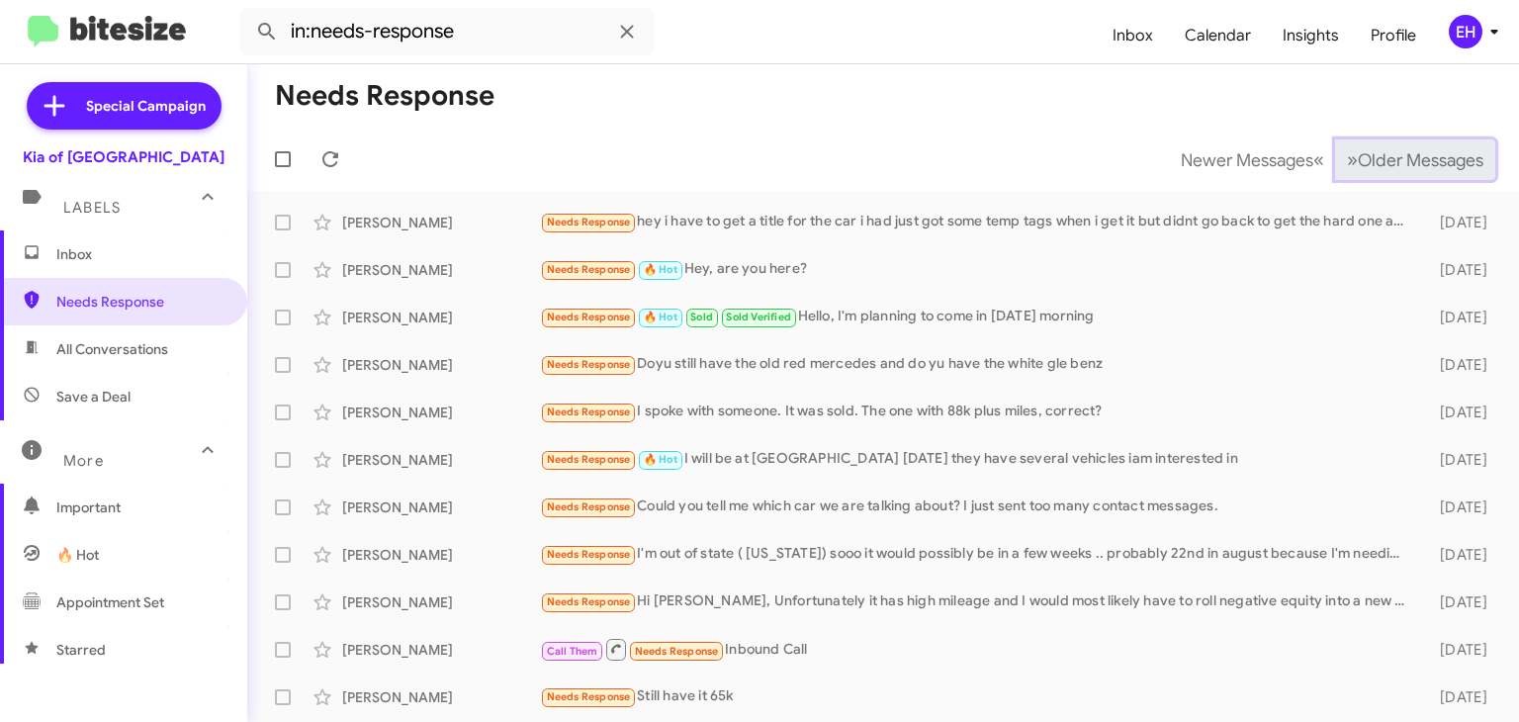
click at [1423, 174] on button "» Next Older Messages" at bounding box center [1415, 159] width 160 height 41
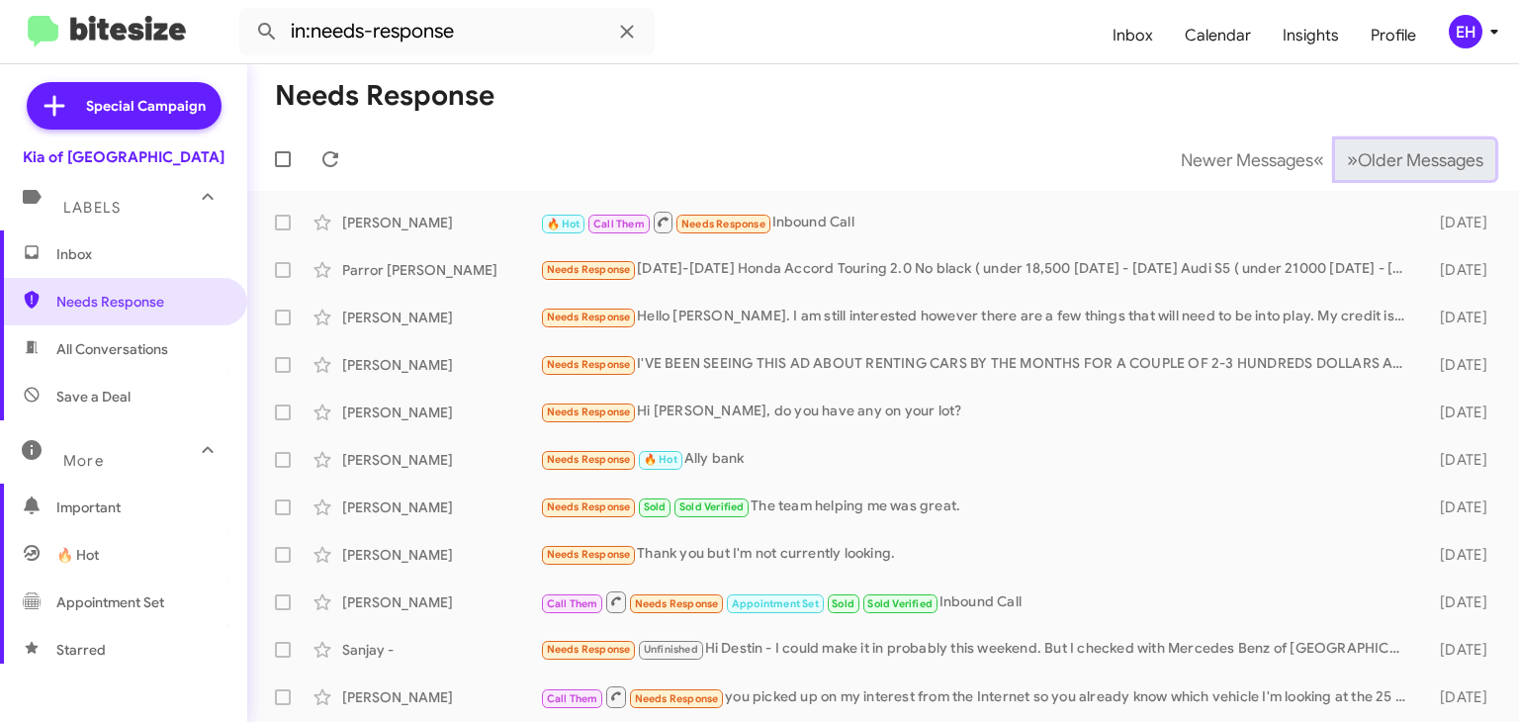
click at [1423, 174] on button "» Next Older Messages" at bounding box center [1415, 159] width 160 height 41
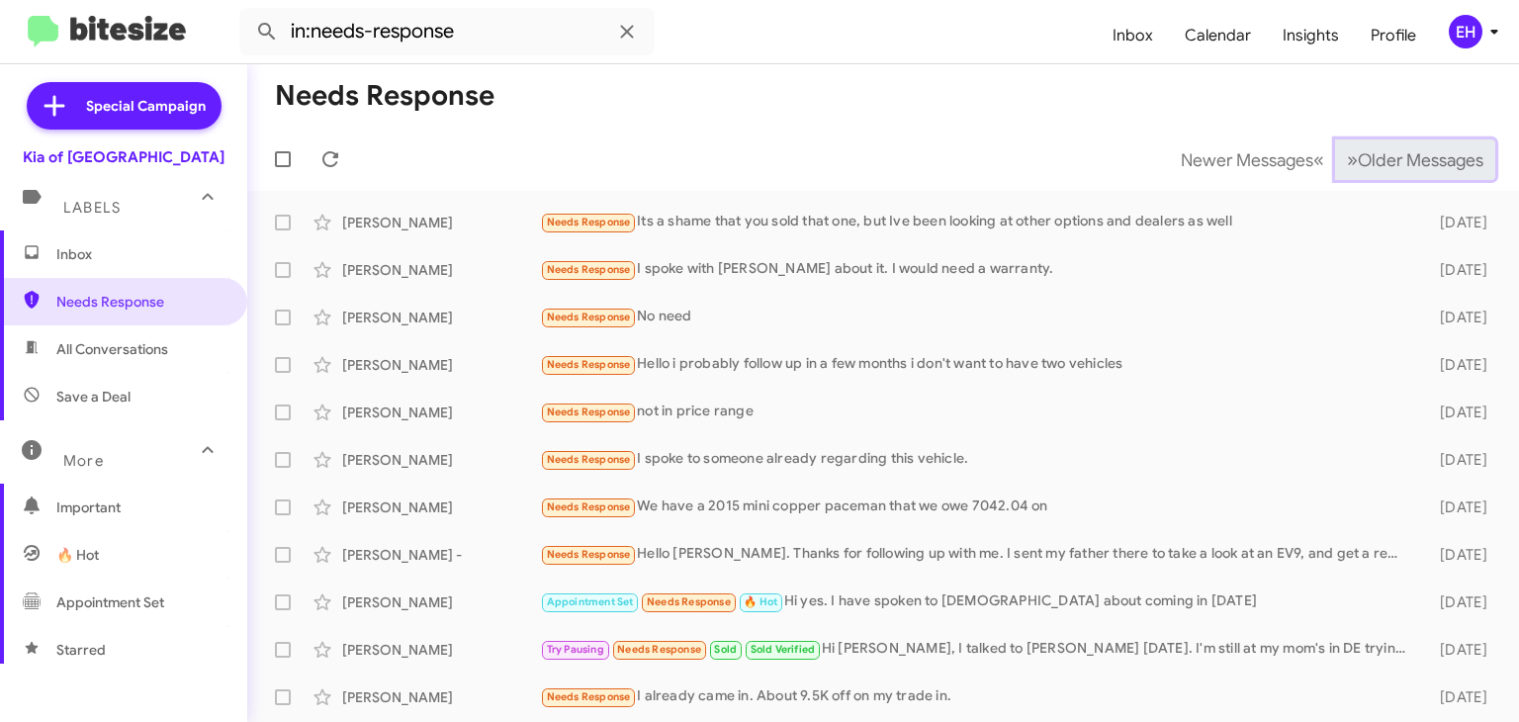
click at [1423, 174] on button "» Next Older Messages" at bounding box center [1415, 159] width 160 height 41
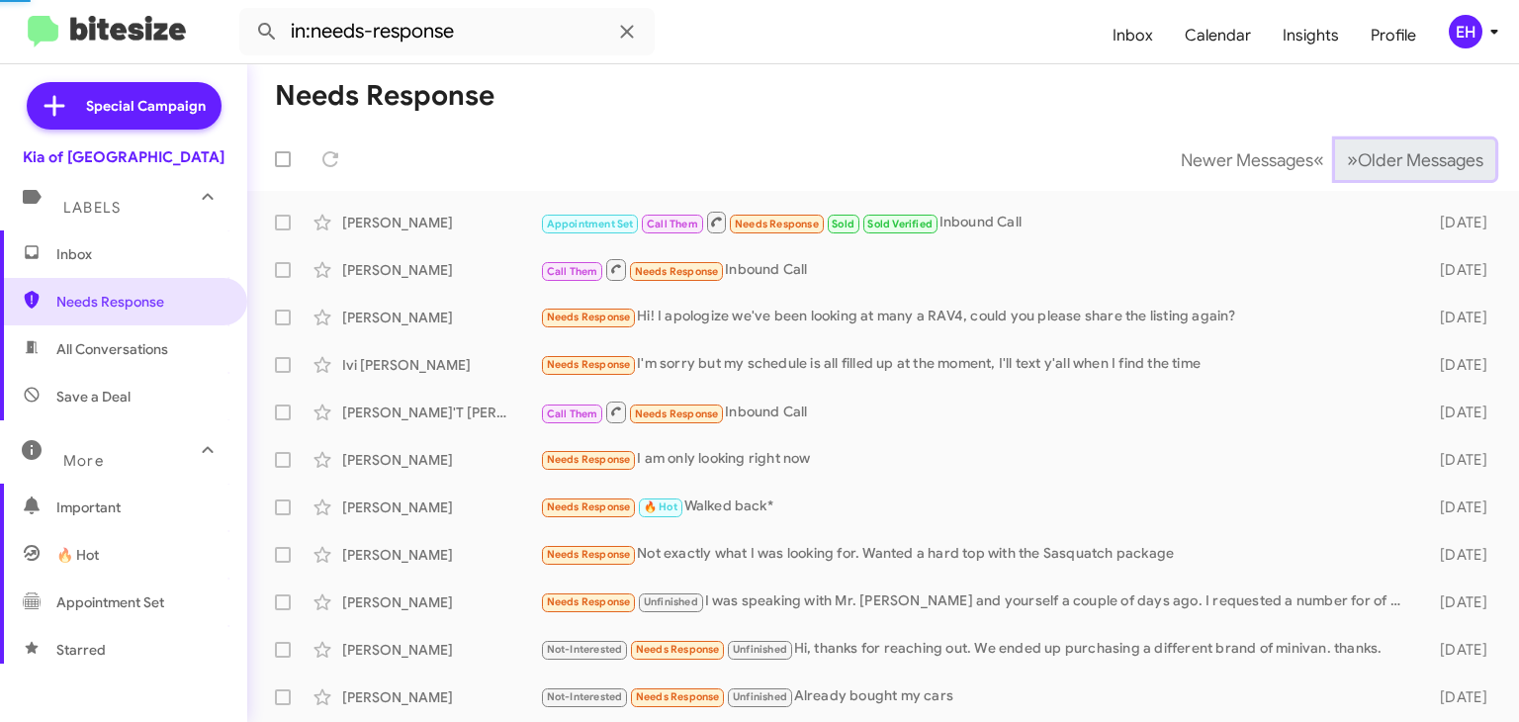
click at [1423, 174] on button "» Next Older Messages" at bounding box center [1415, 159] width 160 height 41
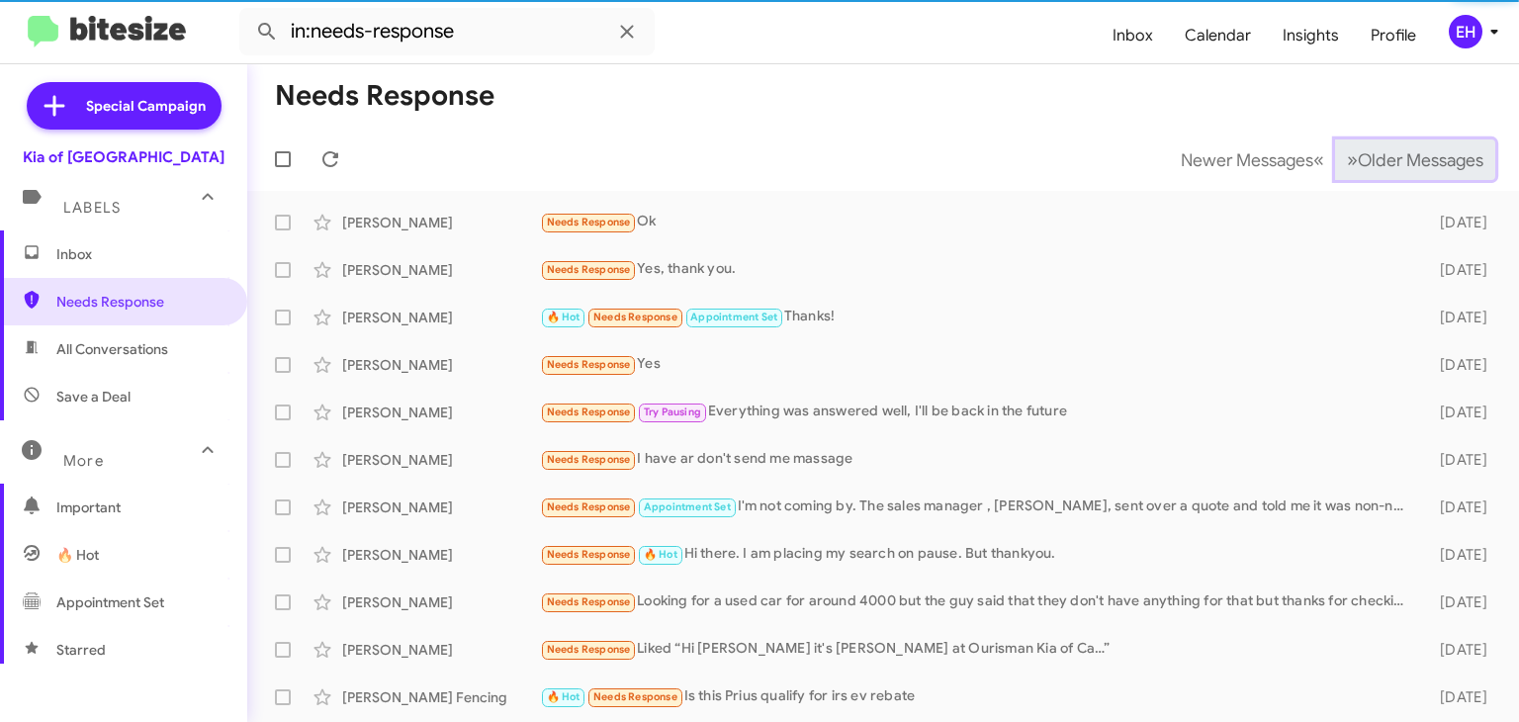
click at [1423, 174] on button "» Next Older Messages" at bounding box center [1415, 159] width 160 height 41
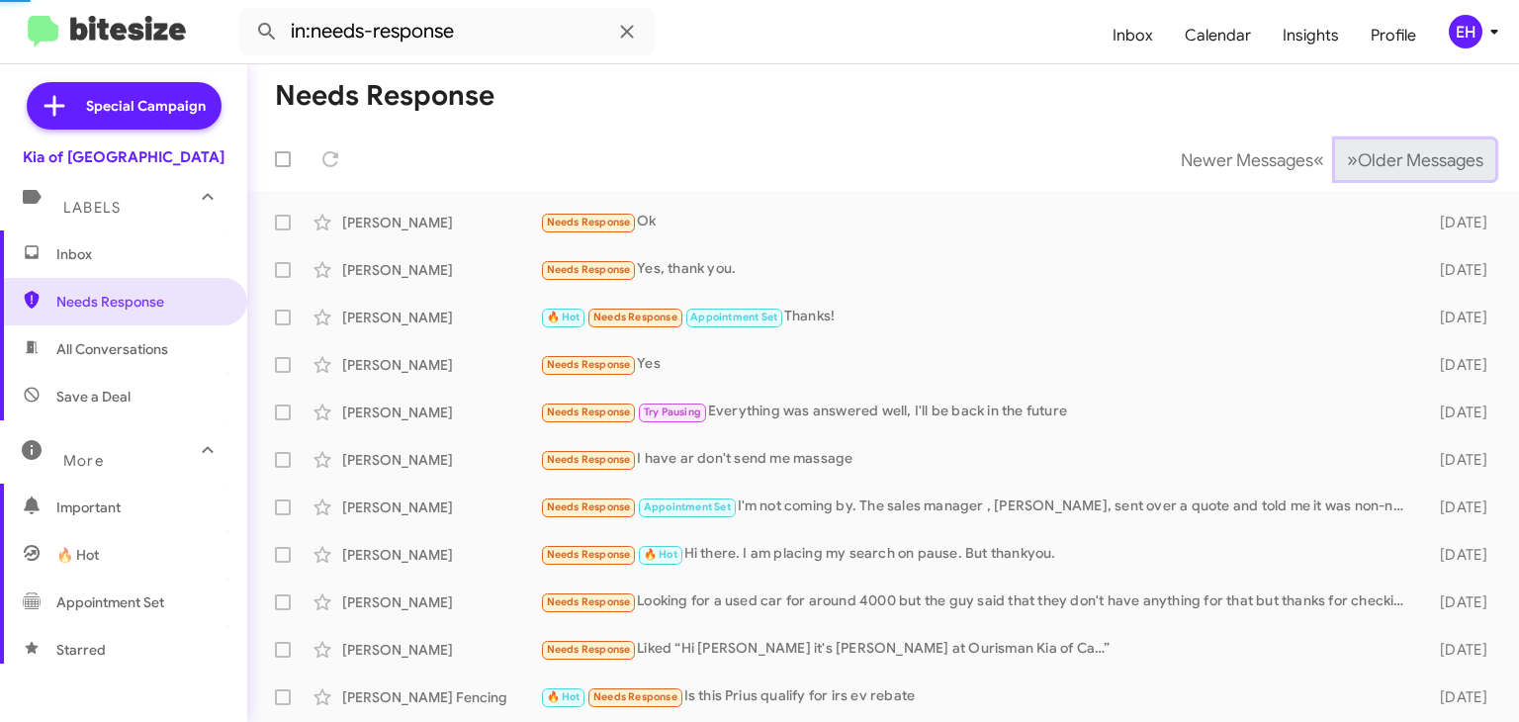
click at [1423, 174] on button "» Next Older Messages" at bounding box center [1415, 159] width 160 height 41
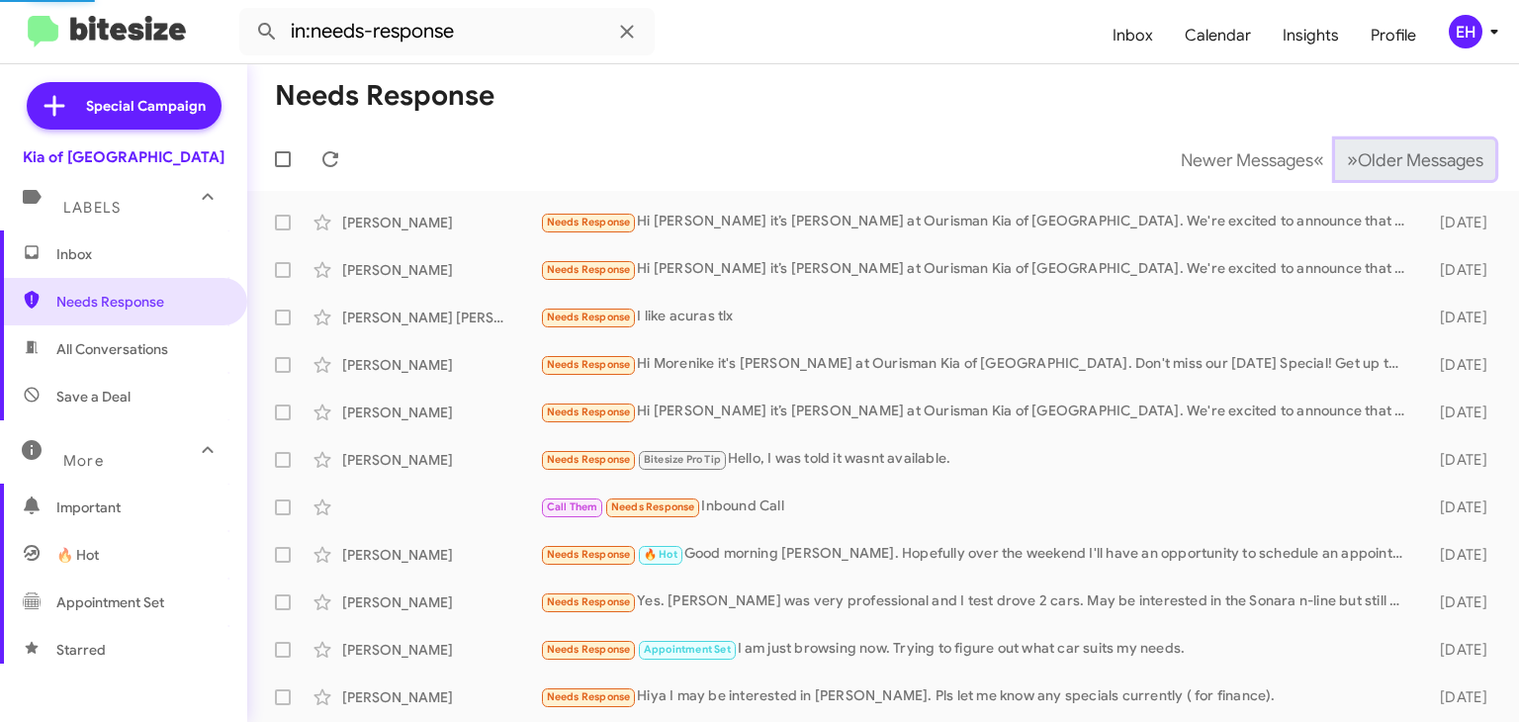
click at [1423, 174] on button "» Next Older Messages" at bounding box center [1415, 159] width 160 height 41
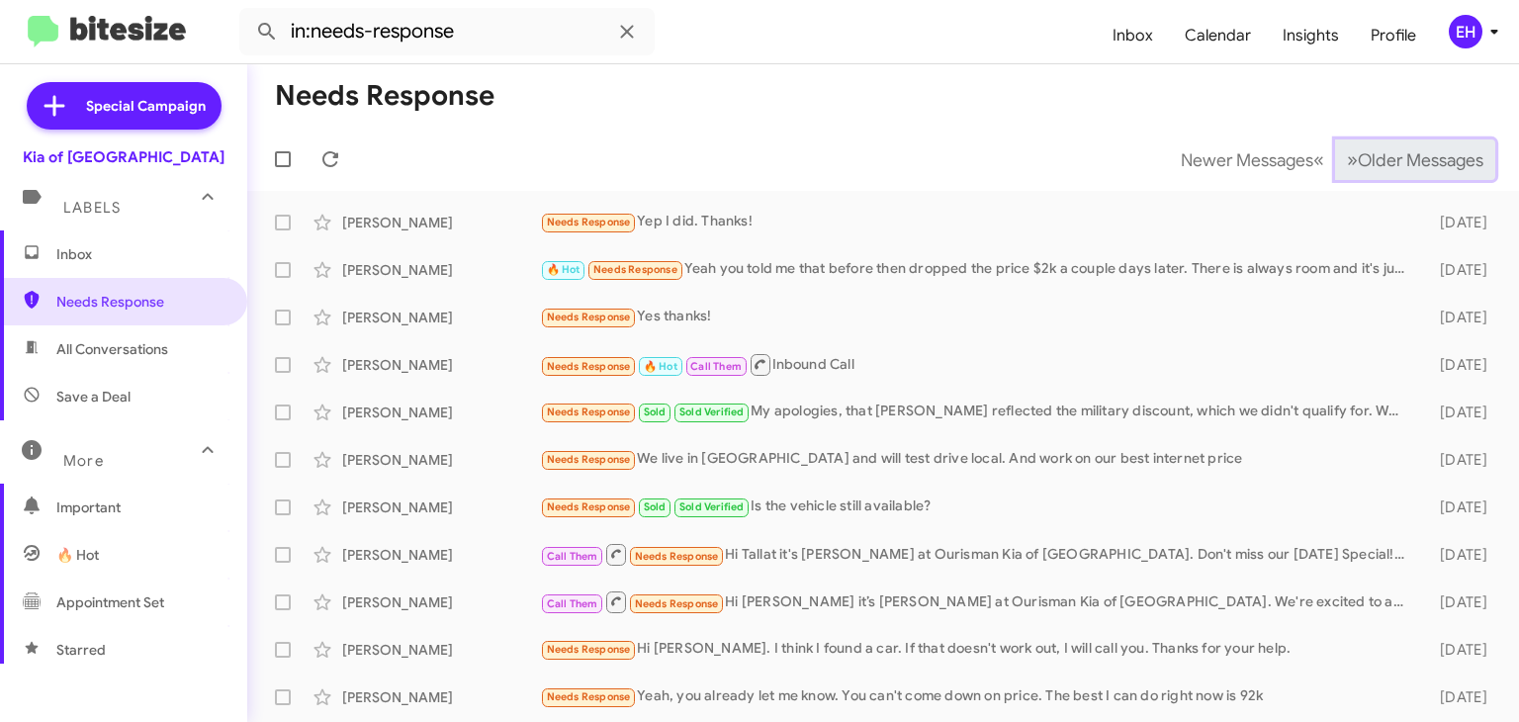
click at [1423, 174] on button "» Next Older Messages" at bounding box center [1415, 159] width 160 height 41
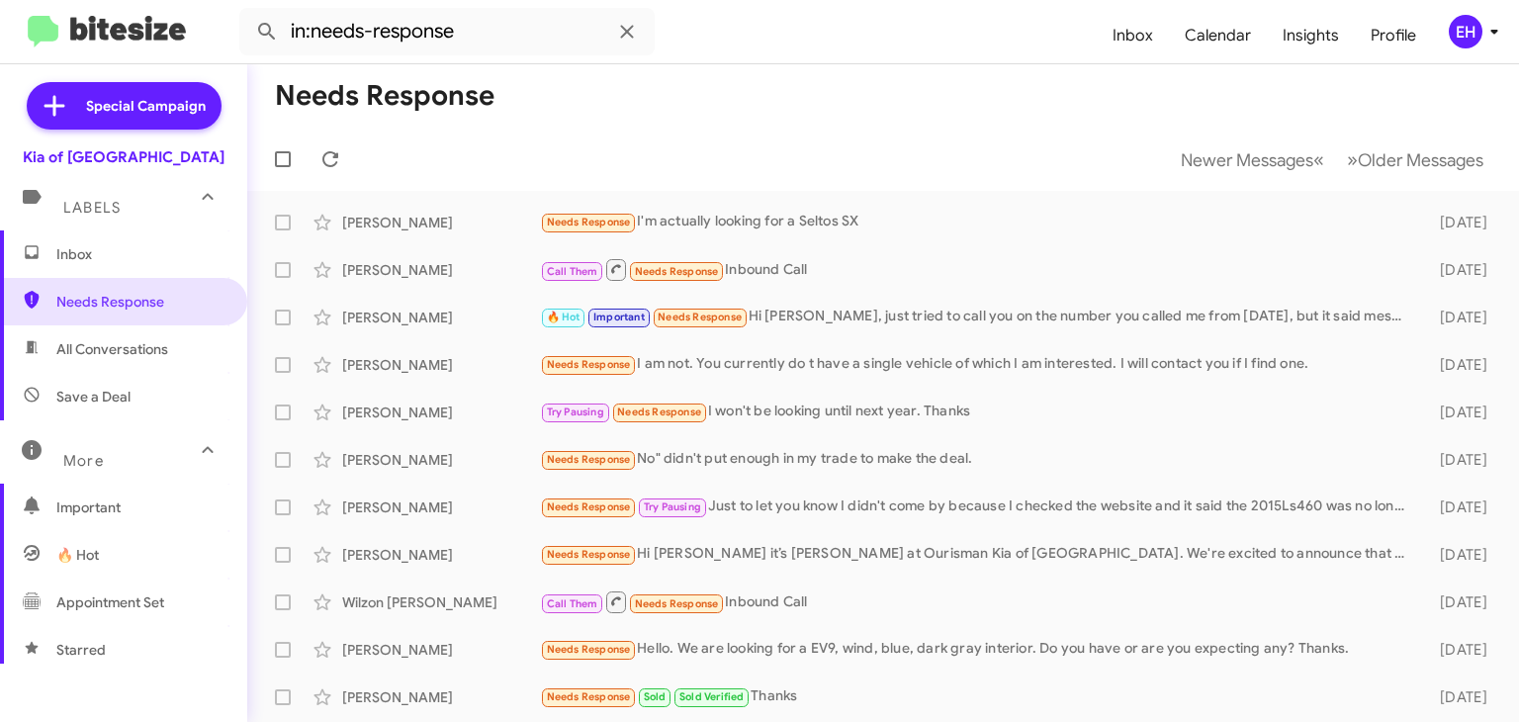
click at [119, 349] on span "All Conversations" at bounding box center [112, 349] width 112 height 20
type input "in:all-conversations"
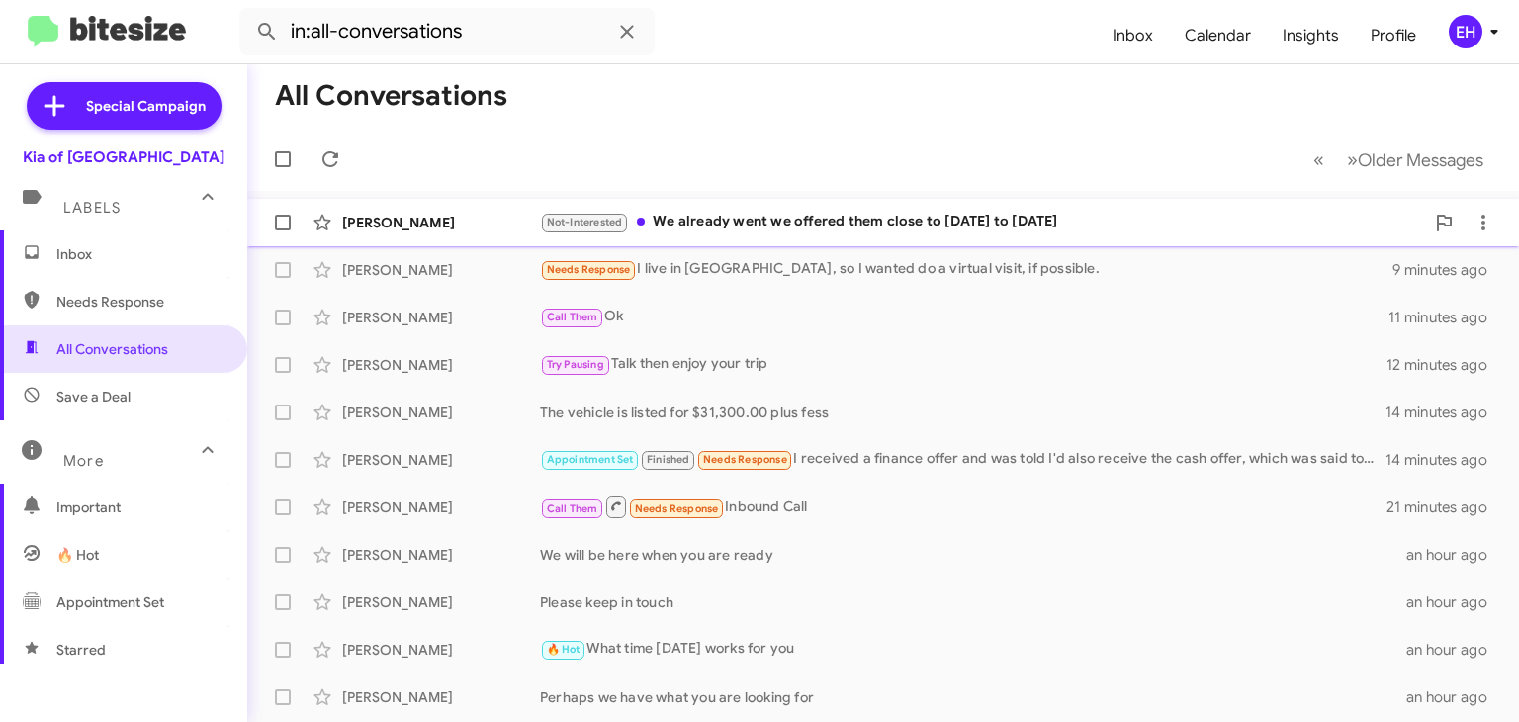
click at [878, 221] on div "Not-Interested We already went we offered them close to [DATE] to [DATE]" at bounding box center [982, 222] width 884 height 23
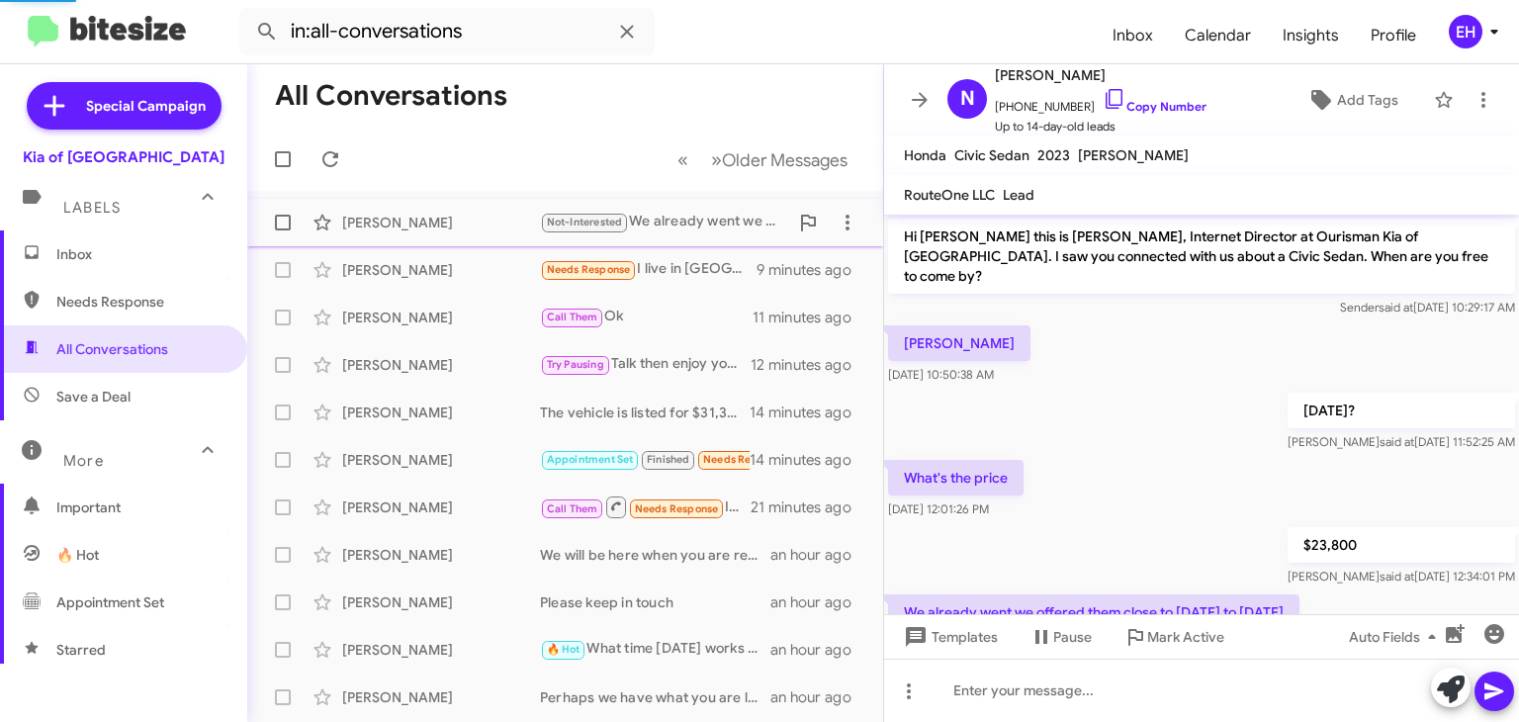
scroll to position [135, 0]
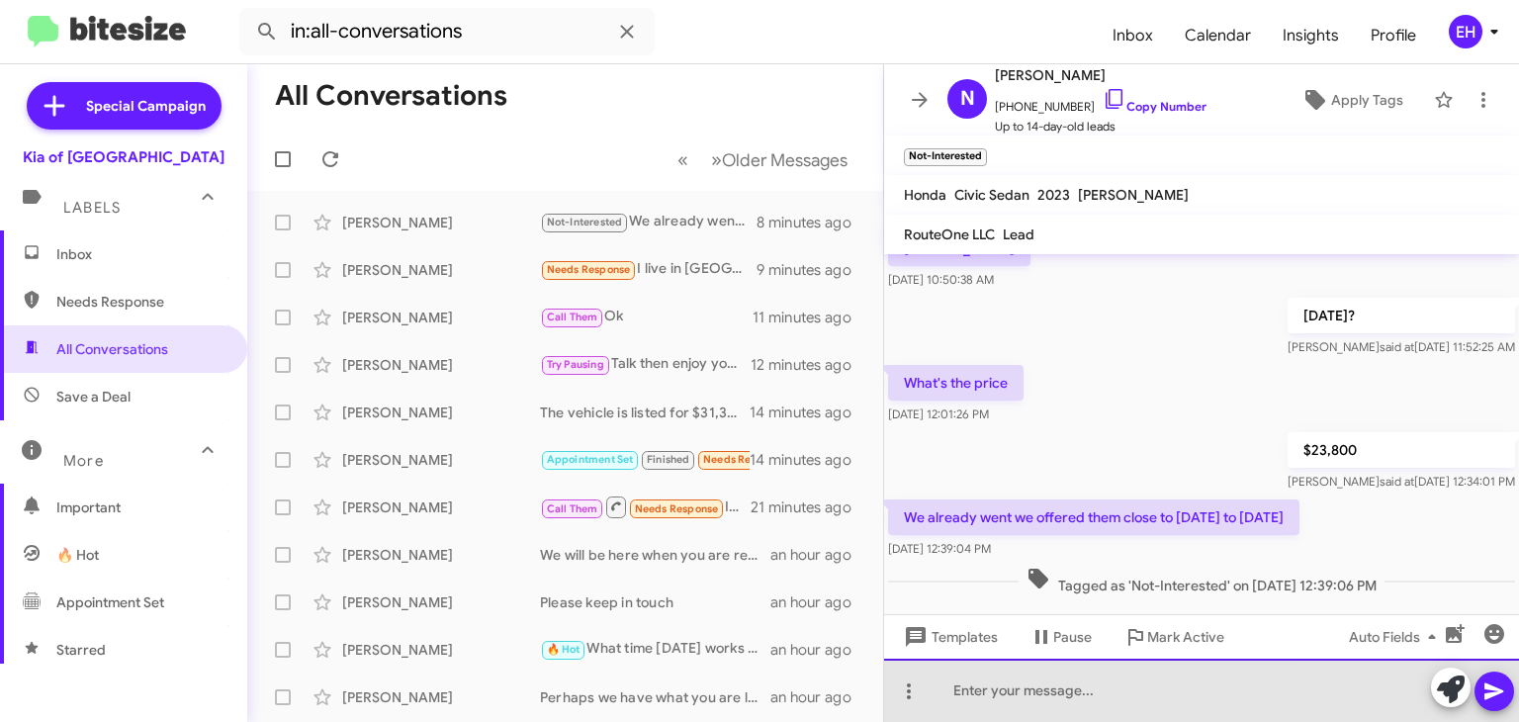
click at [1158, 677] on div at bounding box center [1201, 690] width 635 height 63
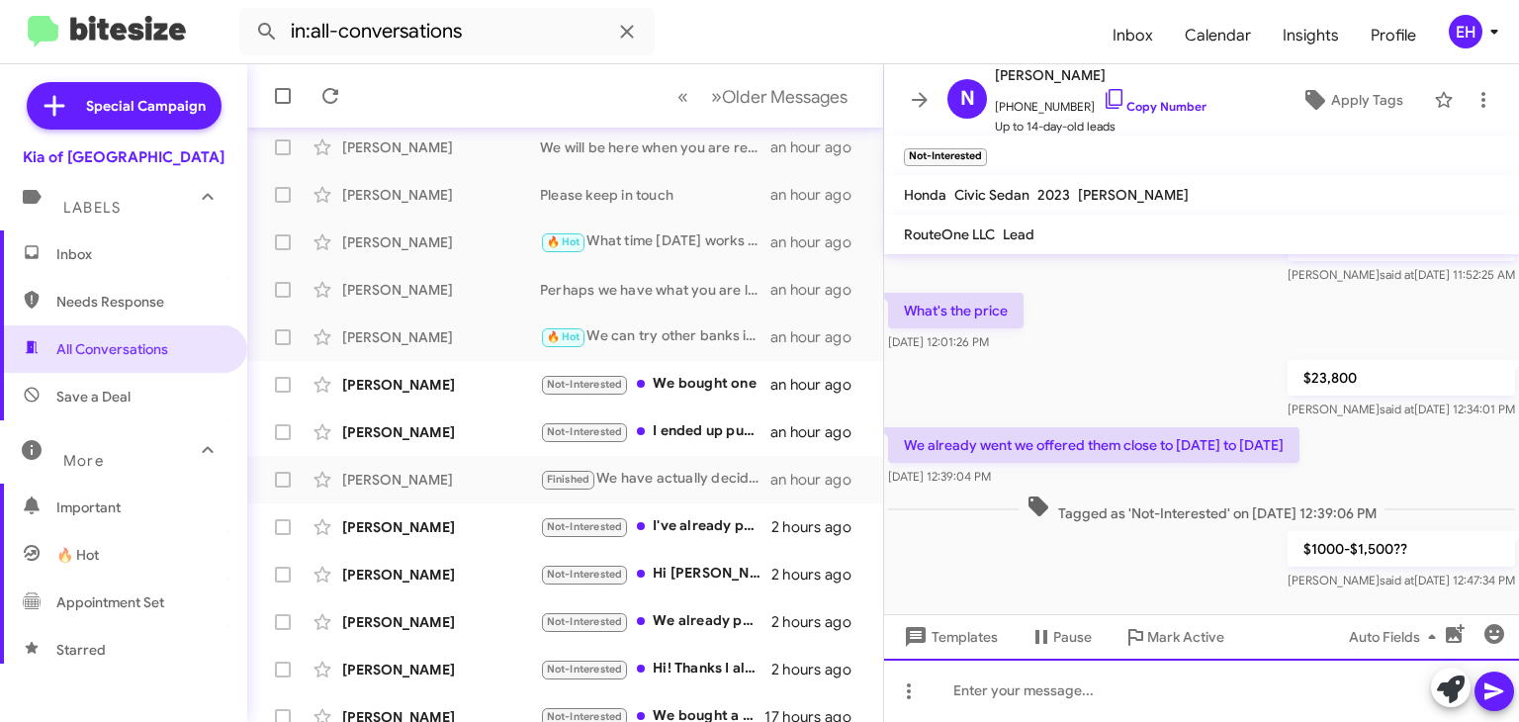
scroll to position [426, 0]
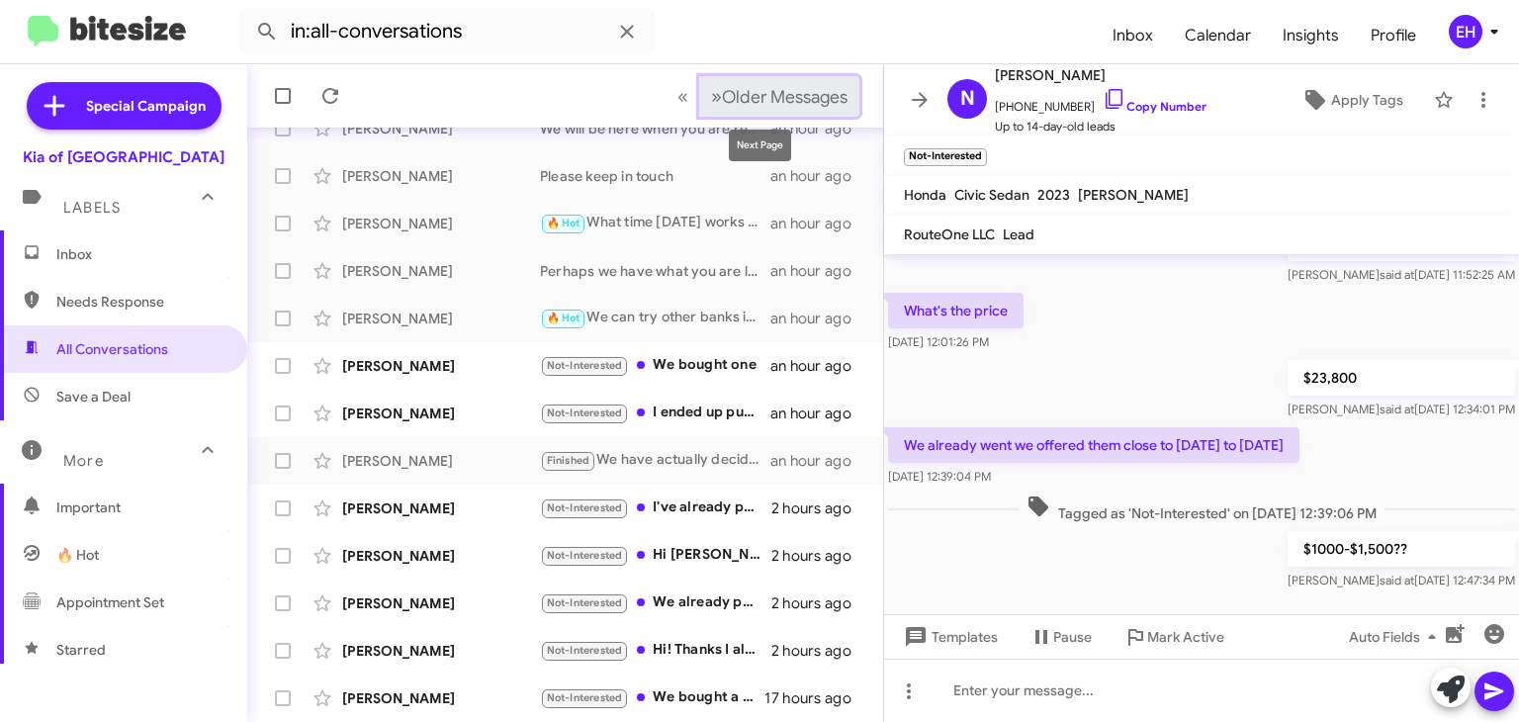
click at [760, 102] on span "Older Messages" at bounding box center [785, 97] width 126 height 22
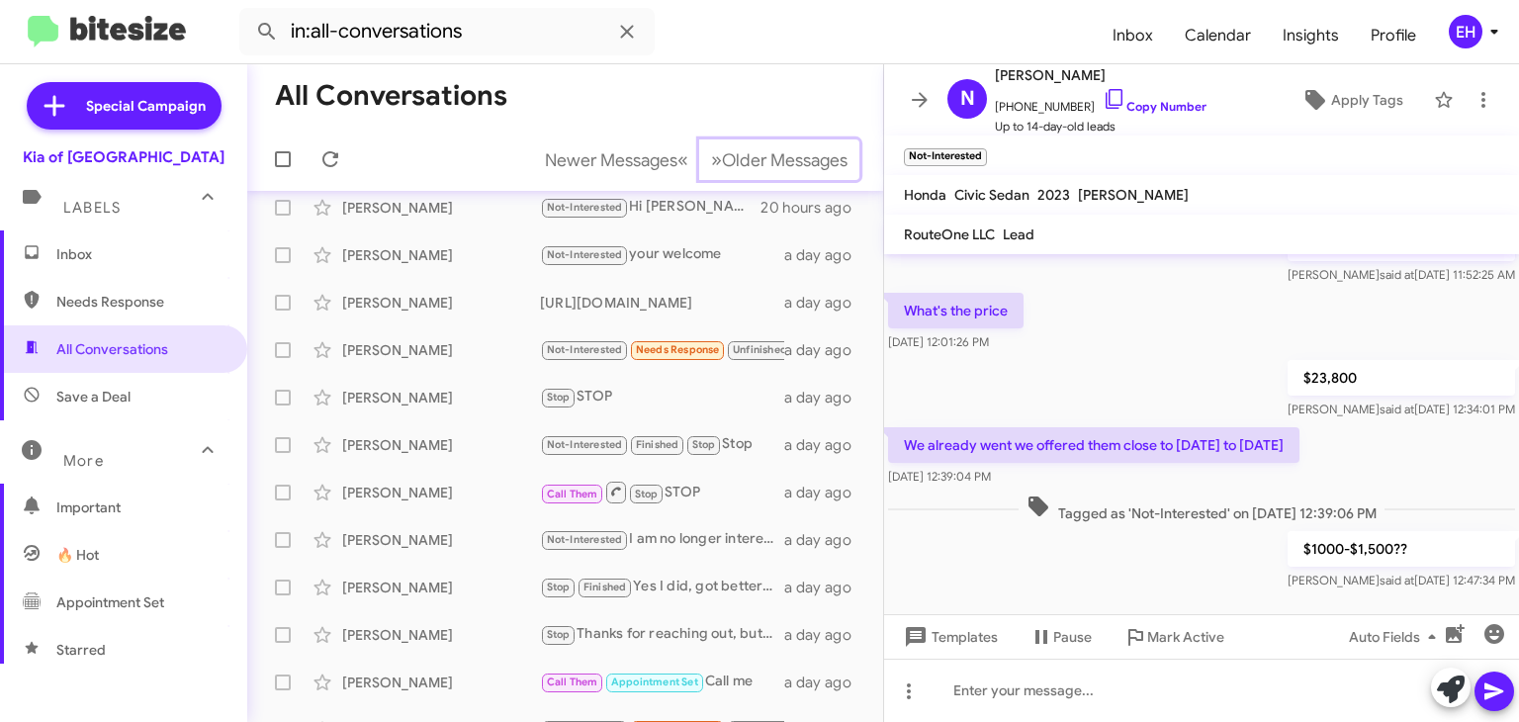
scroll to position [15, 0]
click at [740, 177] on button "» Next Older Messages" at bounding box center [779, 159] width 160 height 41
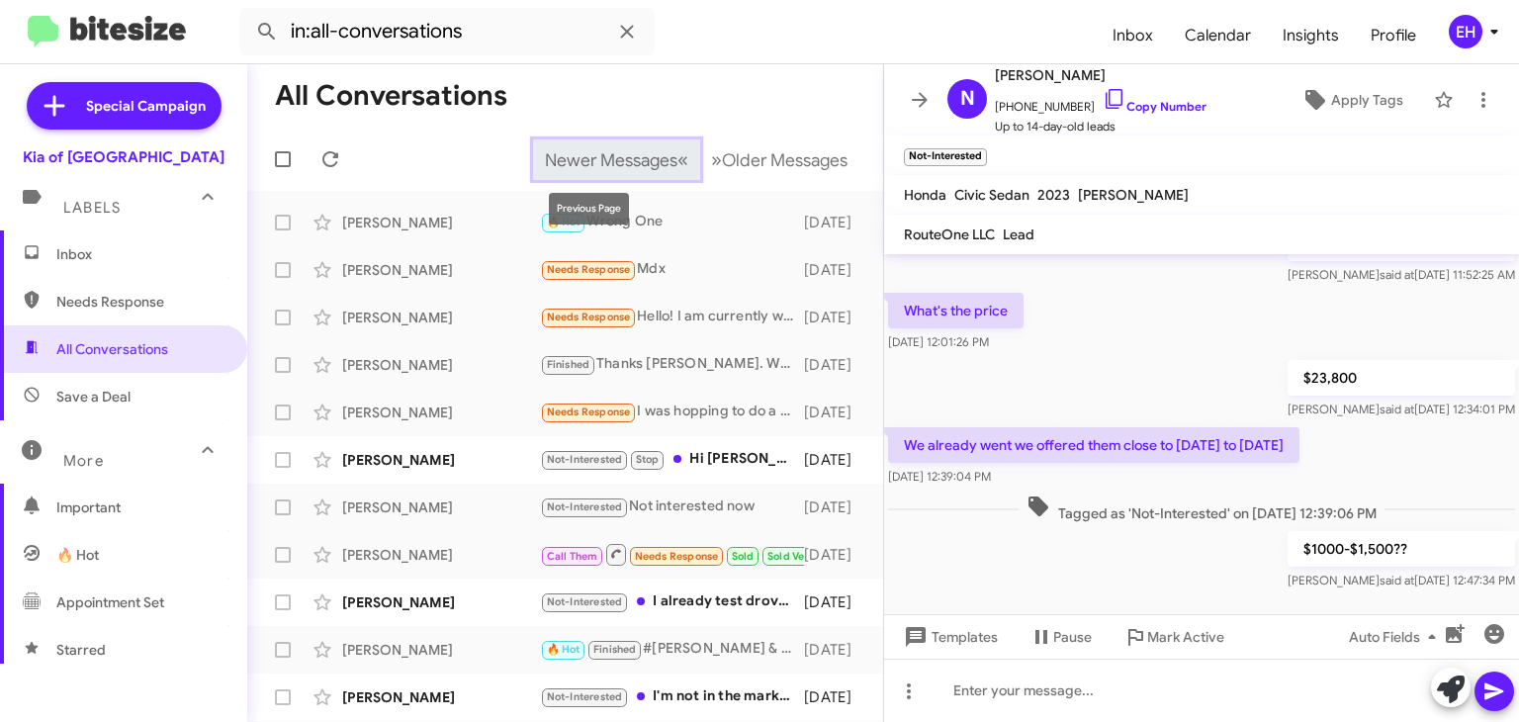
click at [623, 154] on span "Newer Messages" at bounding box center [611, 160] width 133 height 22
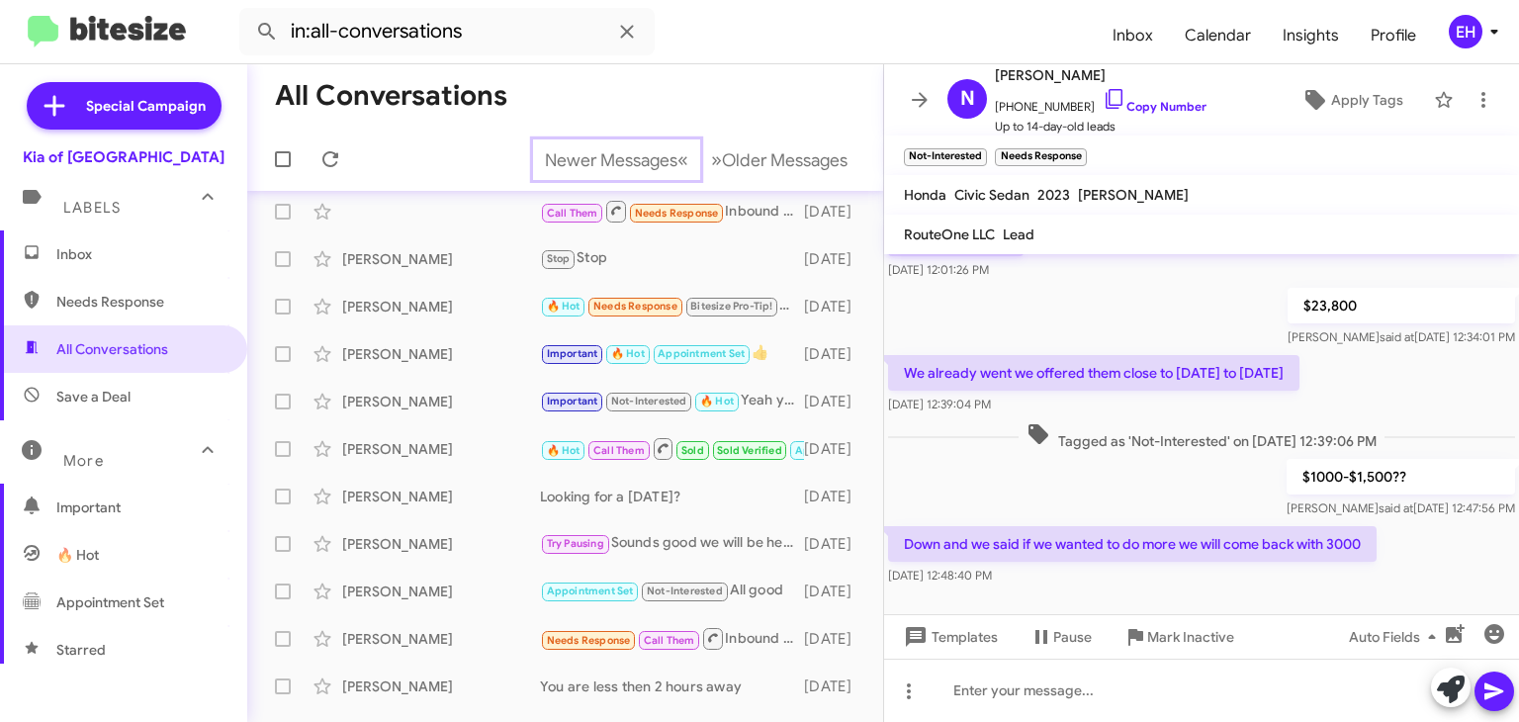
scroll to position [7, 0]
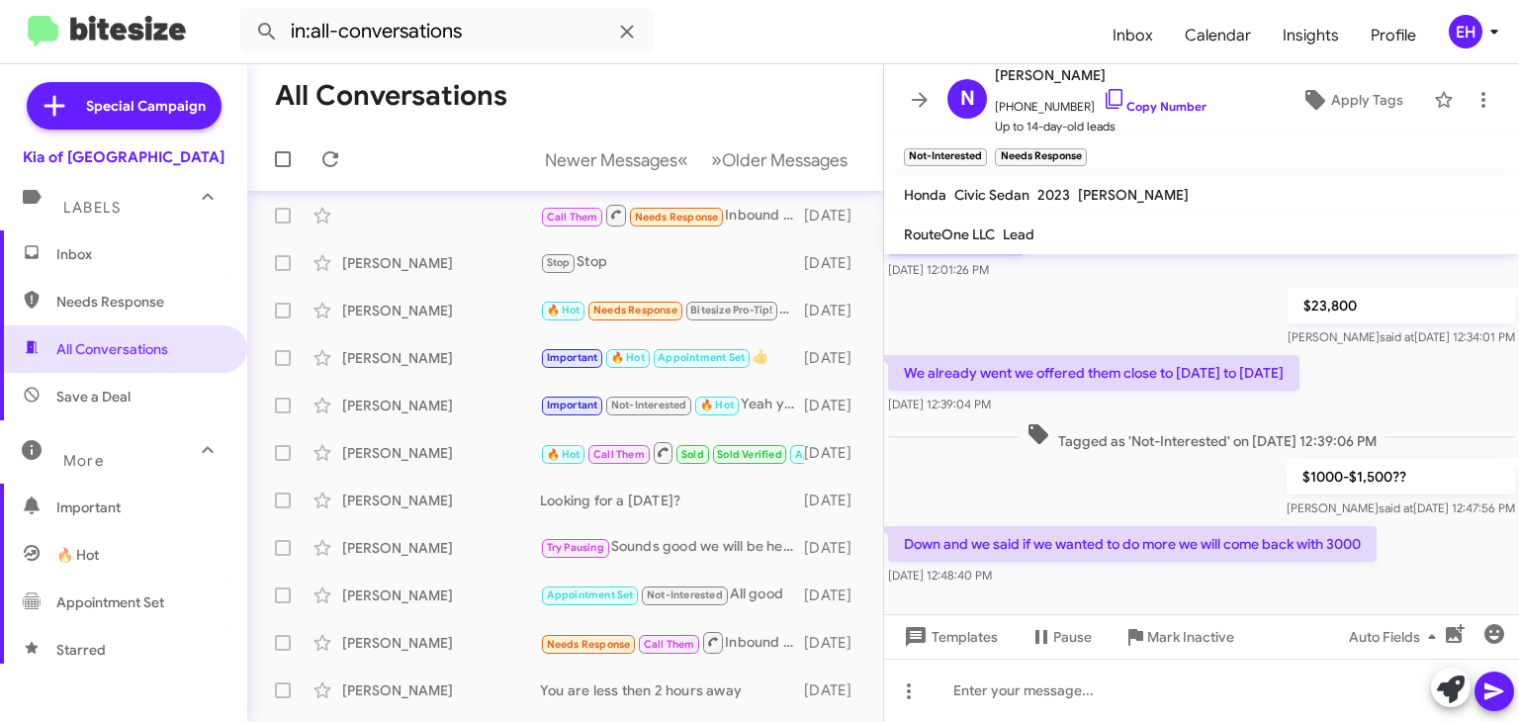
click at [150, 319] on span "Needs Response" at bounding box center [123, 301] width 247 height 47
type input "in:needs-response"
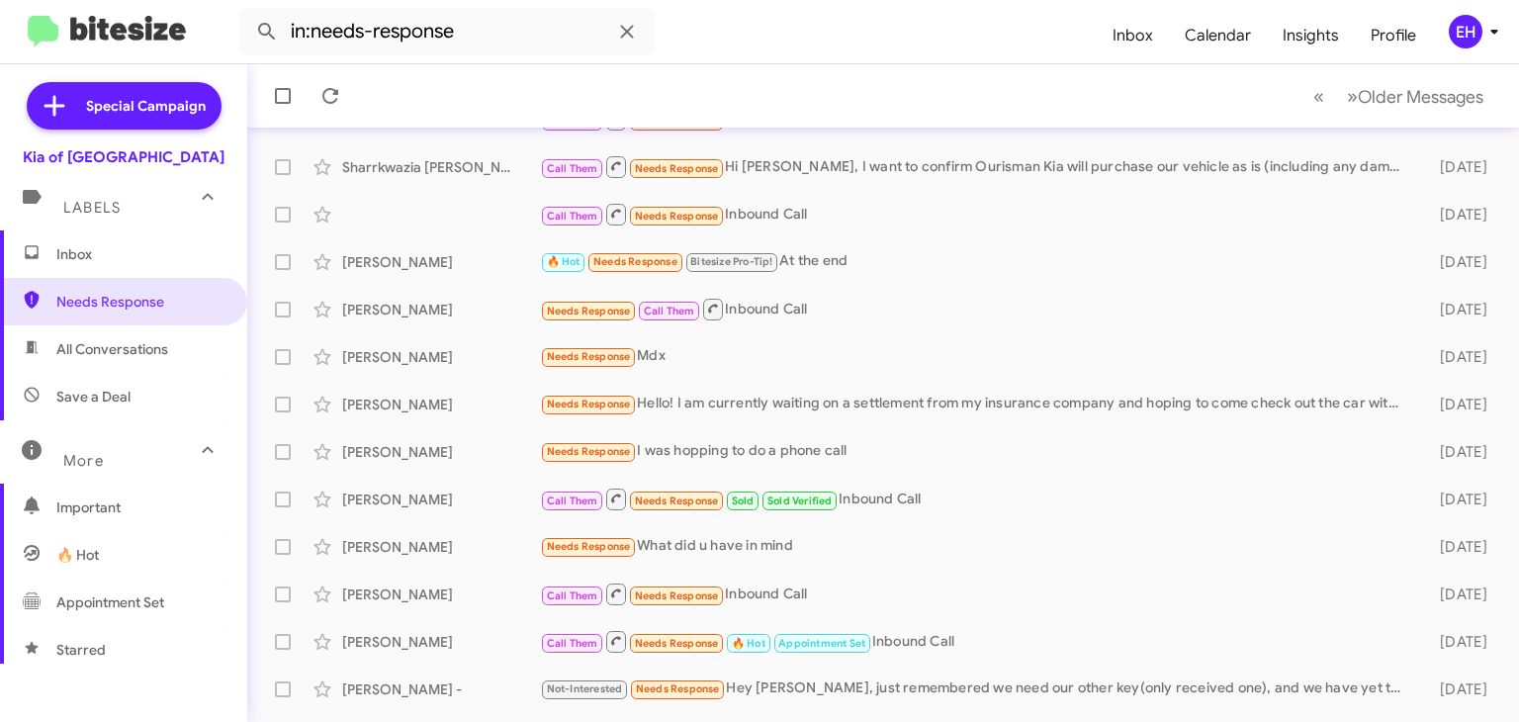
scroll to position [426, 0]
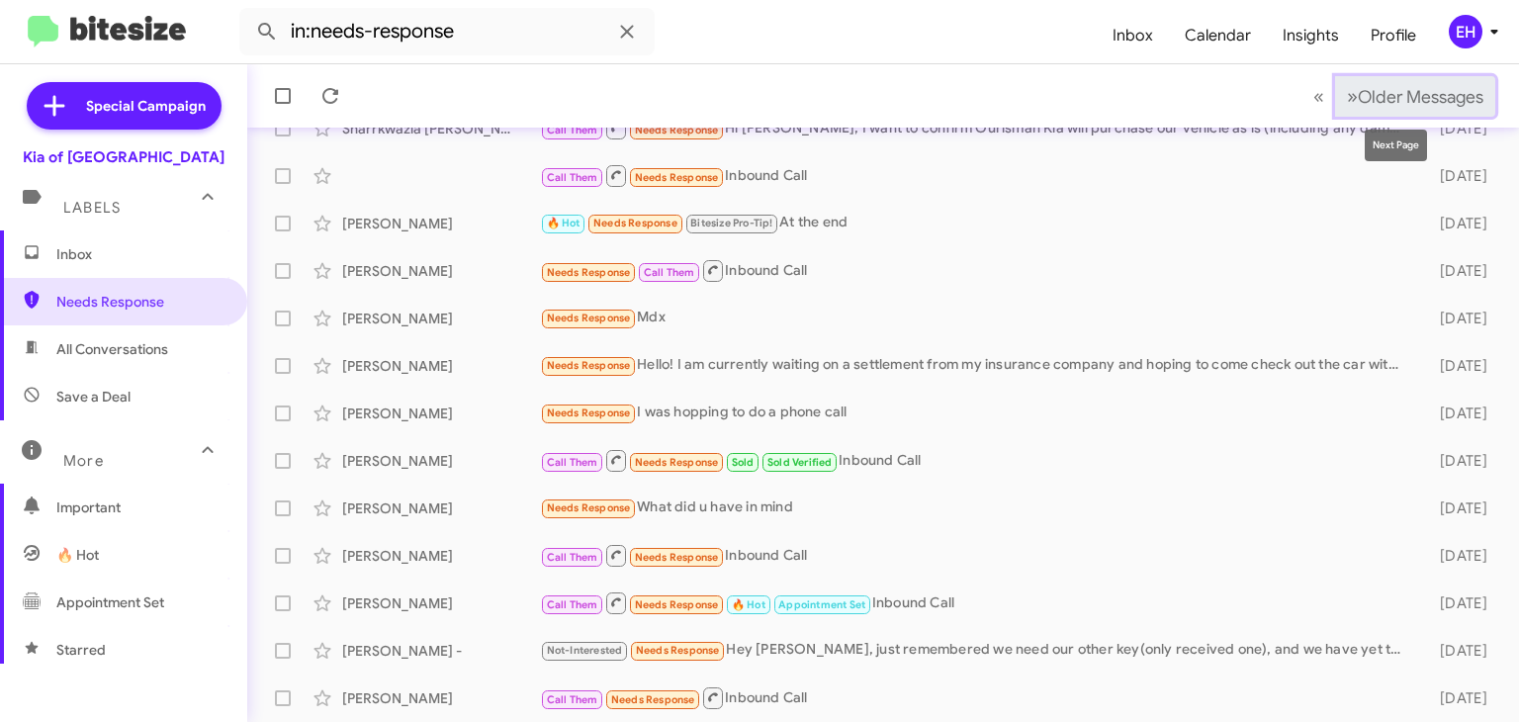
click at [1408, 99] on span "Older Messages" at bounding box center [1421, 97] width 126 height 22
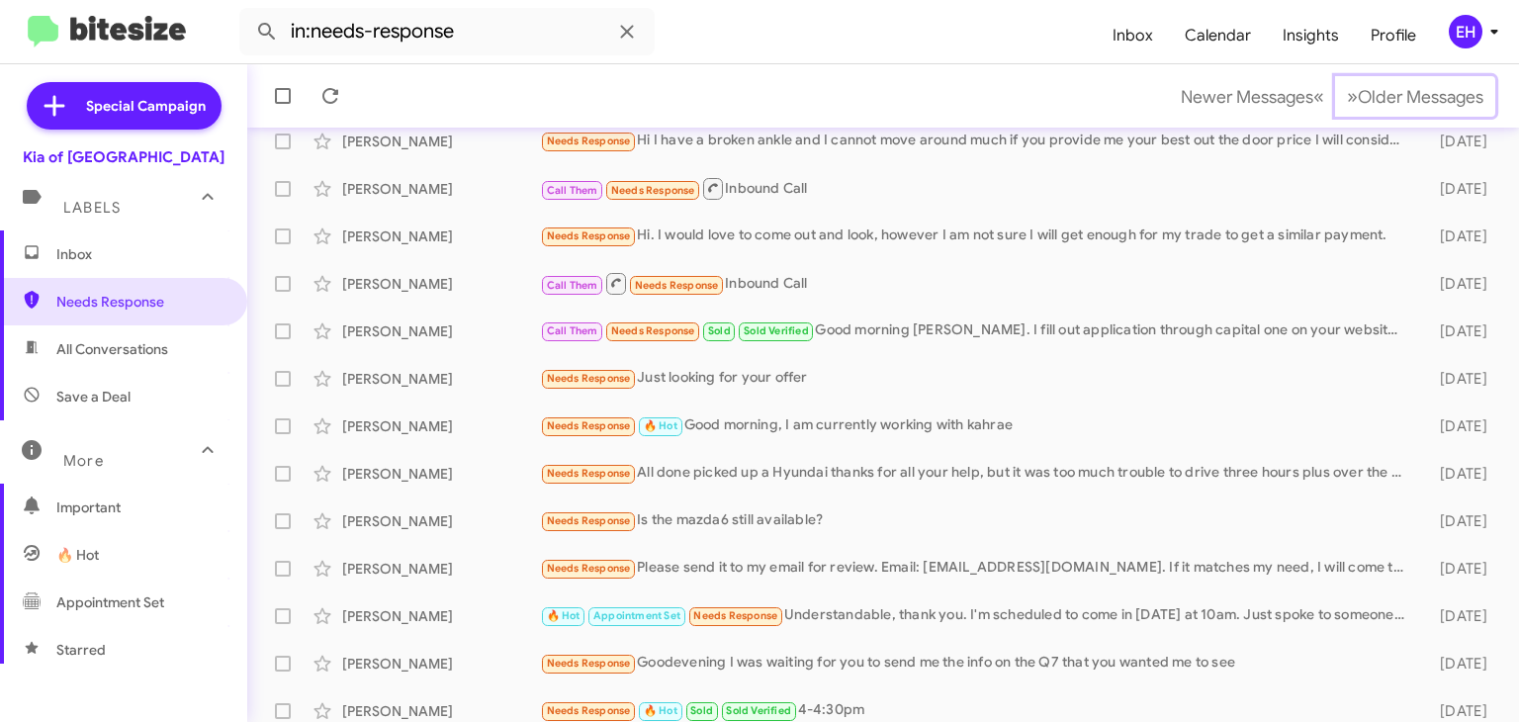
scroll to position [426, 0]
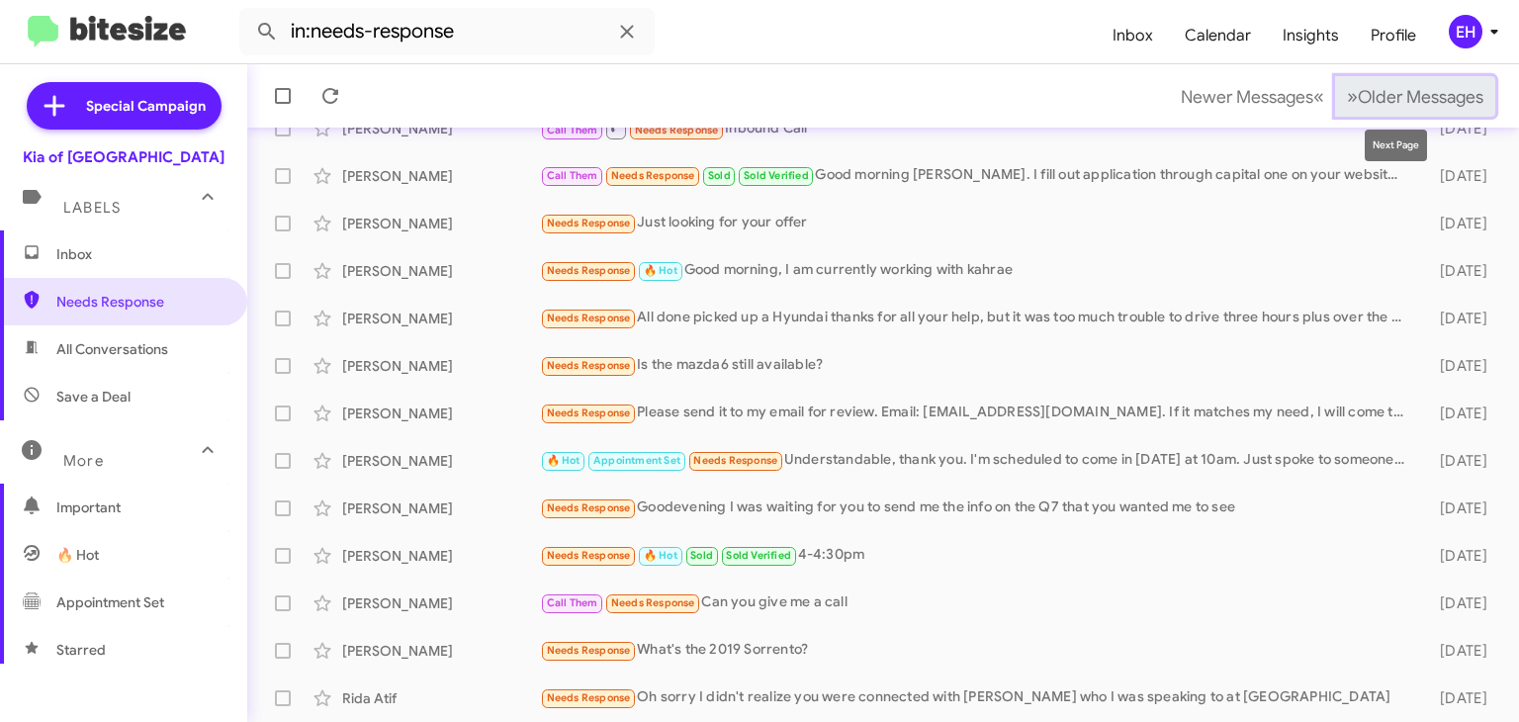
click at [1393, 97] on span "Older Messages" at bounding box center [1421, 97] width 126 height 22
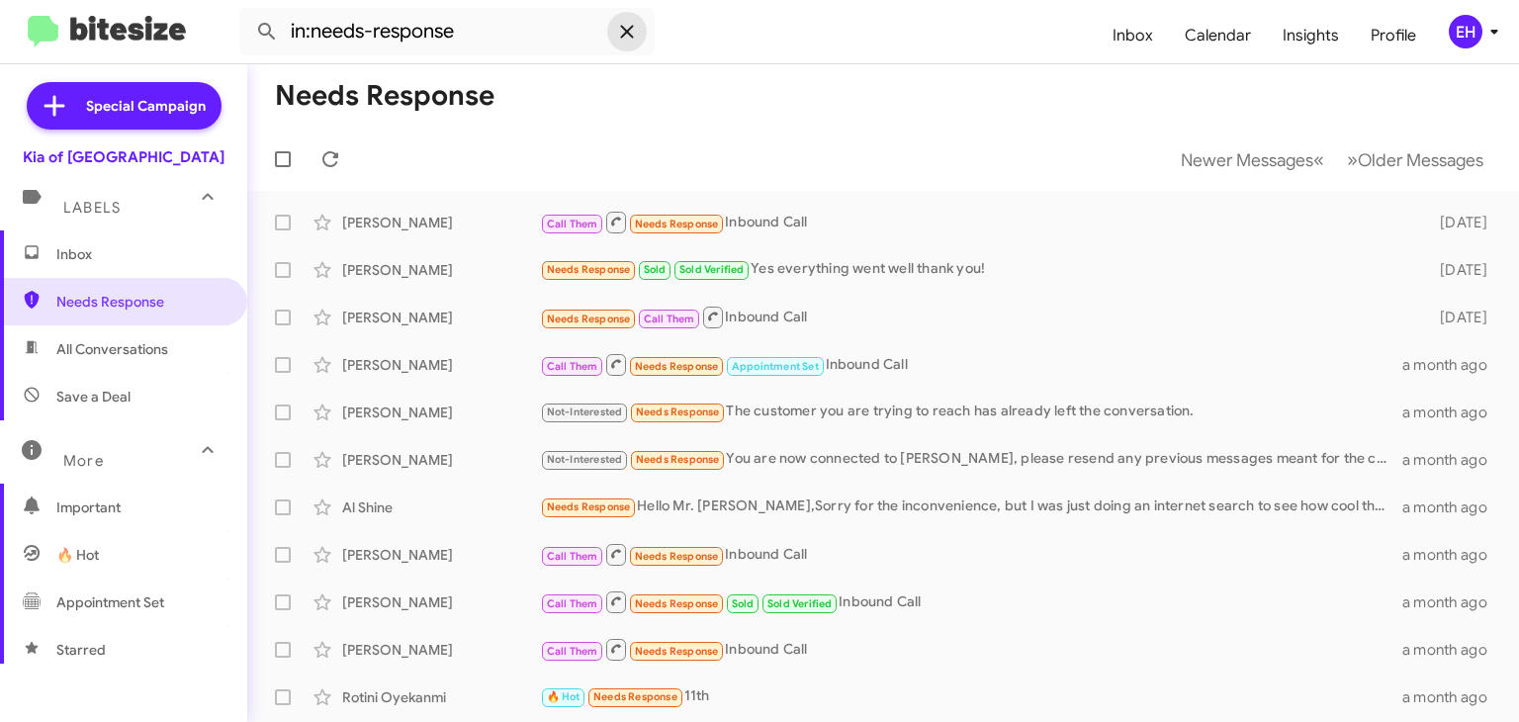
click at [631, 29] on icon at bounding box center [626, 31] width 13 height 13
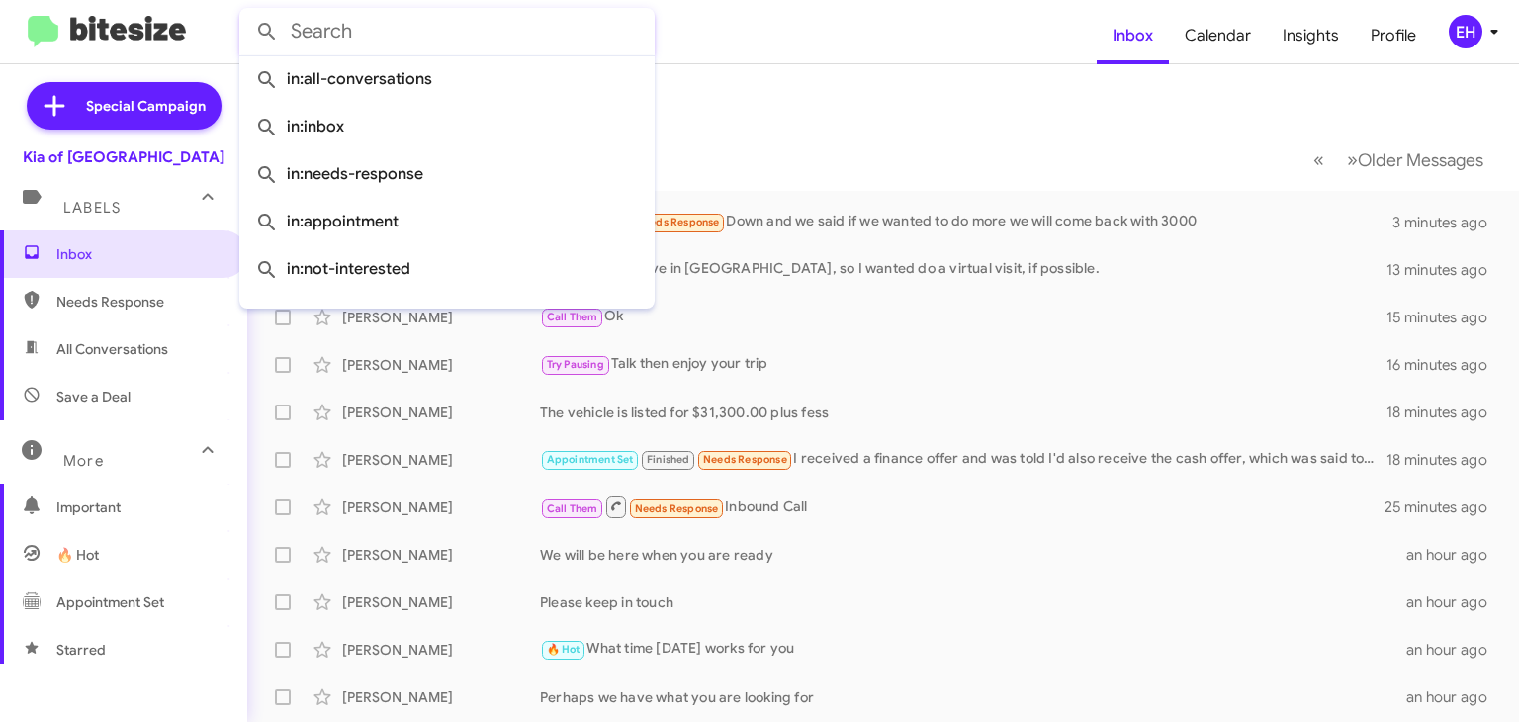
click at [902, 103] on mat-toolbar-row "Inbox" at bounding box center [883, 95] width 1272 height 63
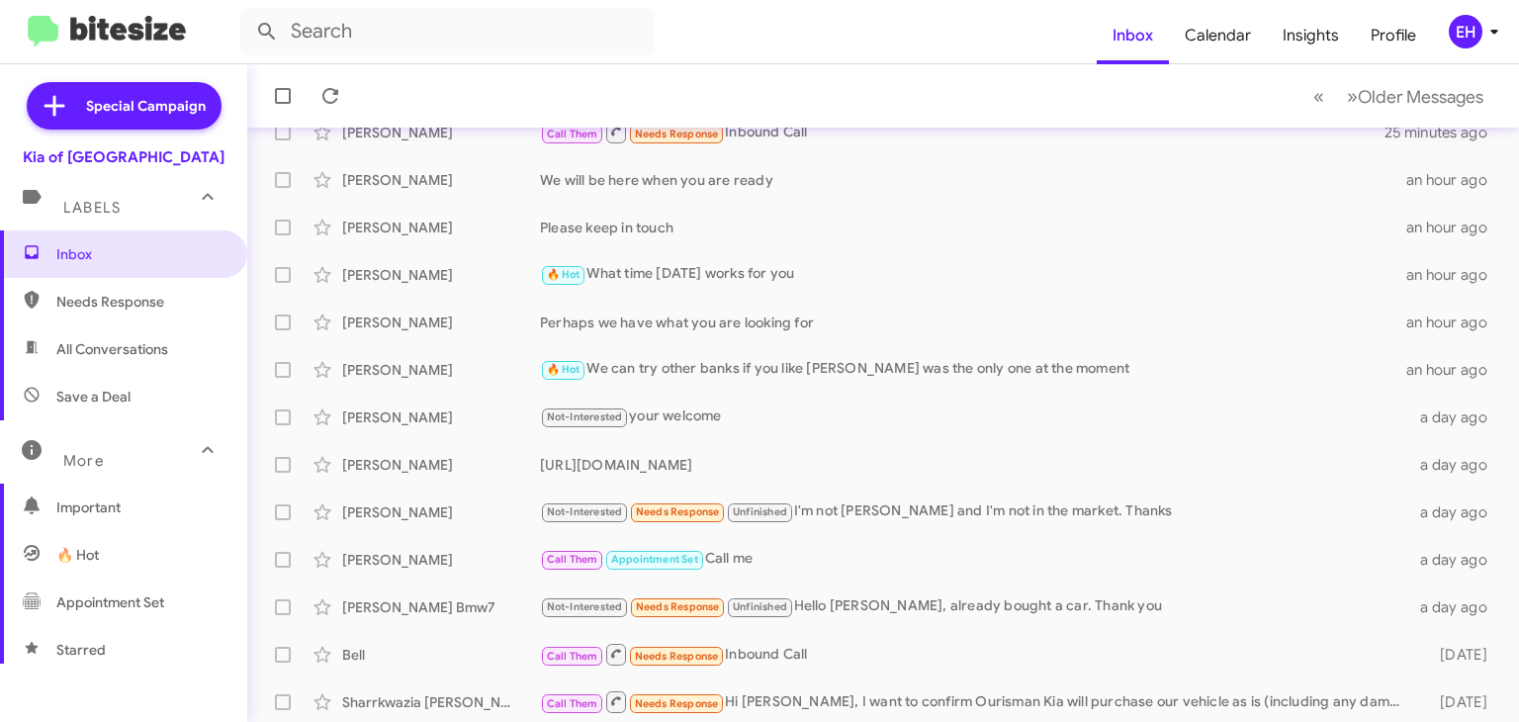
scroll to position [426, 0]
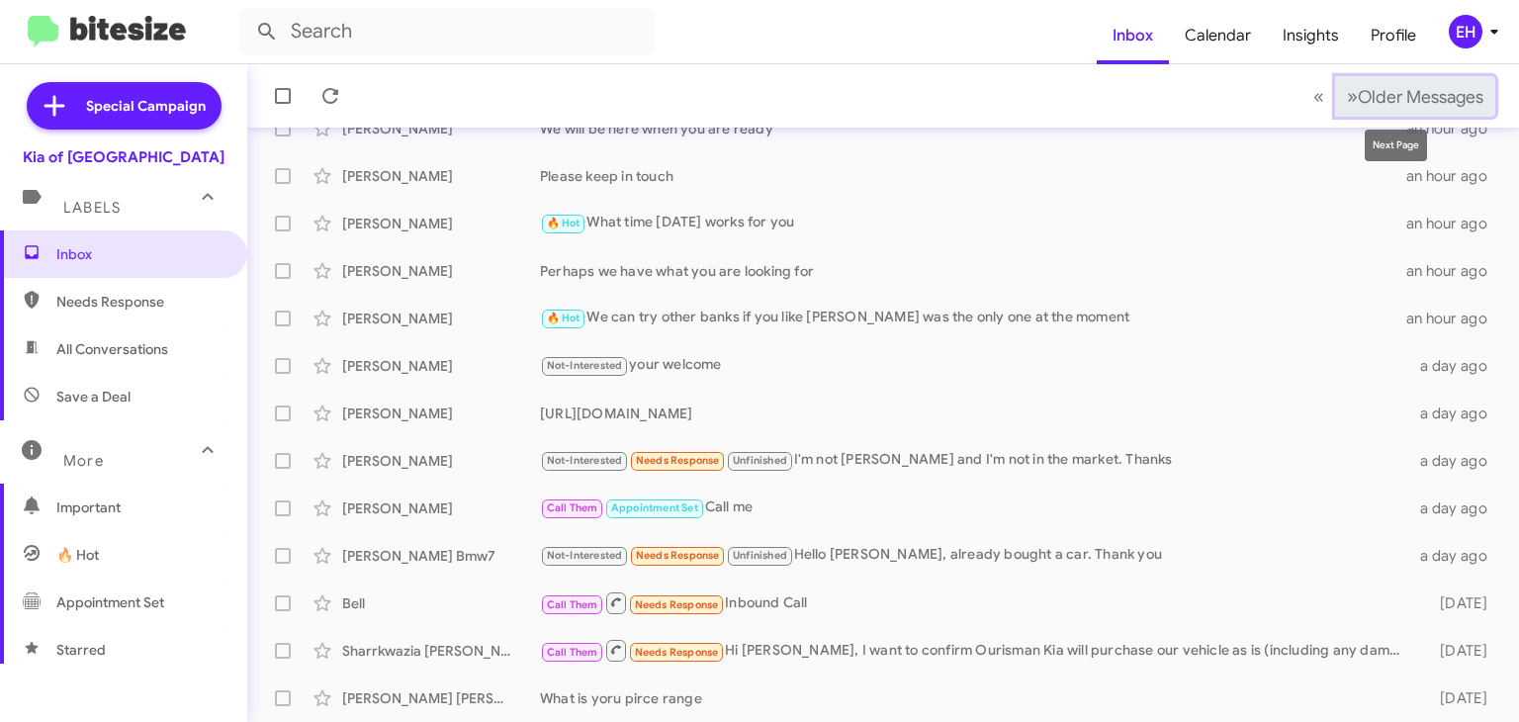
click at [1373, 100] on span "Older Messages" at bounding box center [1421, 97] width 126 height 22
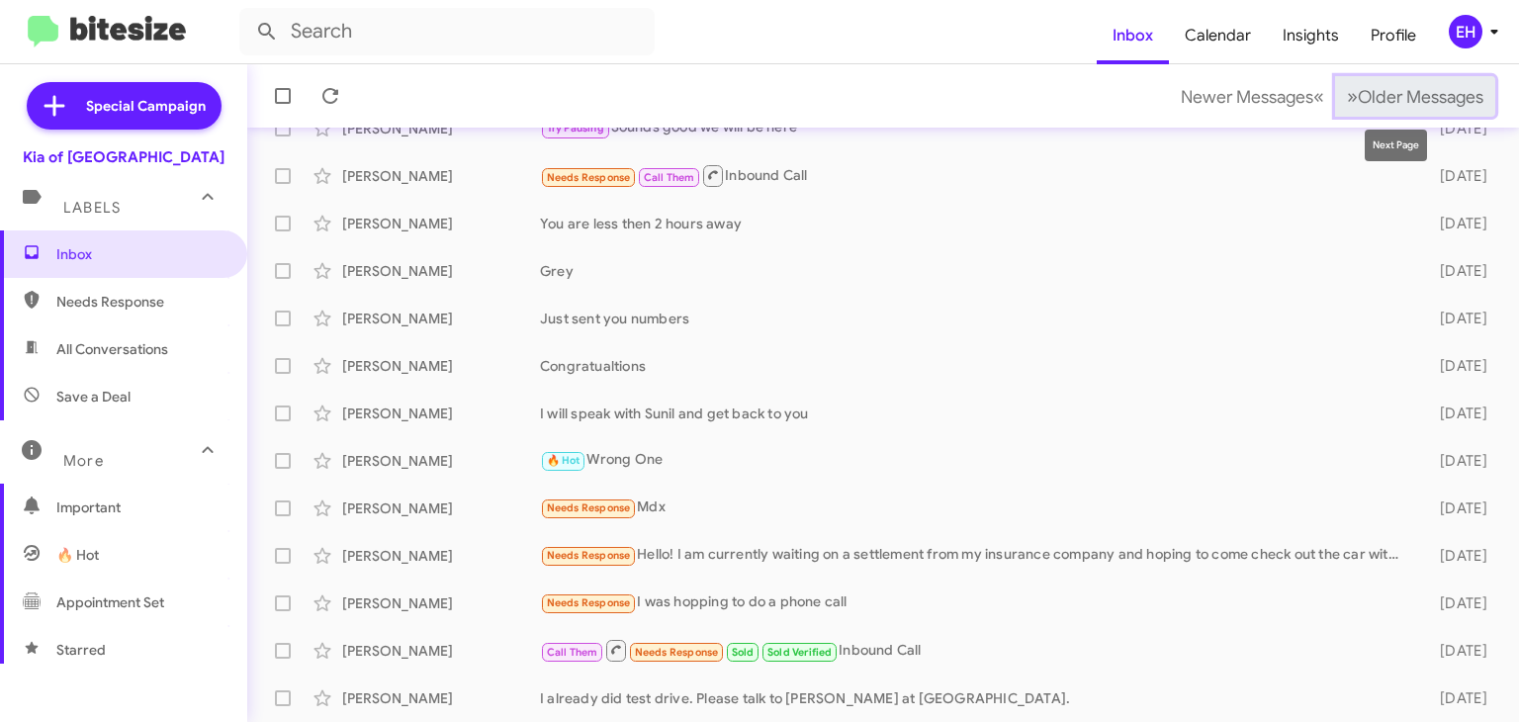
click at [1396, 94] on span "Older Messages" at bounding box center [1421, 97] width 126 height 22
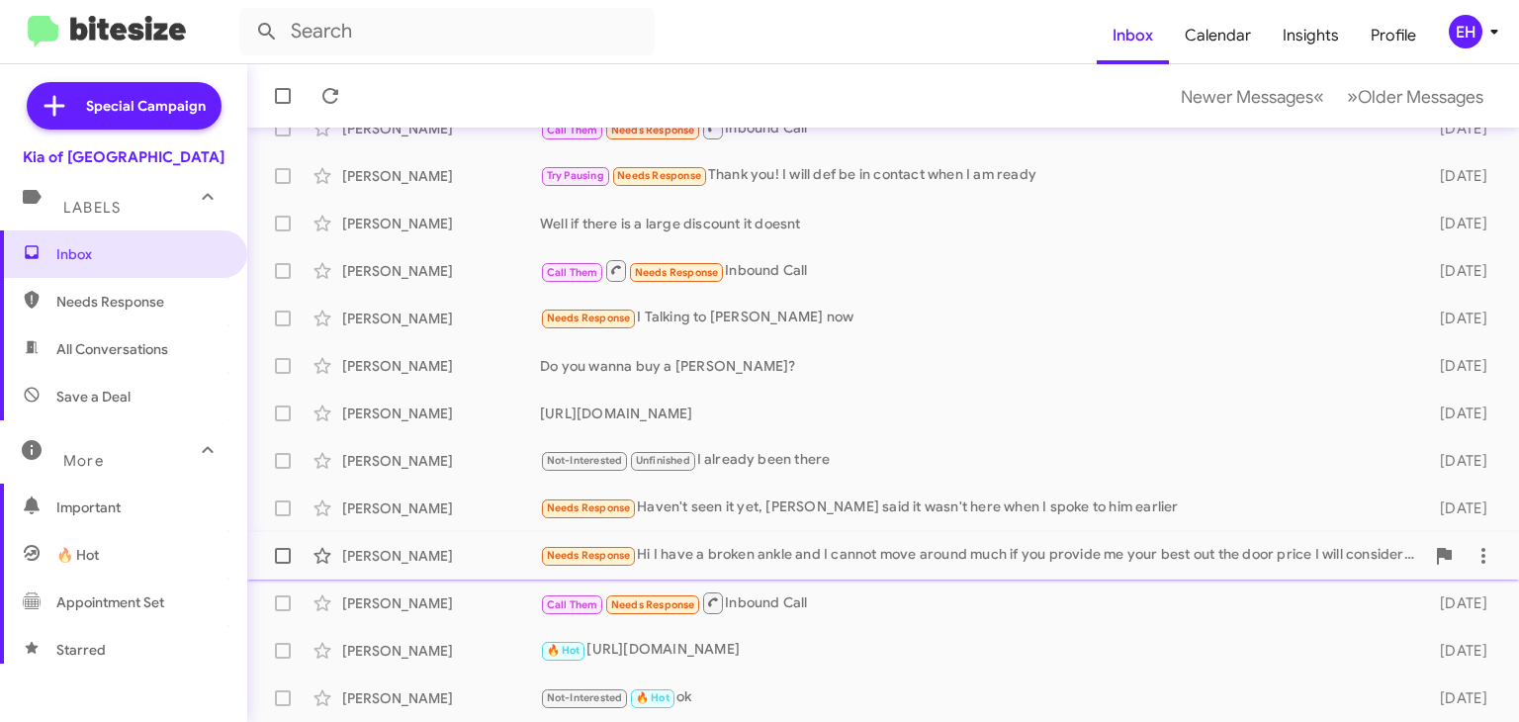
click at [804, 555] on div "Needs Response Hi I have a broken ankle and I cannot move around much if you pr…" at bounding box center [982, 555] width 884 height 23
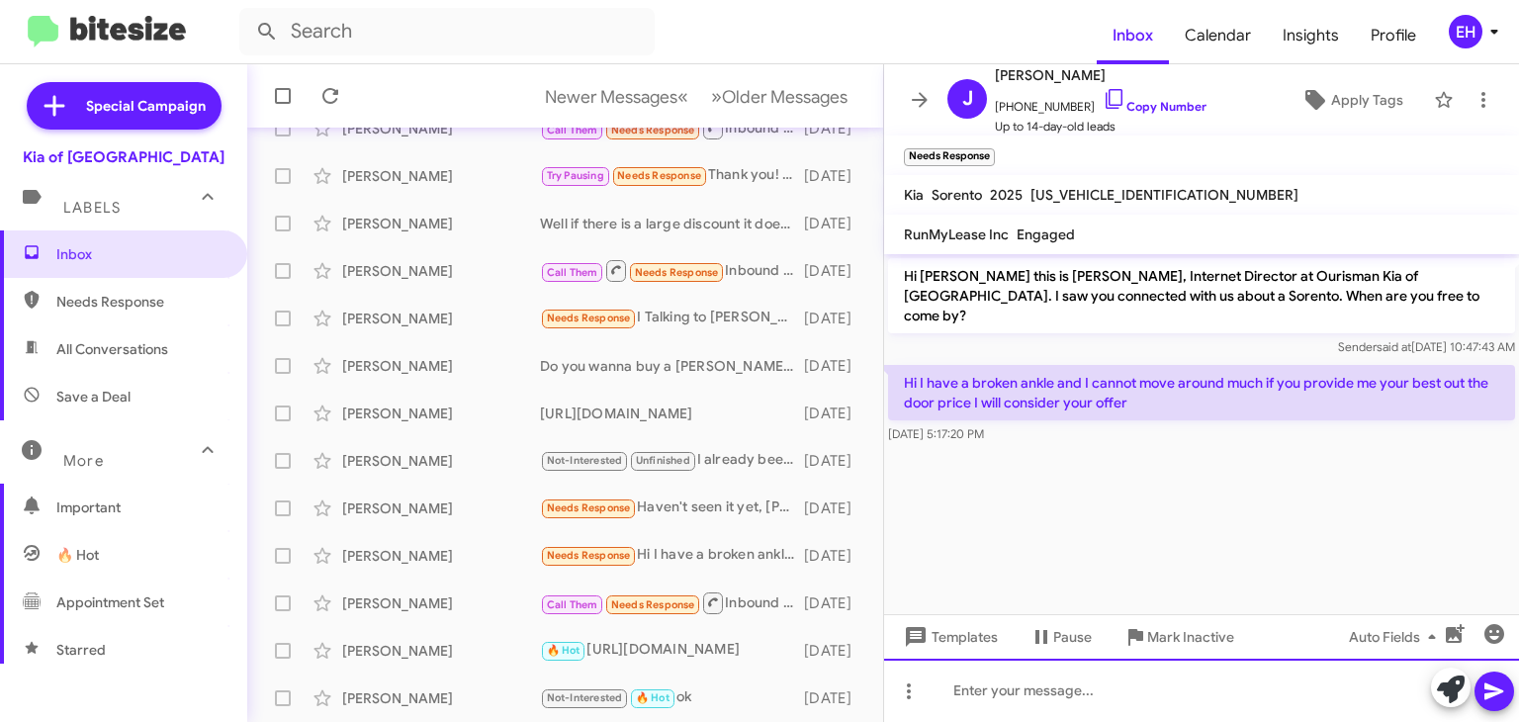
click at [1033, 686] on div at bounding box center [1201, 690] width 635 height 63
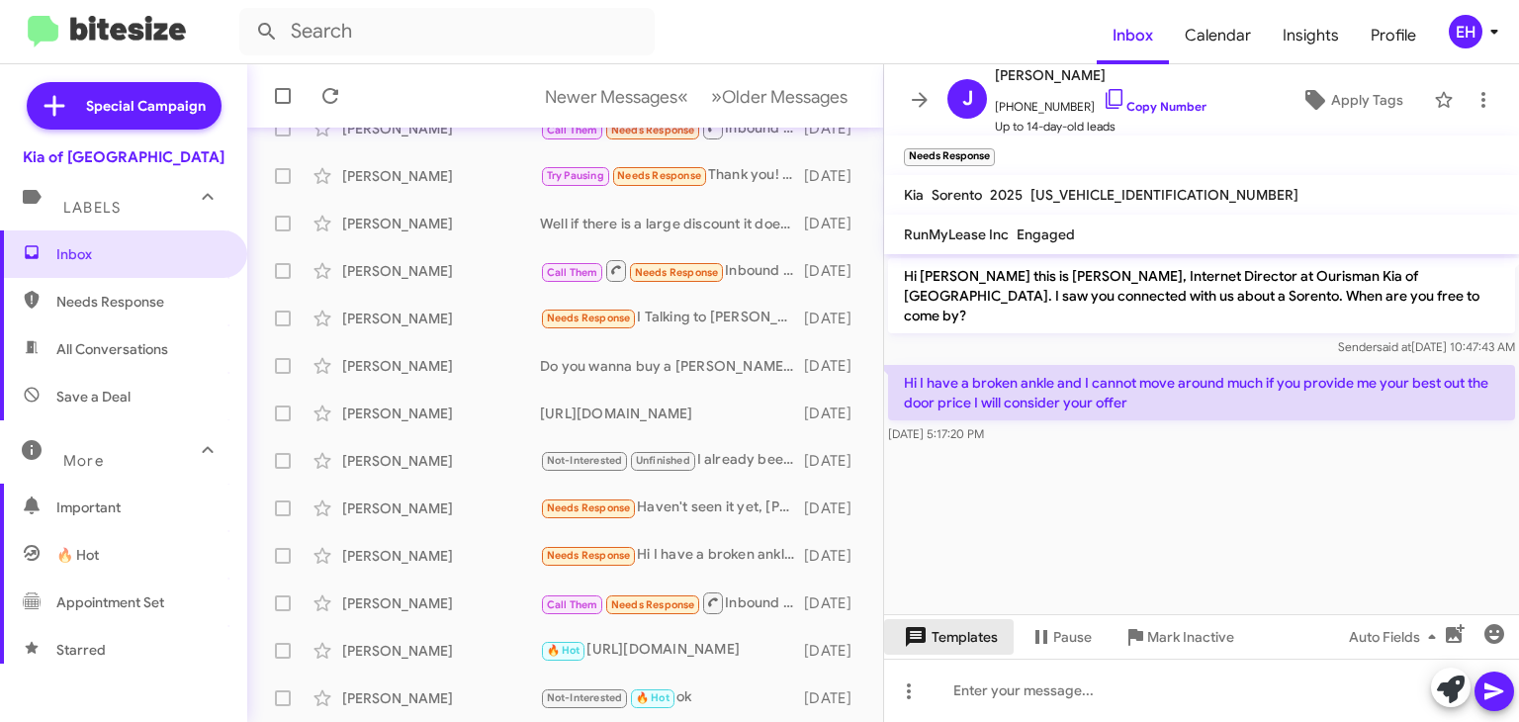
click at [965, 642] on span "Templates" at bounding box center [949, 637] width 98 height 36
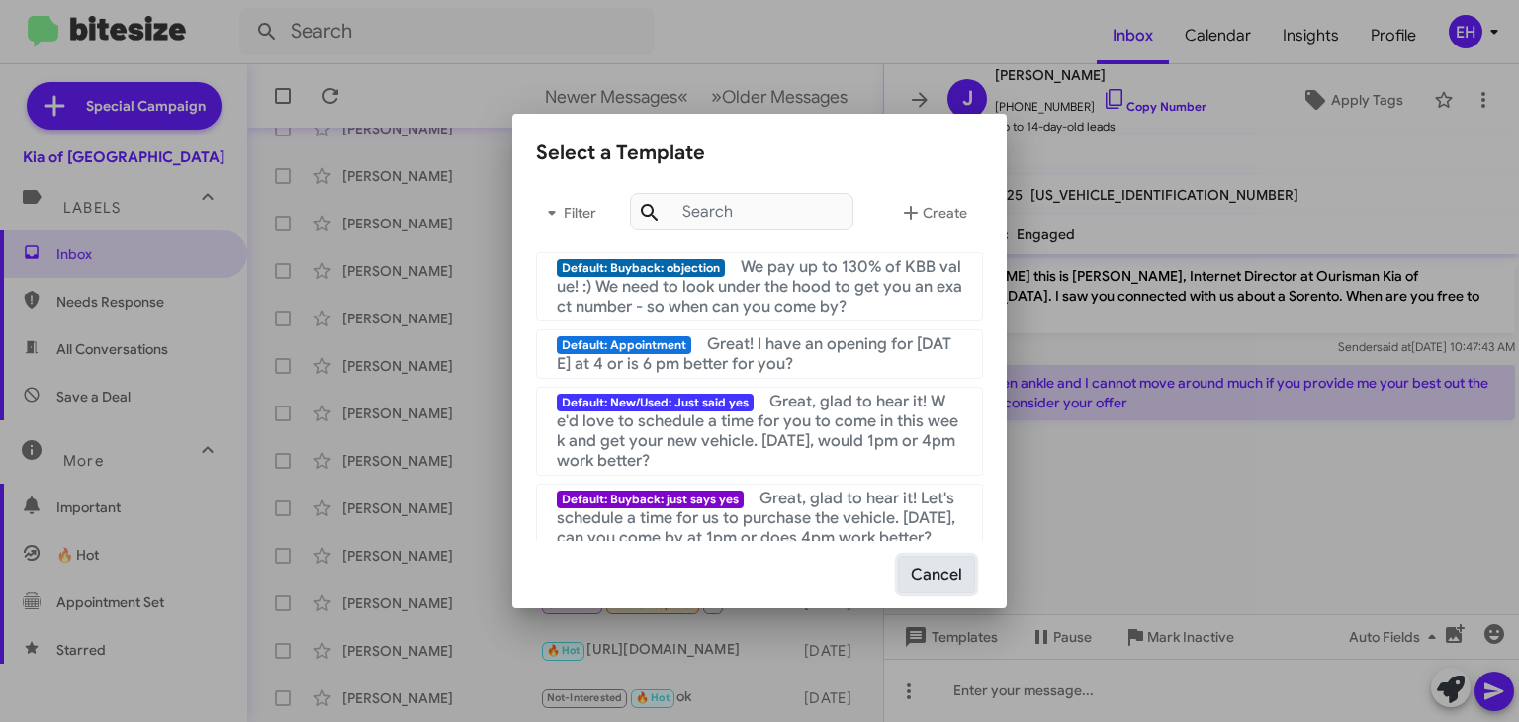
click at [948, 588] on button "Cancel" at bounding box center [936, 575] width 77 height 38
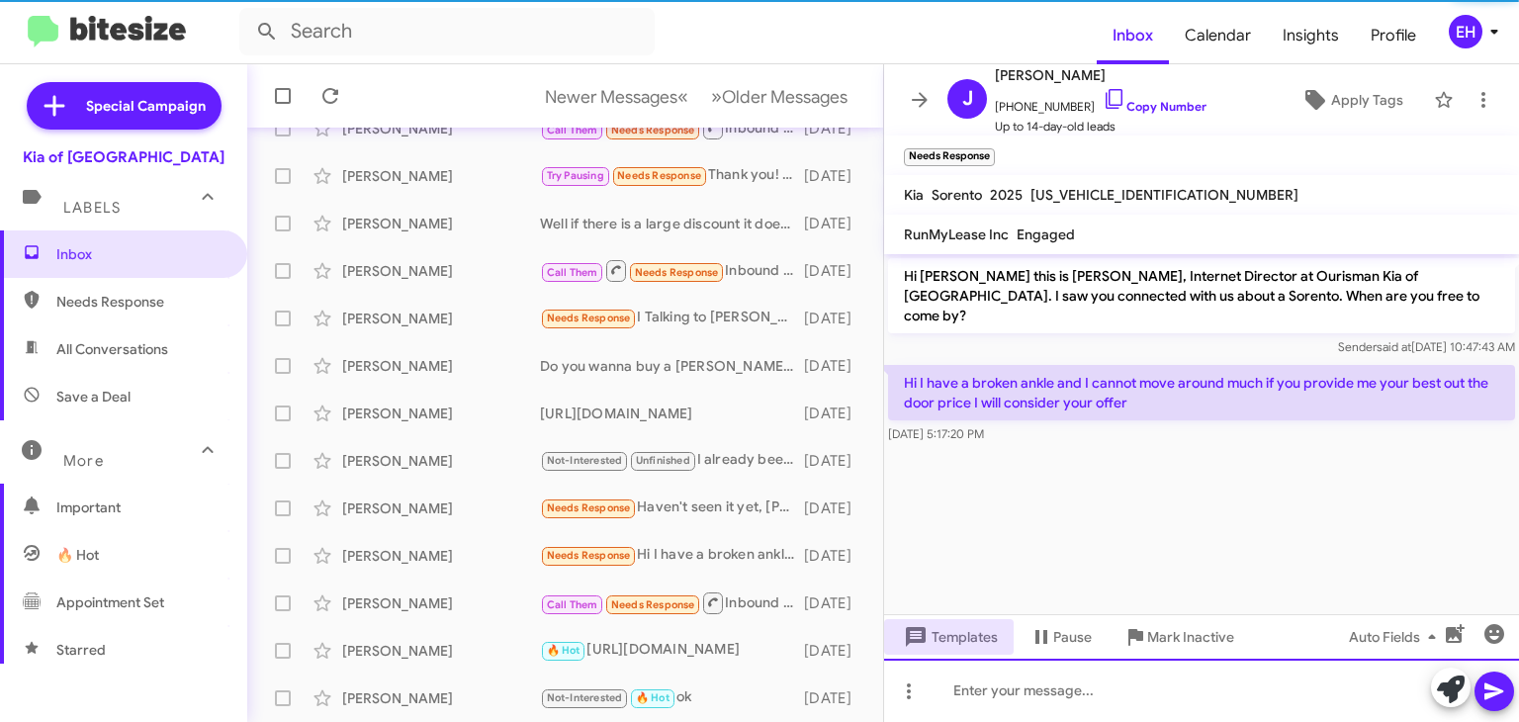
click at [1016, 677] on div at bounding box center [1201, 690] width 635 height 63
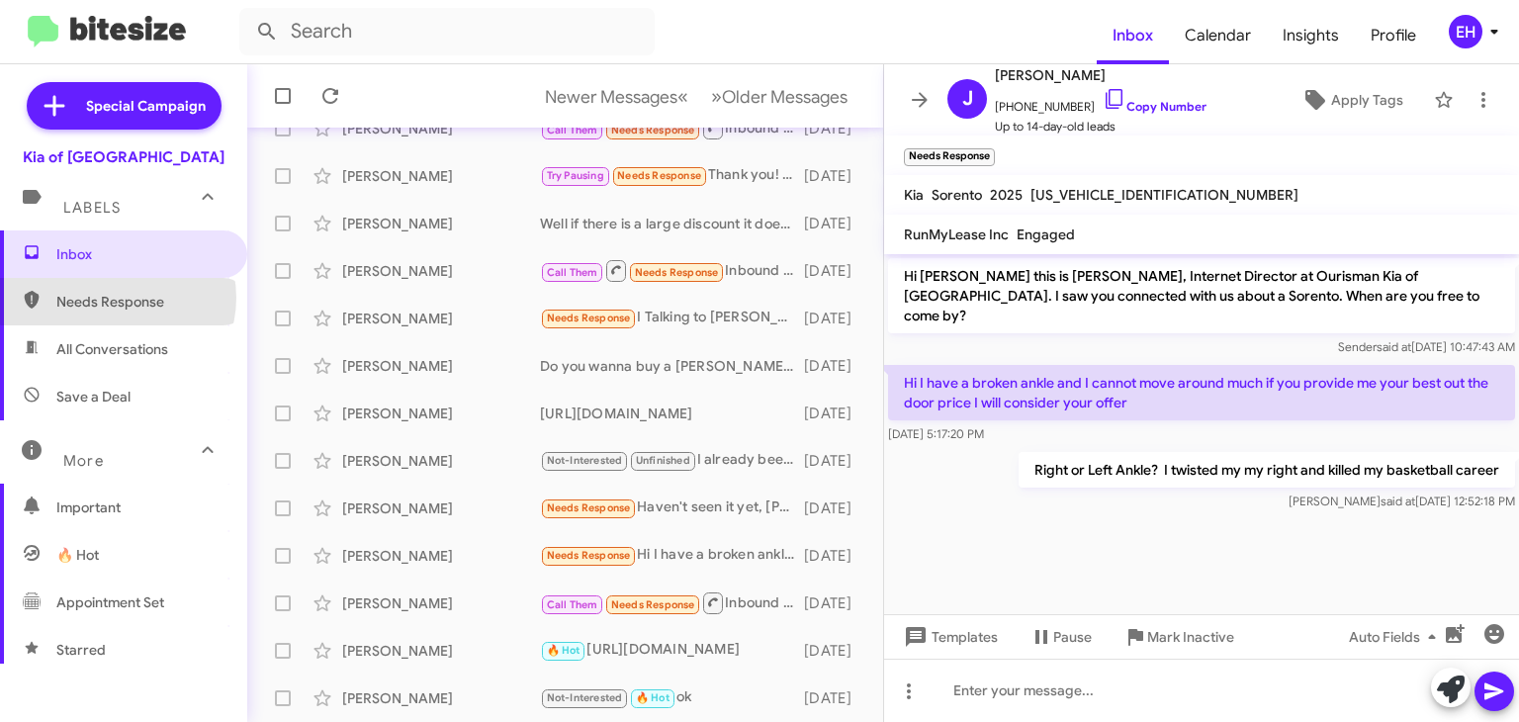
click at [117, 298] on span "Needs Response" at bounding box center [140, 302] width 168 height 20
type input "in:needs-response"
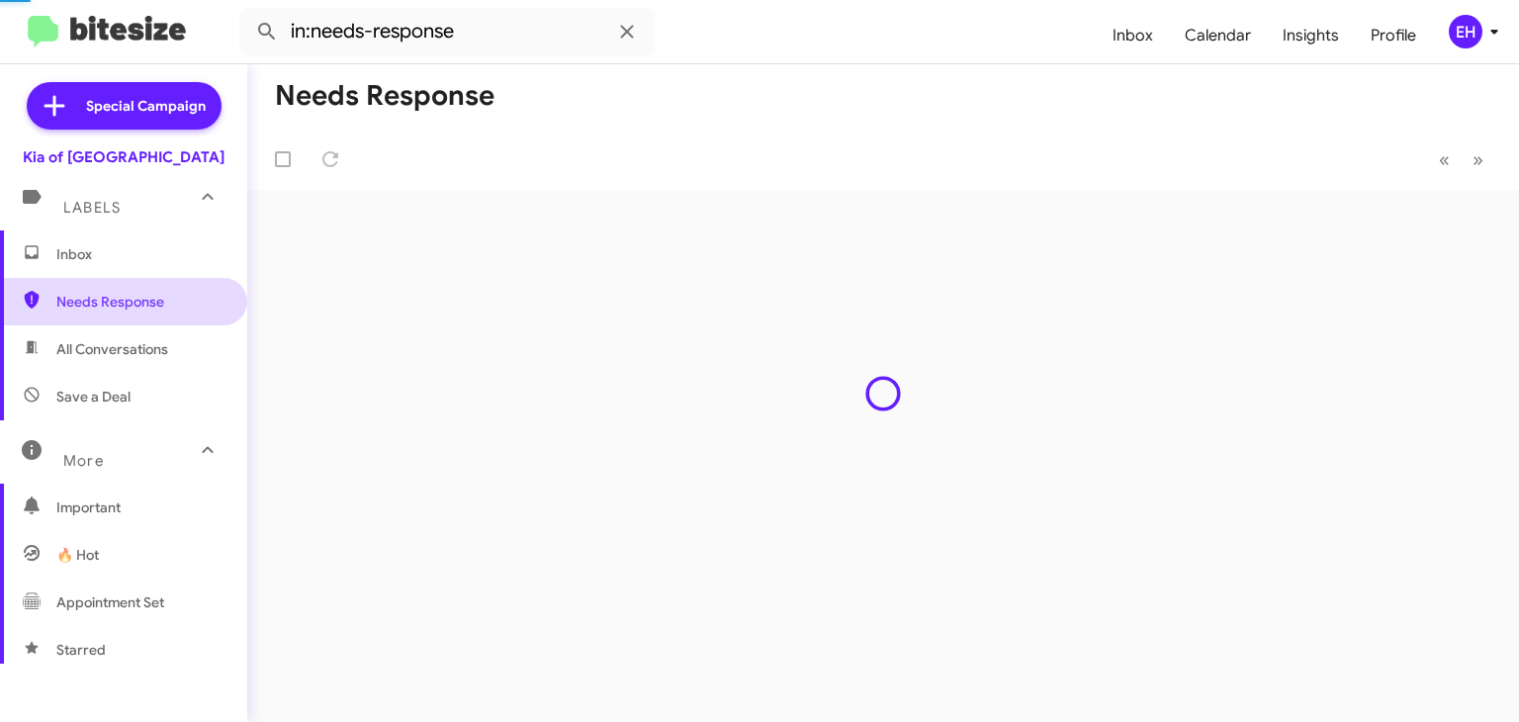
click at [117, 298] on span "Needs Response" at bounding box center [140, 302] width 168 height 20
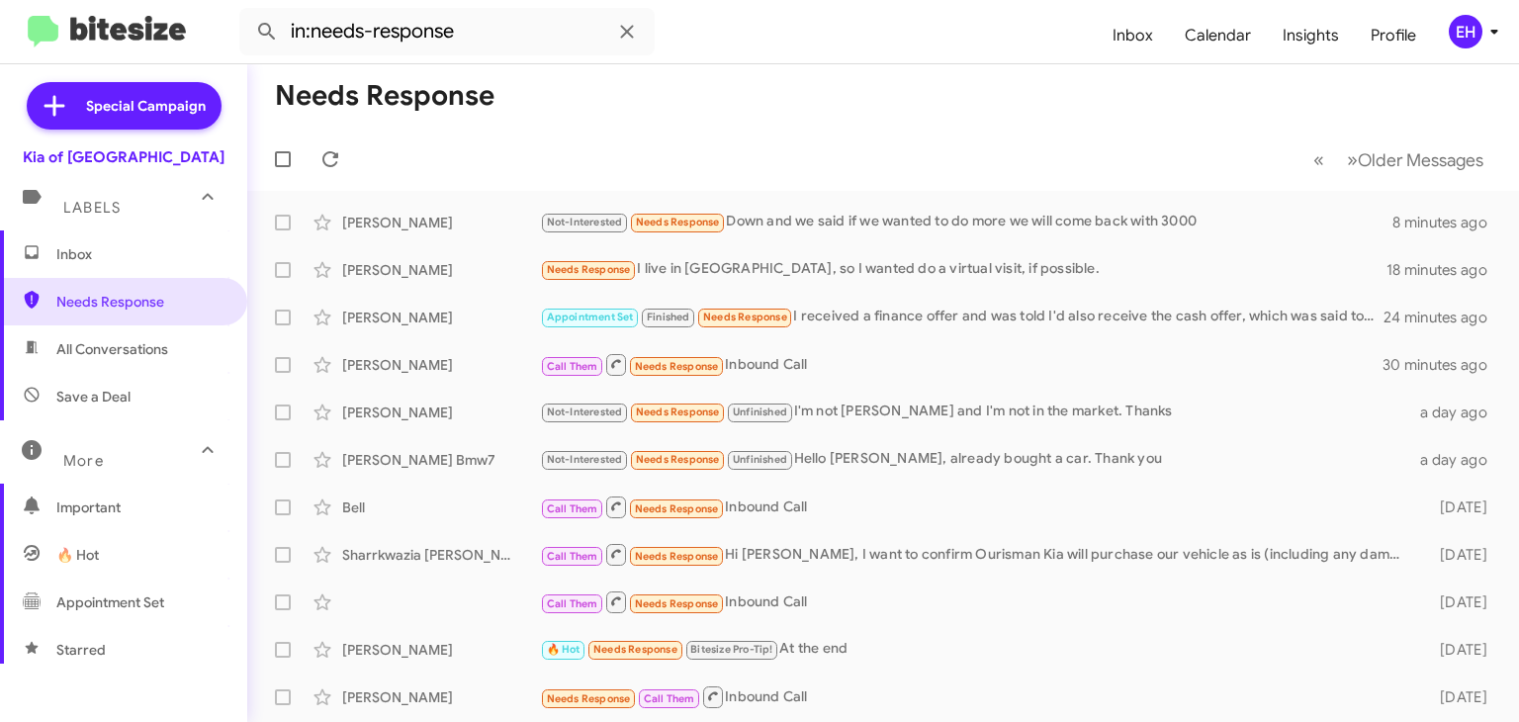
drag, startPoint x: 1518, startPoint y: 104, endPoint x: 1518, endPoint y: -46, distance: 150.3
click at [1518, 0] on html "in:needs-response Inbox Calendar Insights Profile EH Special Campaign Kia of Ca…" at bounding box center [759, 361] width 1519 height 722
click at [941, 227] on div "Not-Interested Needs Response Down and we said if we wanted to do more we will …" at bounding box center [982, 222] width 884 height 23
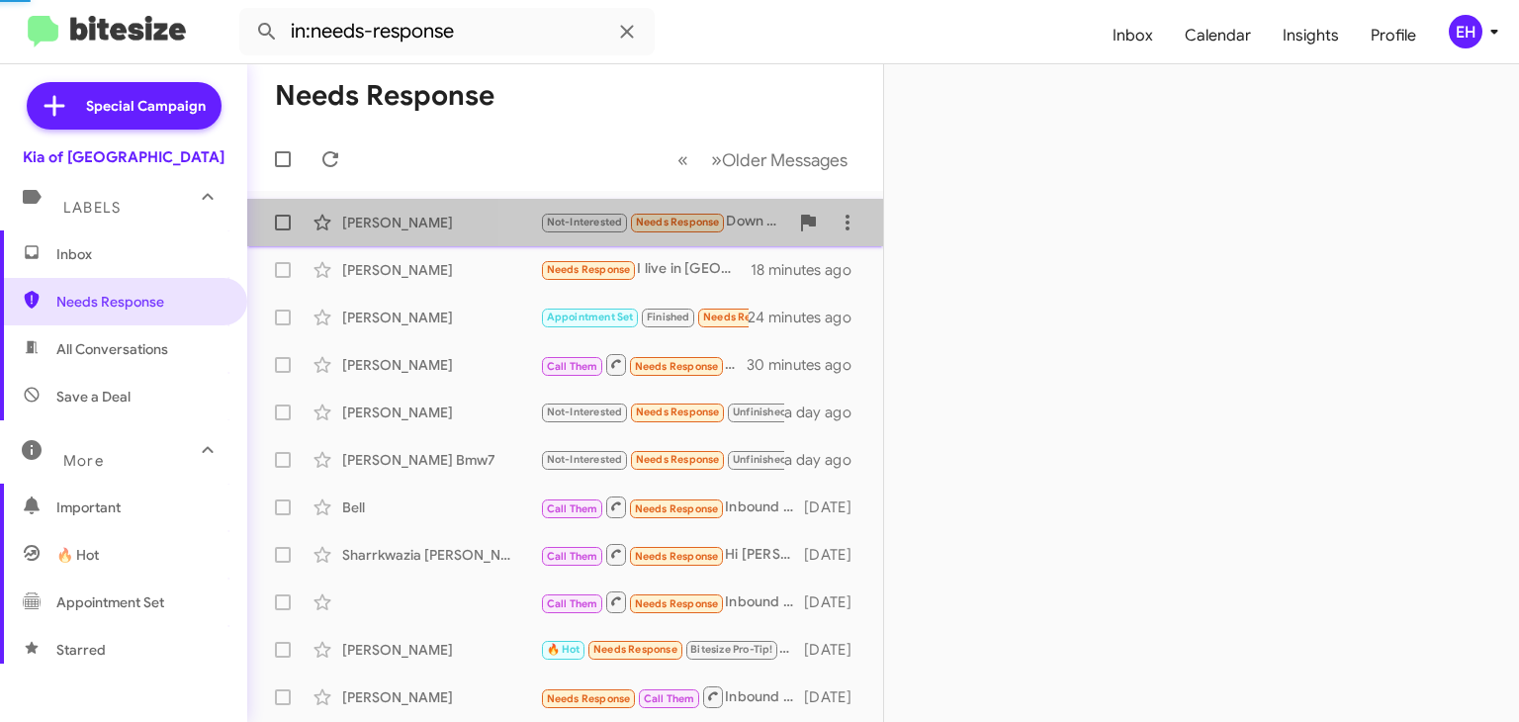
click at [941, 227] on div at bounding box center [1201, 393] width 635 height 658
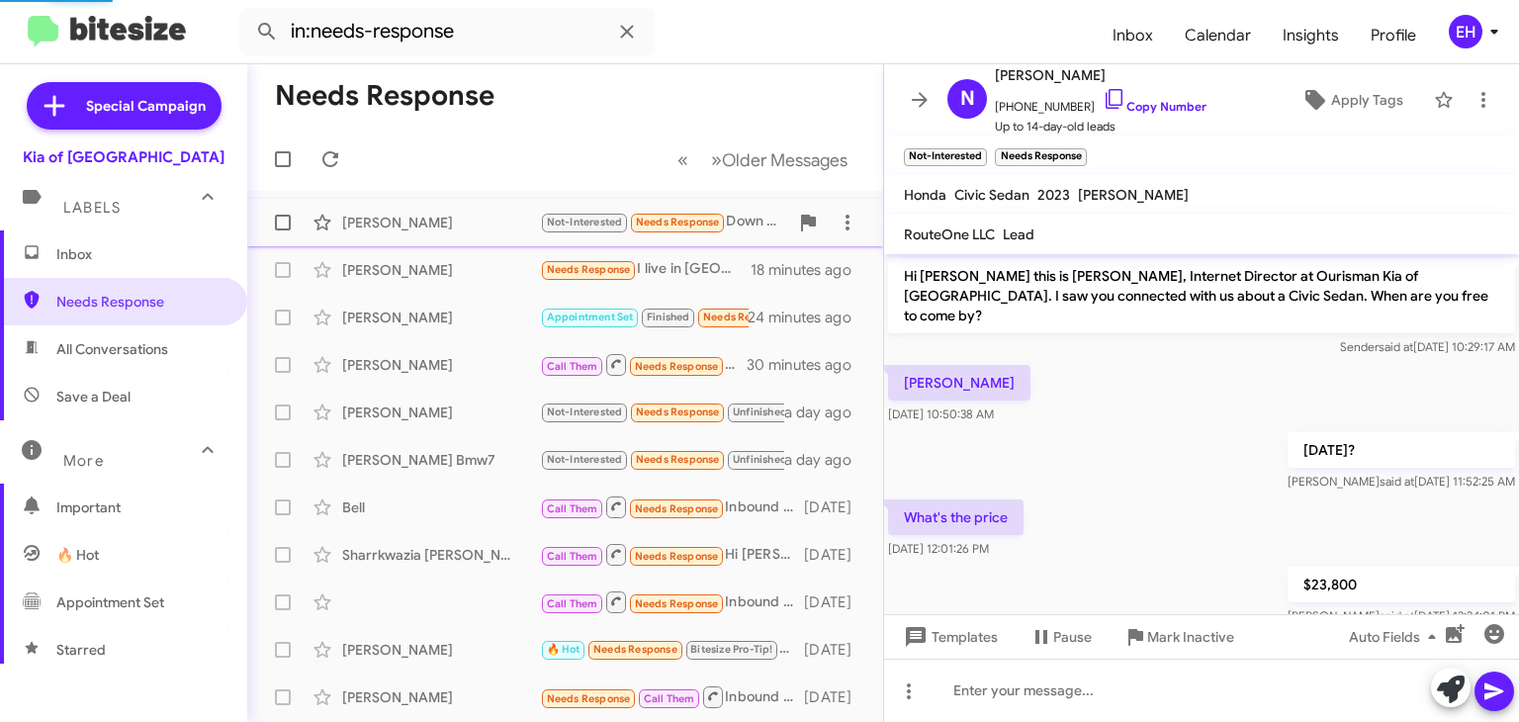
scroll to position [279, 0]
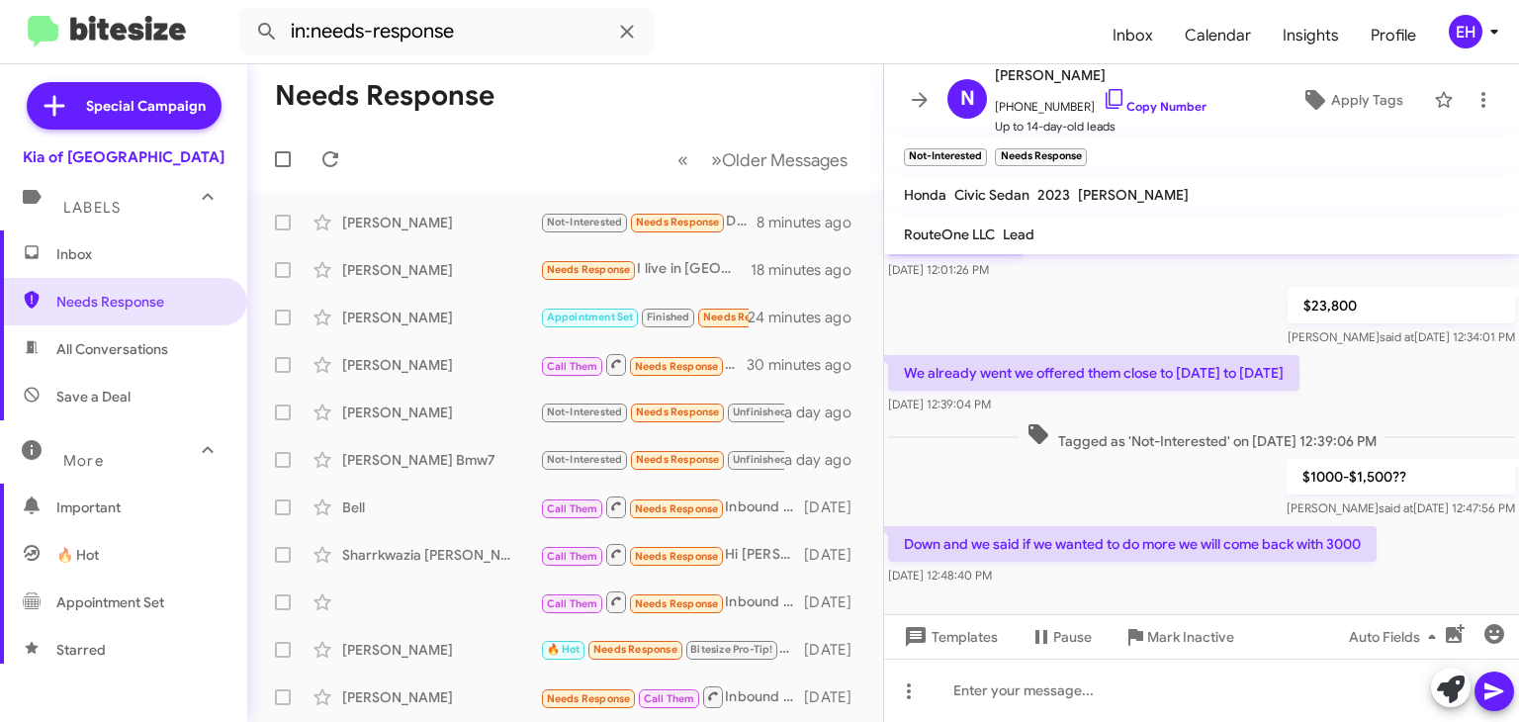
click at [1279, 566] on div "[DATE] 12:48:40 PM" at bounding box center [1132, 576] width 489 height 20
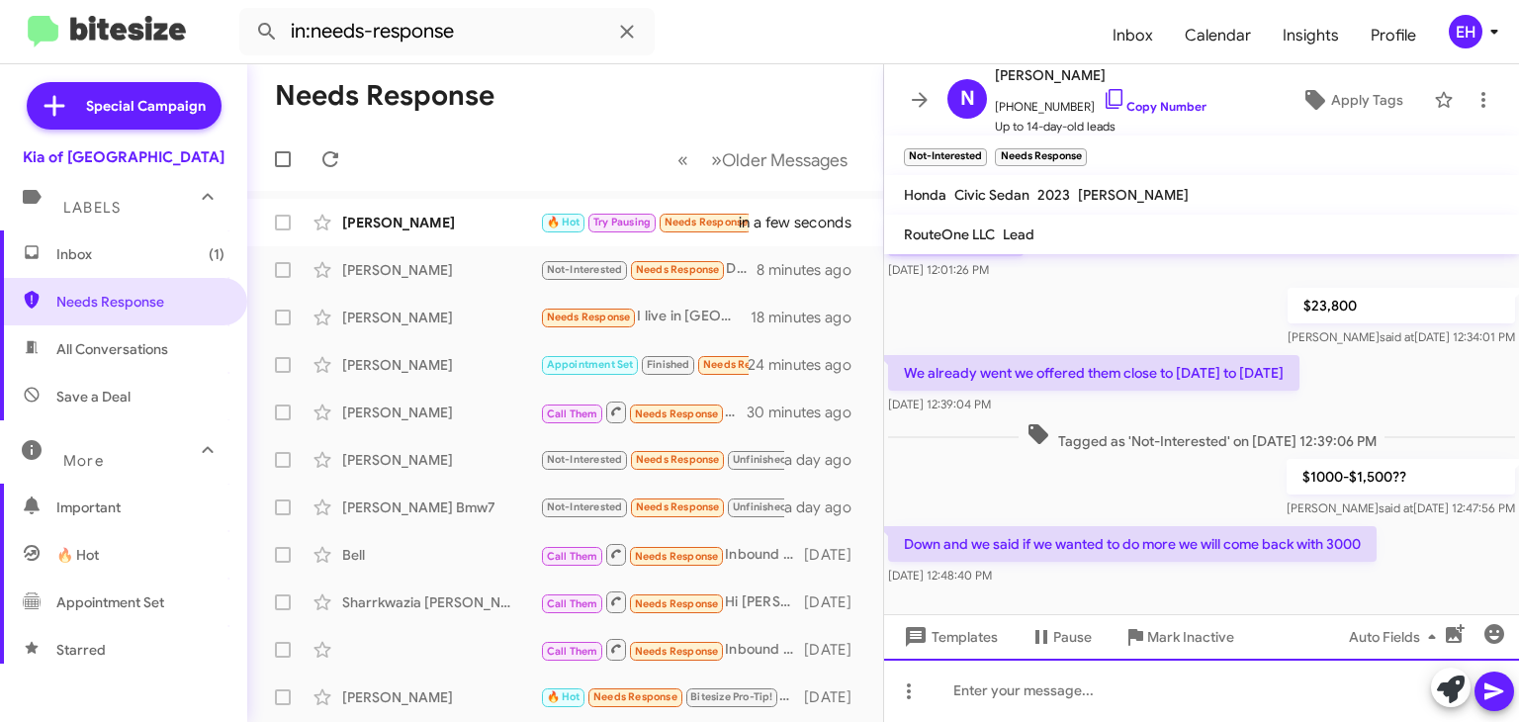
click at [1144, 669] on div at bounding box center [1201, 690] width 635 height 63
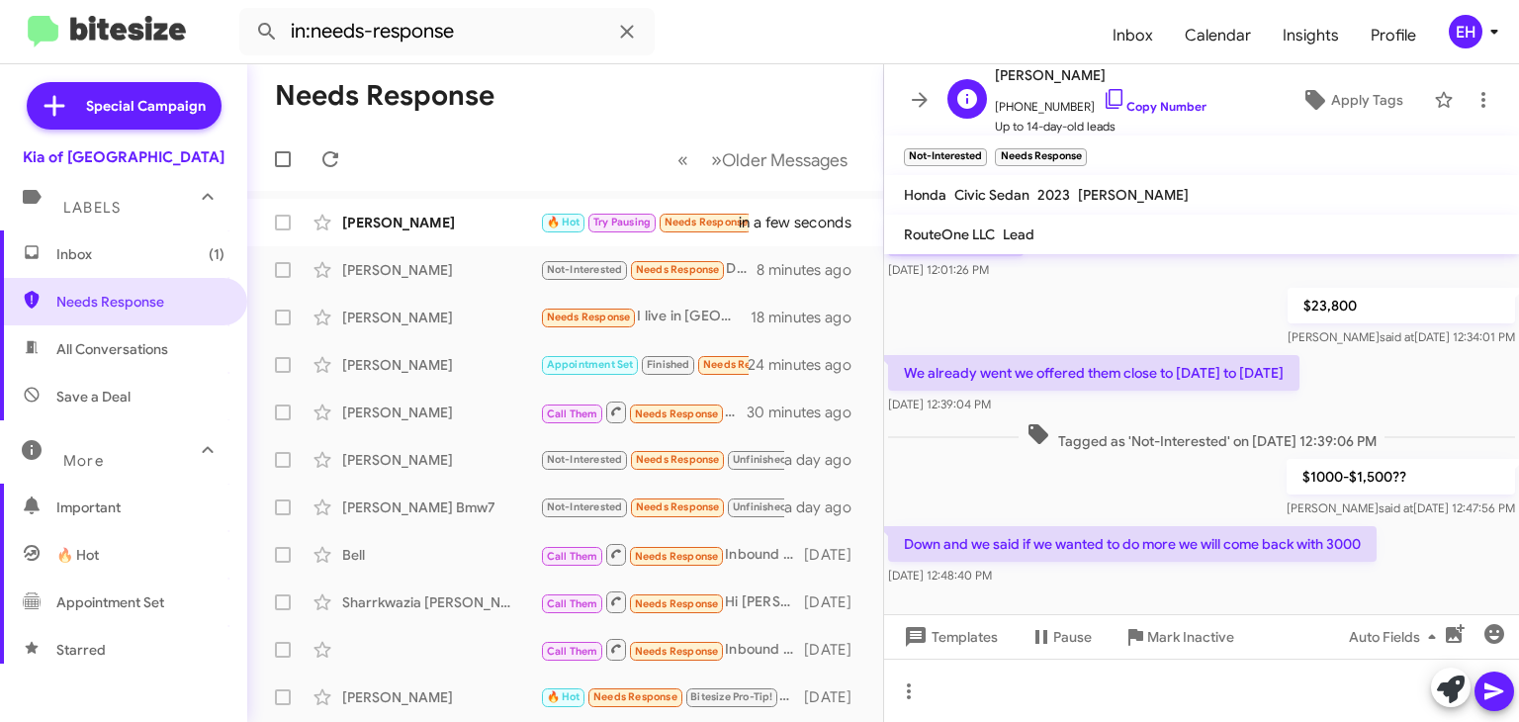
click at [1132, 116] on span "[PHONE_NUMBER] Copy Number" at bounding box center [1101, 102] width 212 height 30
click at [1148, 107] on link "Copy Number" at bounding box center [1155, 106] width 104 height 15
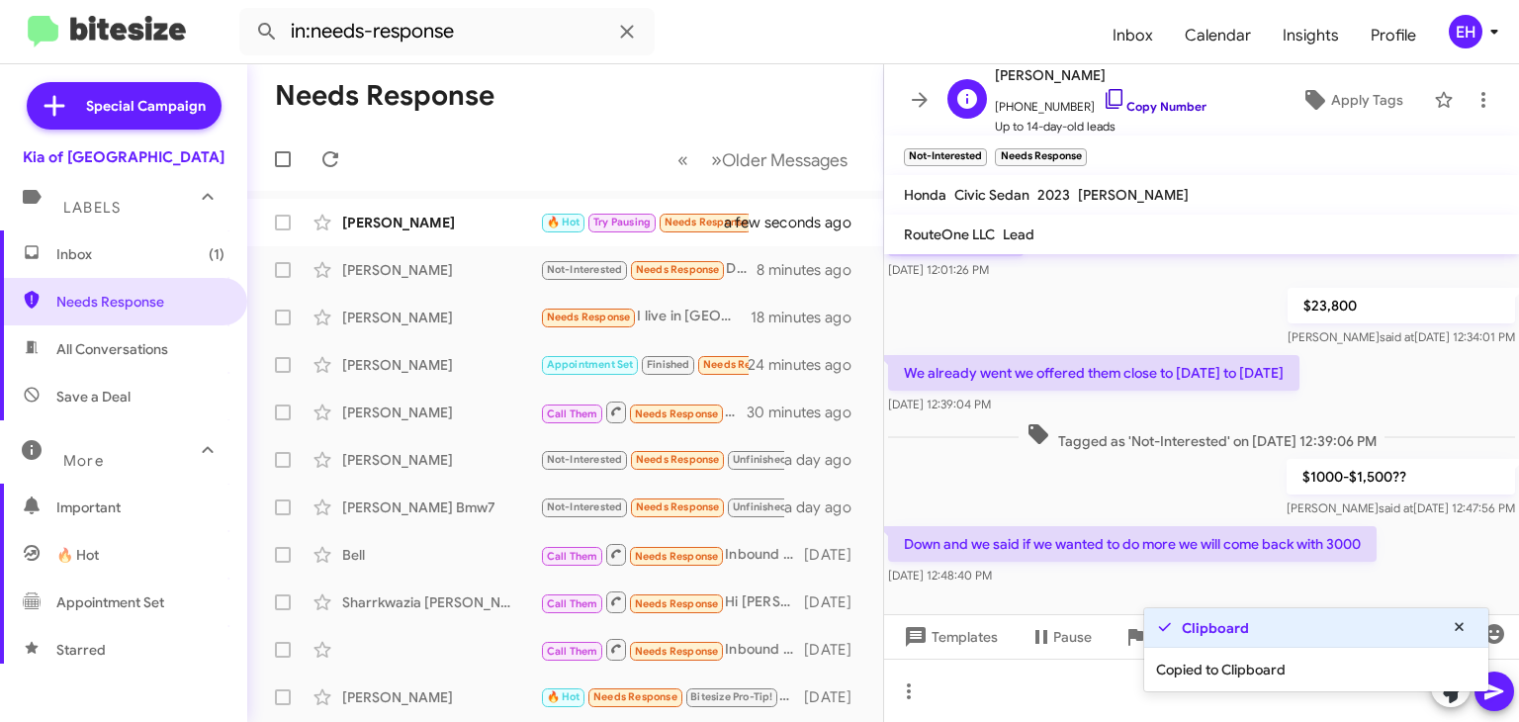
click at [1145, 109] on link "Copy Number" at bounding box center [1155, 106] width 104 height 15
